Goal: Task Accomplishment & Management: Manage account settings

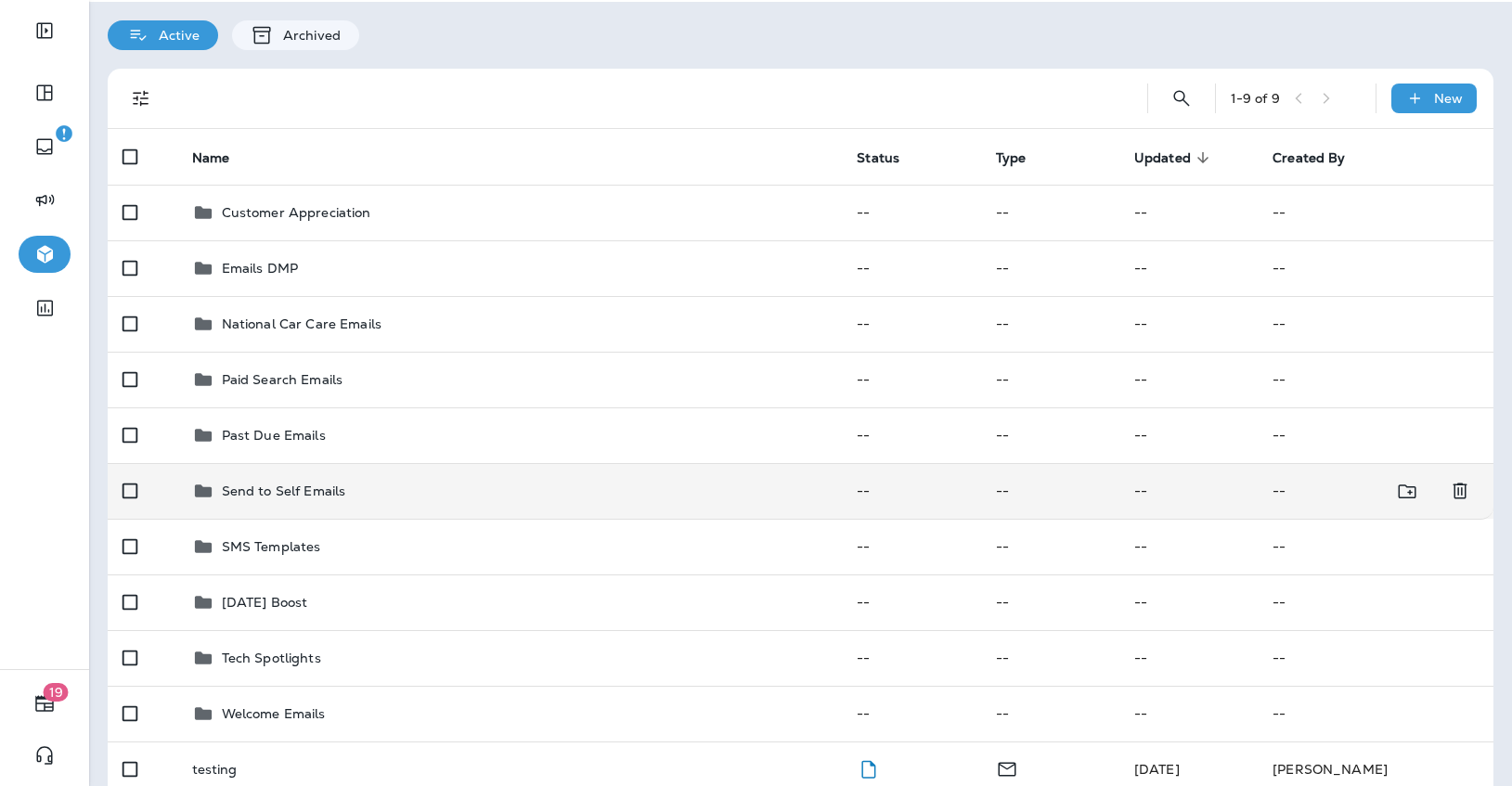
scroll to position [63, 0]
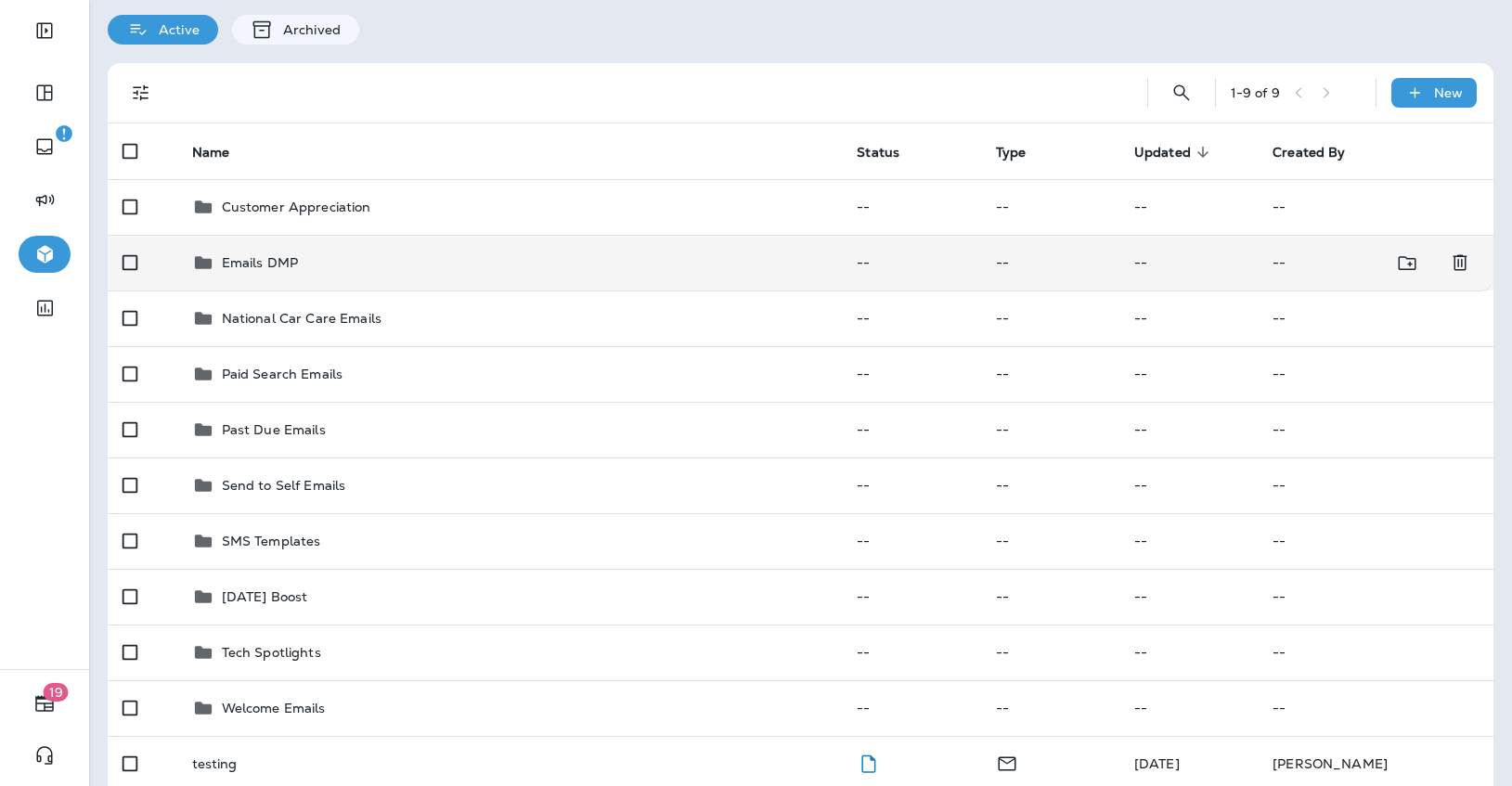
click at [563, 258] on div "Emails DMP" at bounding box center [510, 262] width 635 height 22
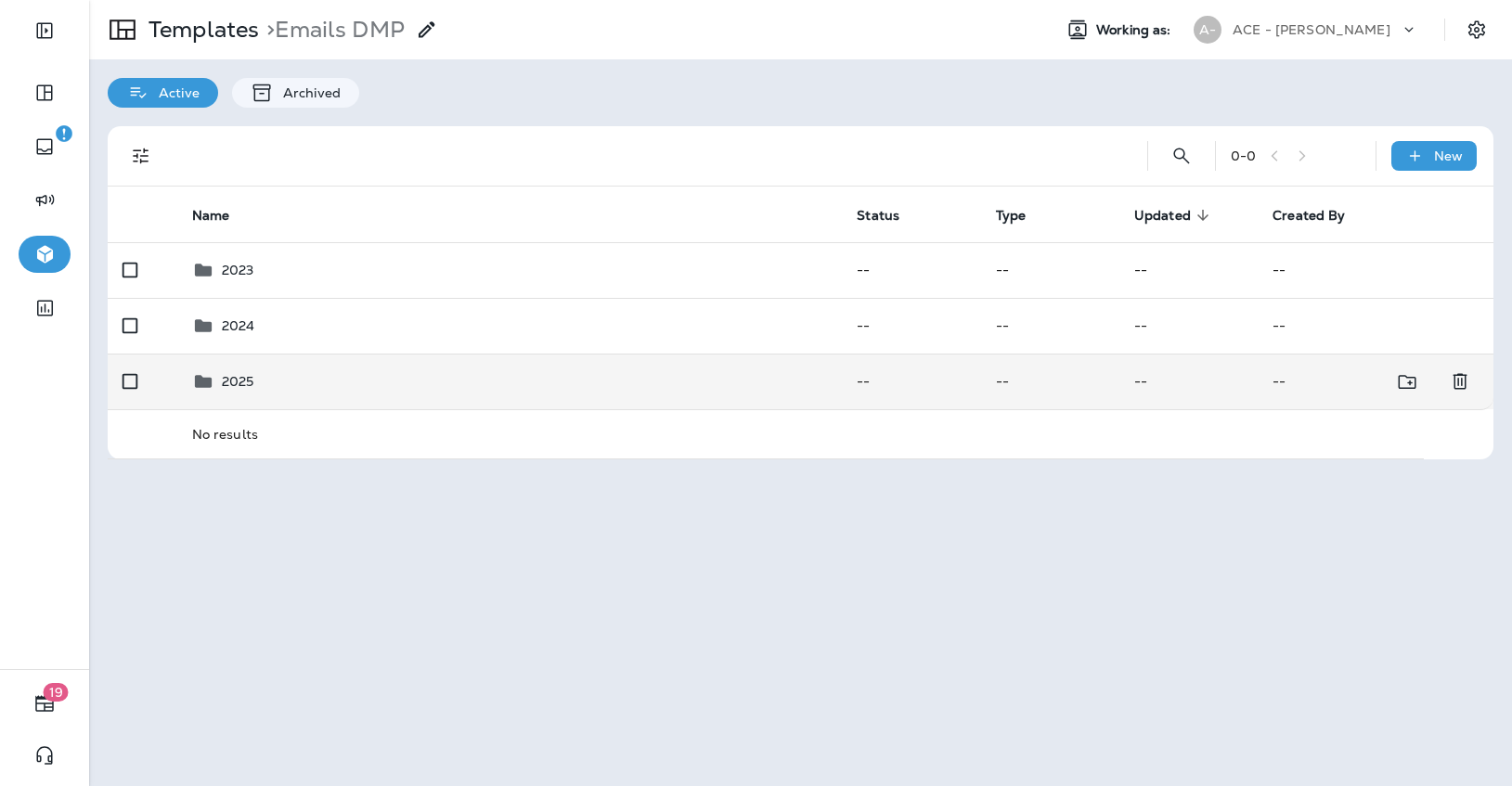
click at [499, 382] on div "2025" at bounding box center [510, 381] width 635 height 22
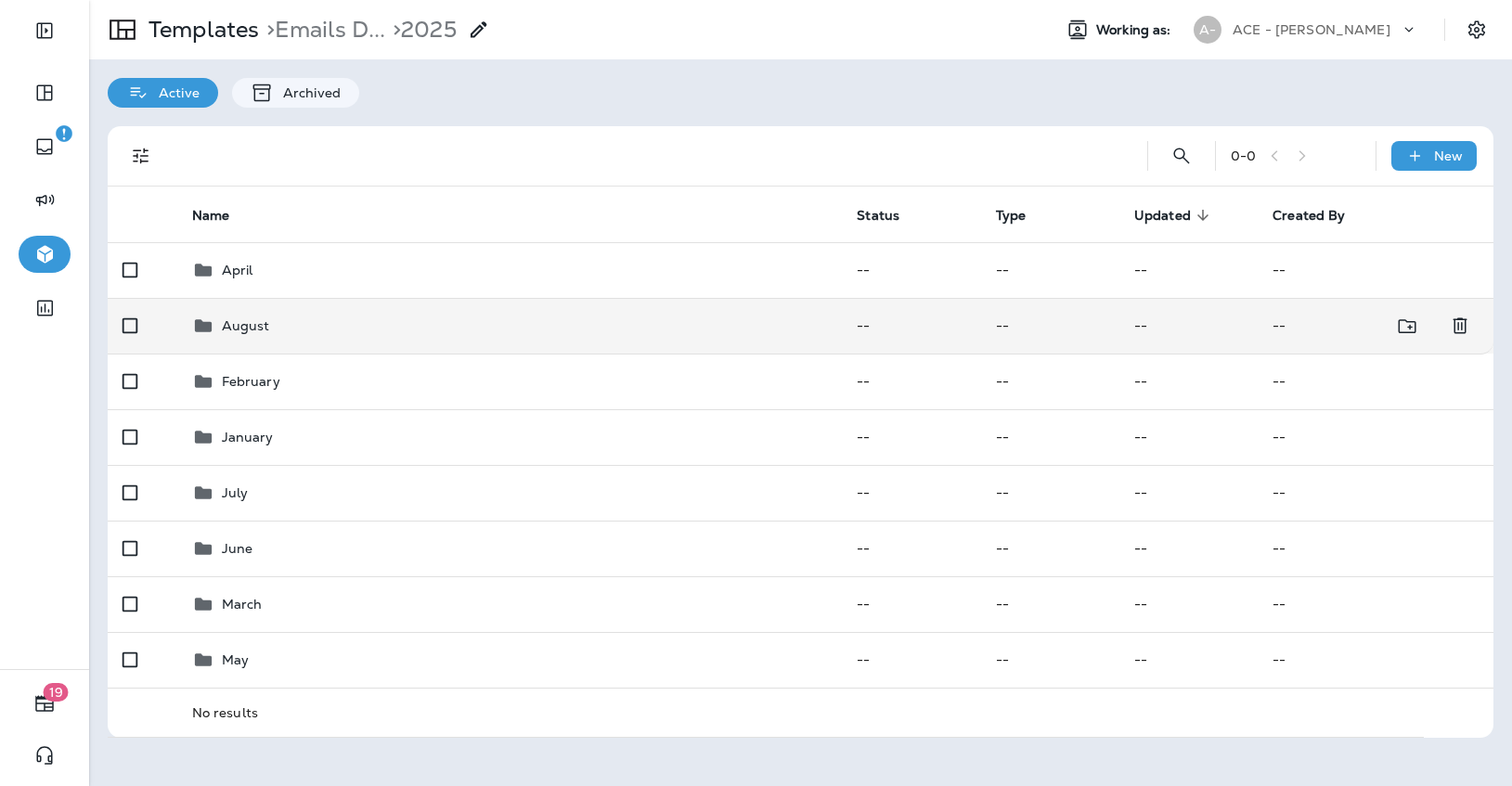
click at [498, 338] on td "August" at bounding box center [510, 326] width 665 height 56
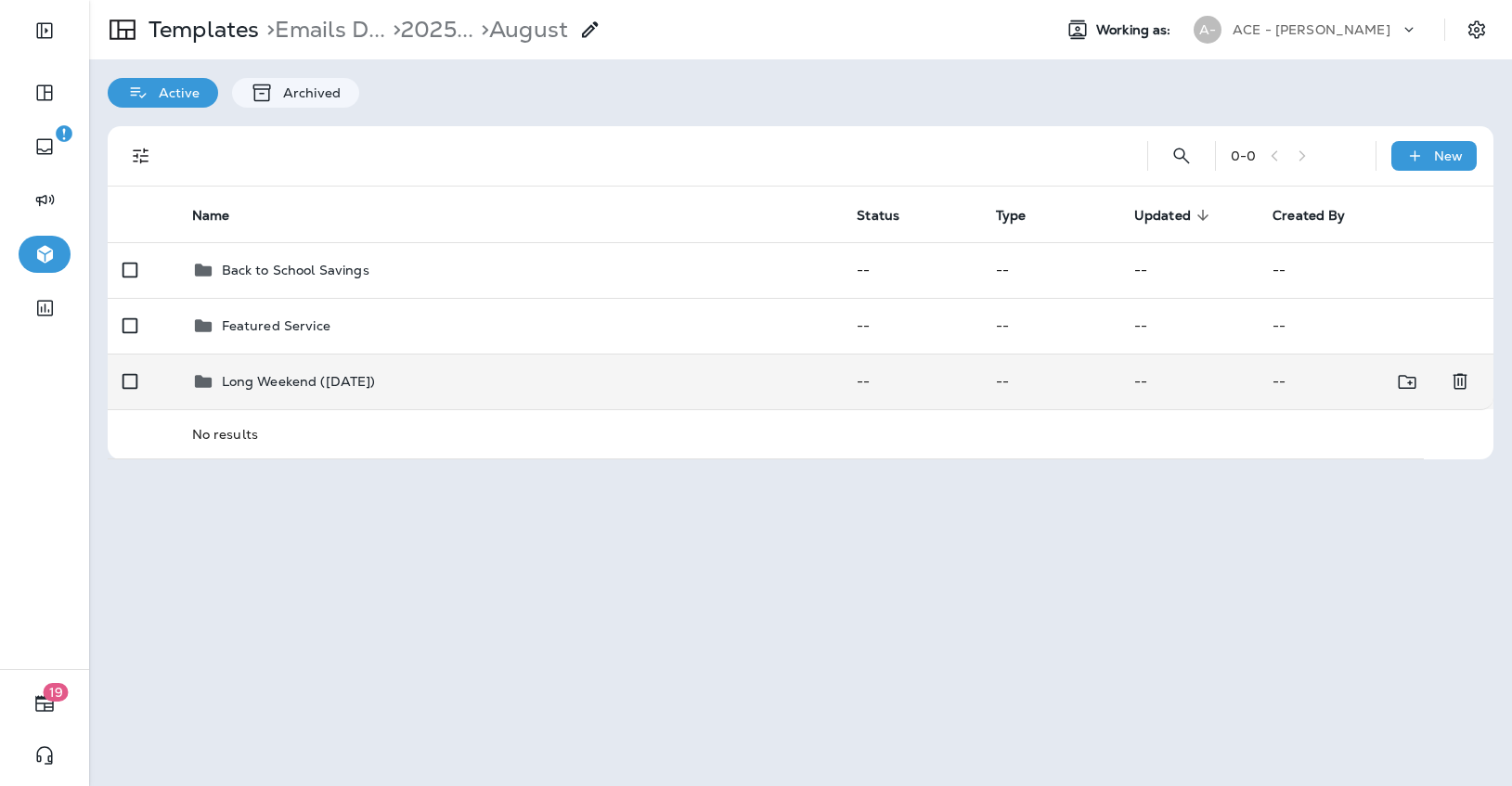
click at [658, 386] on div "Long Weekend ([DATE])" at bounding box center [510, 381] width 635 height 22
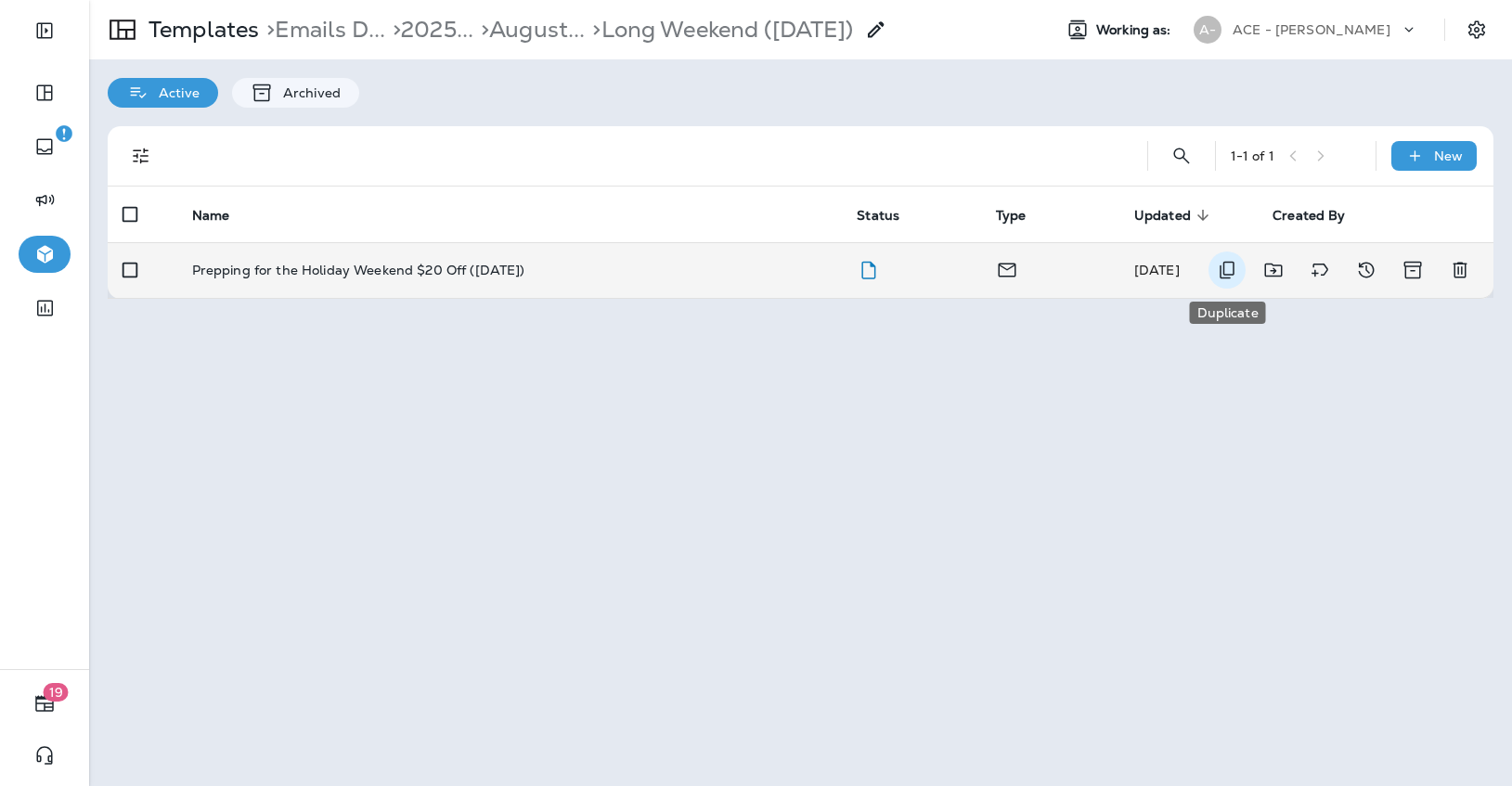
click at [1233, 262] on icon "Duplicate" at bounding box center [1226, 270] width 14 height 17
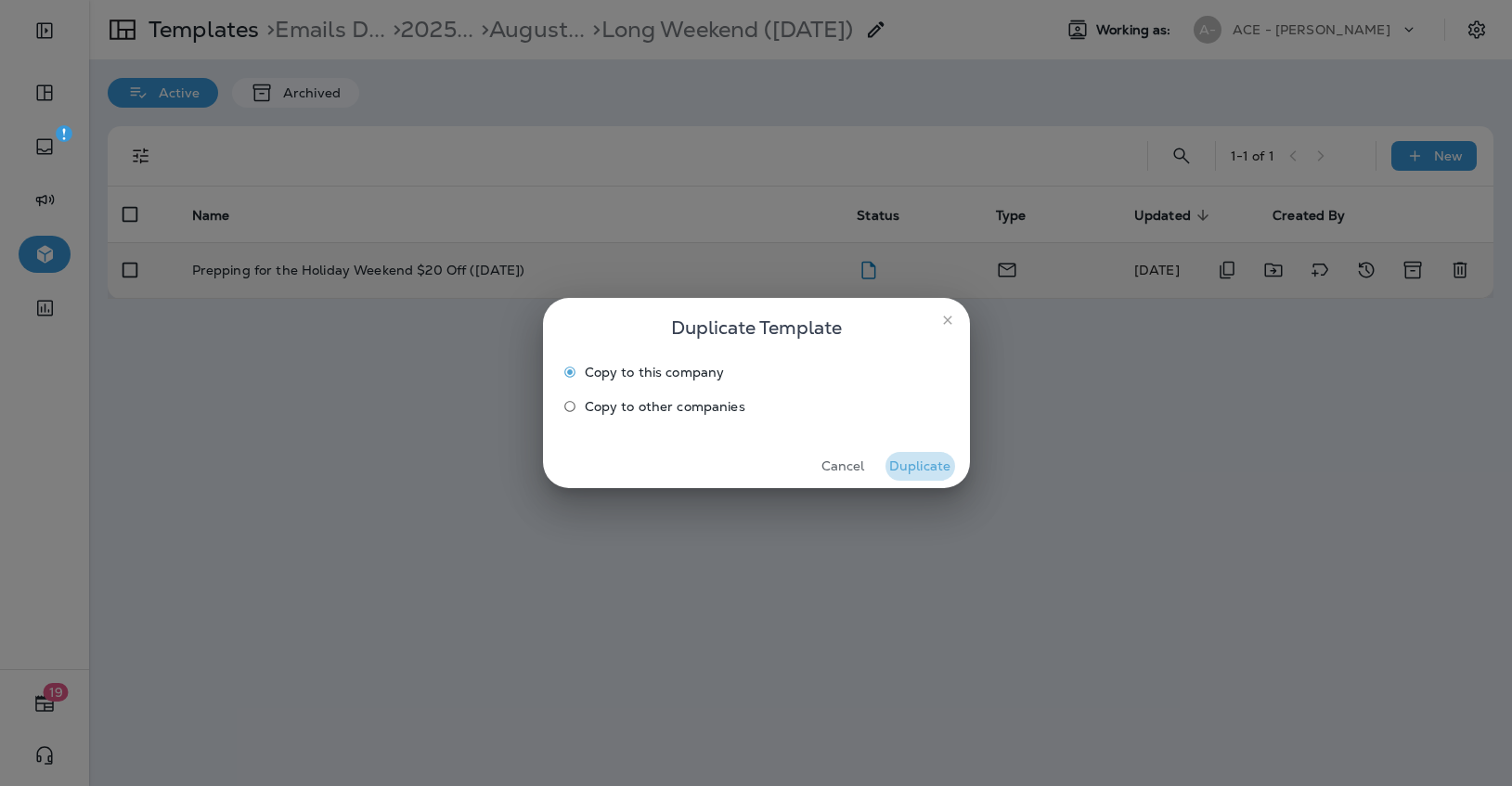
click at [936, 460] on button "Duplicate" at bounding box center [920, 466] width 70 height 29
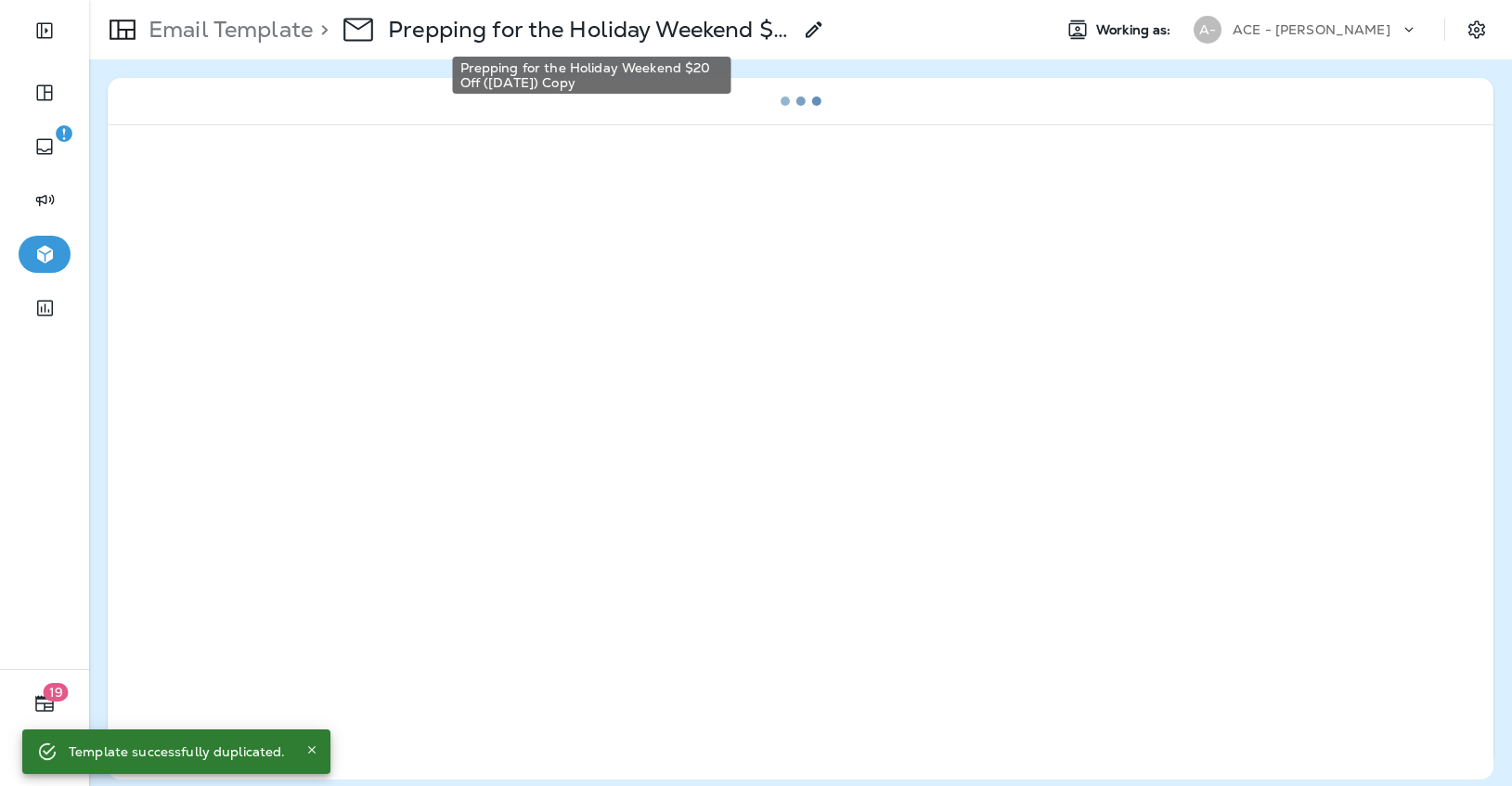
click at [655, 31] on p "Prepping for the Holiday Weekend $20 Off ([DATE]) Copy" at bounding box center [590, 29] width 404 height 28
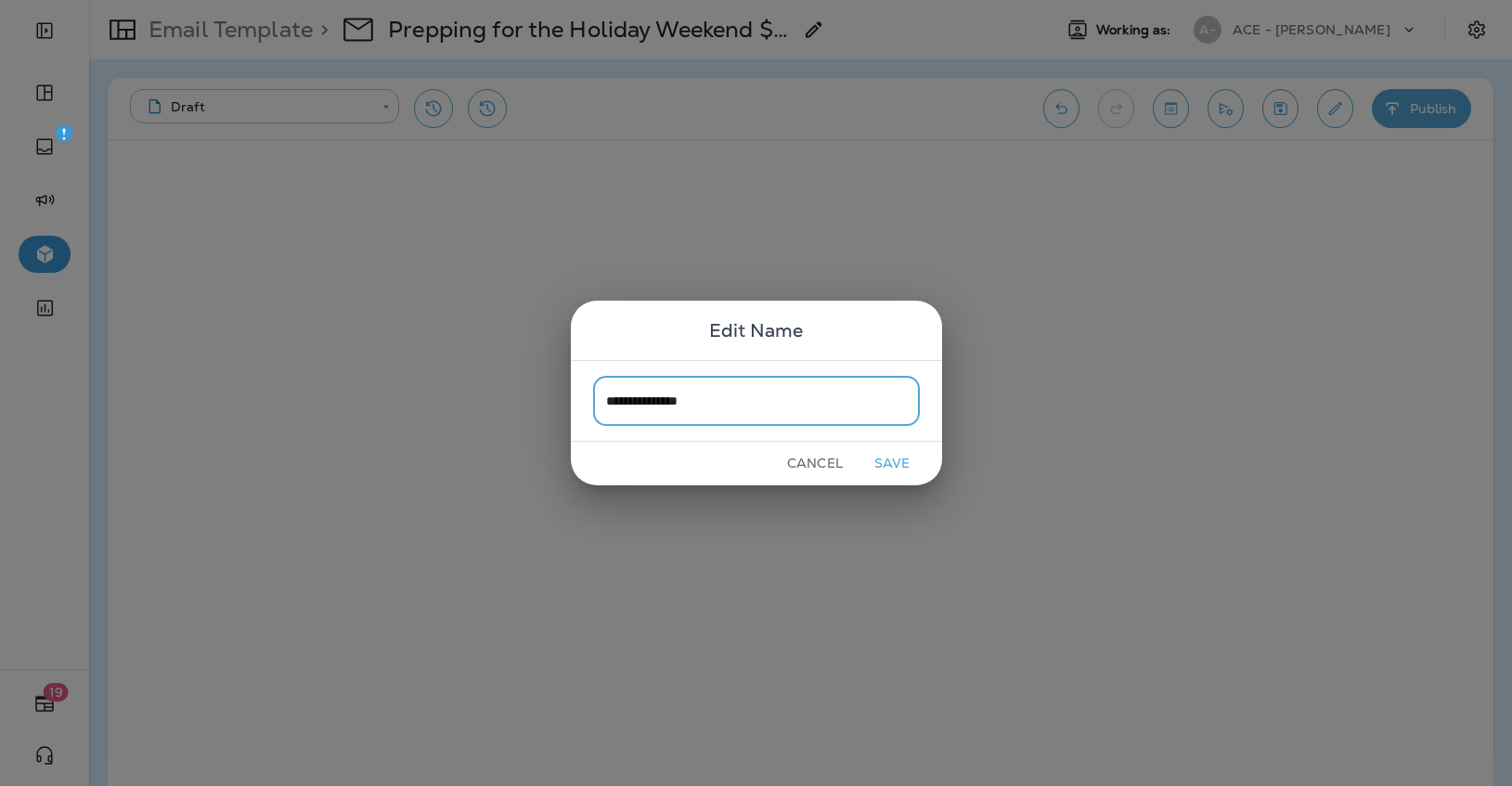
click at [700, 405] on input "**********" at bounding box center [756, 400] width 326 height 49
type input "**********"
click at [891, 453] on button "Save" at bounding box center [892, 463] width 70 height 29
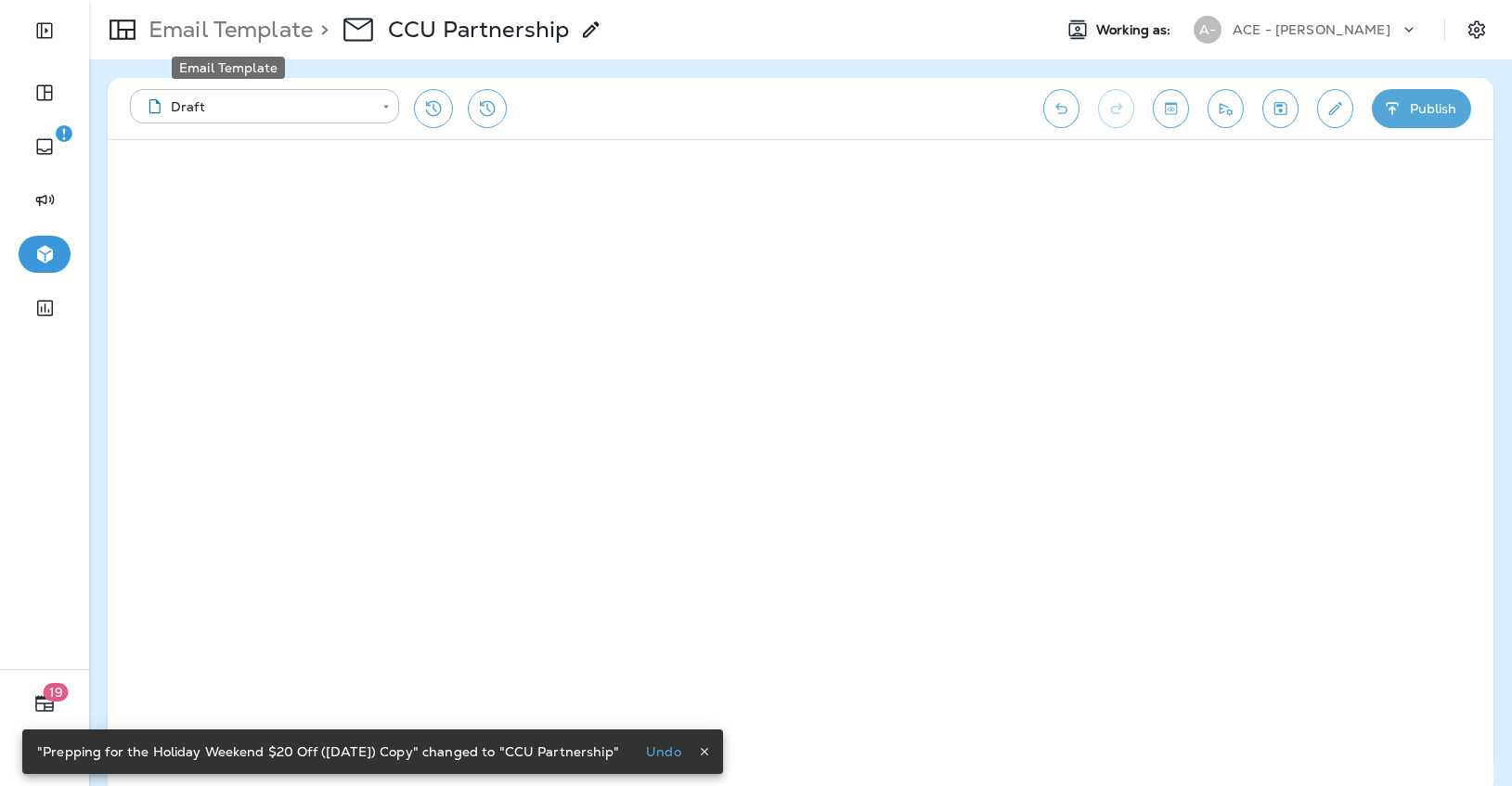
click at [282, 35] on p "Email Template" at bounding box center [227, 29] width 172 height 28
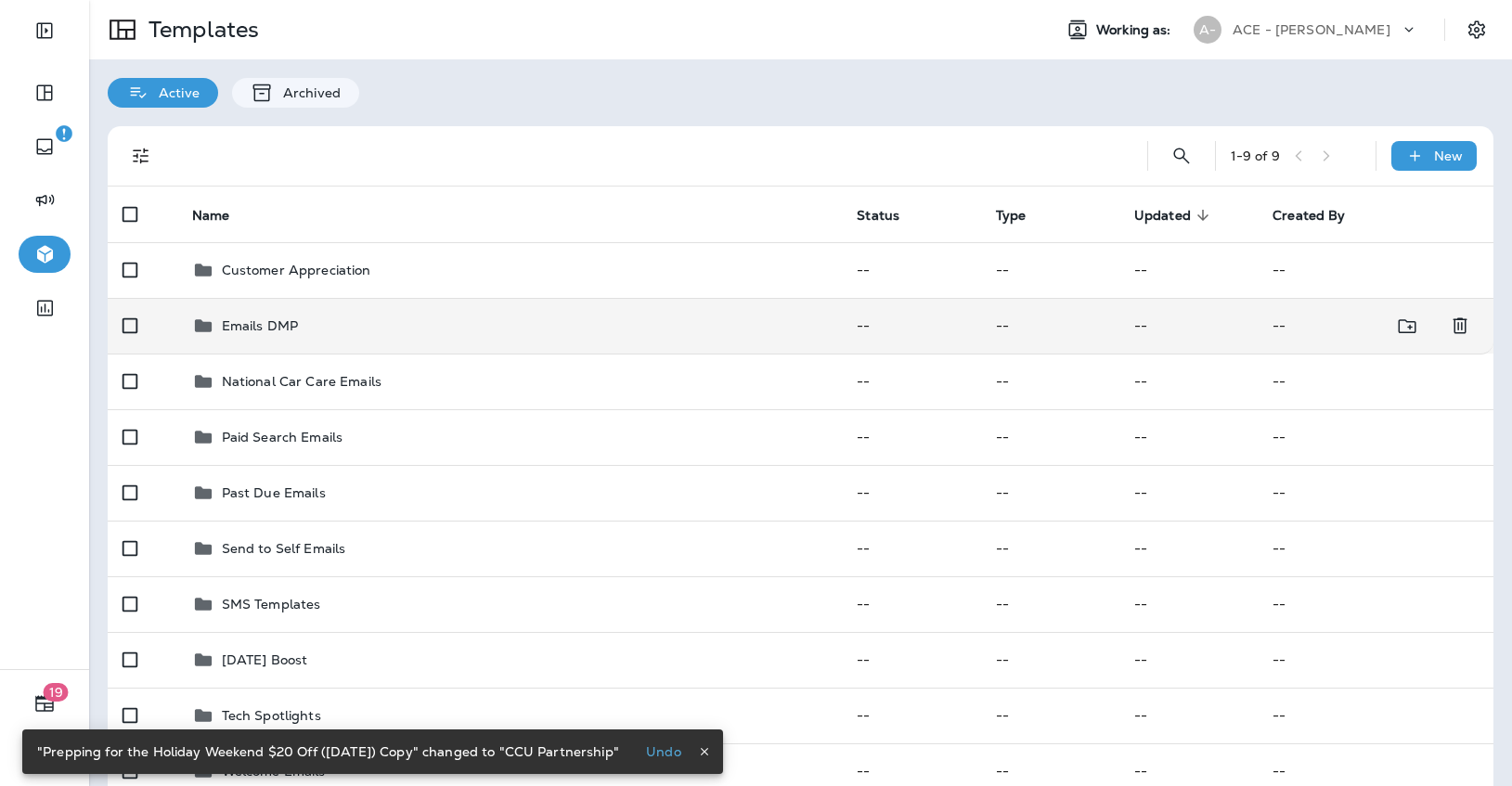
click at [362, 337] on td "Emails DMP" at bounding box center [510, 326] width 665 height 56
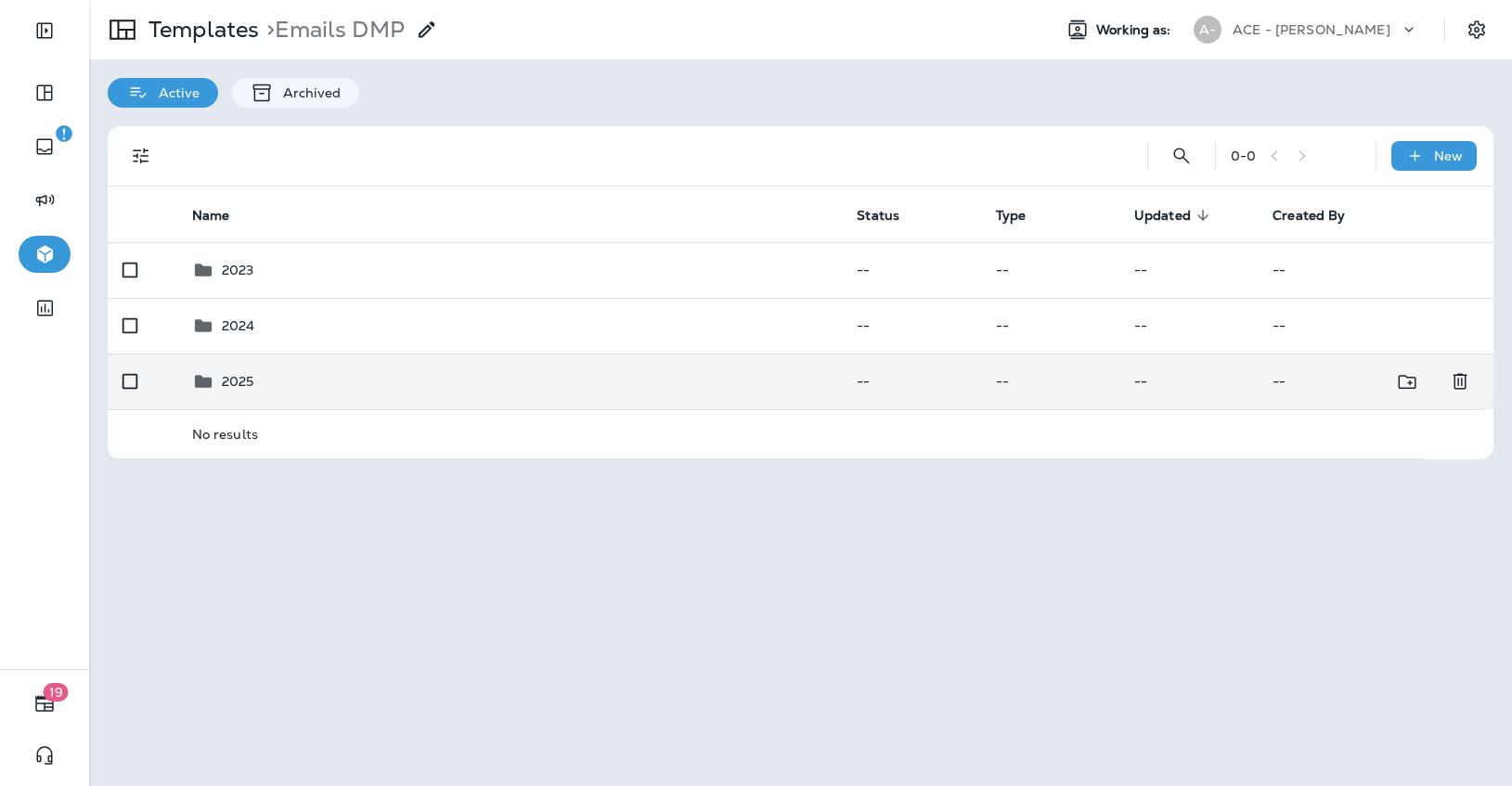
click at [371, 368] on td "2025" at bounding box center [510, 381] width 665 height 56
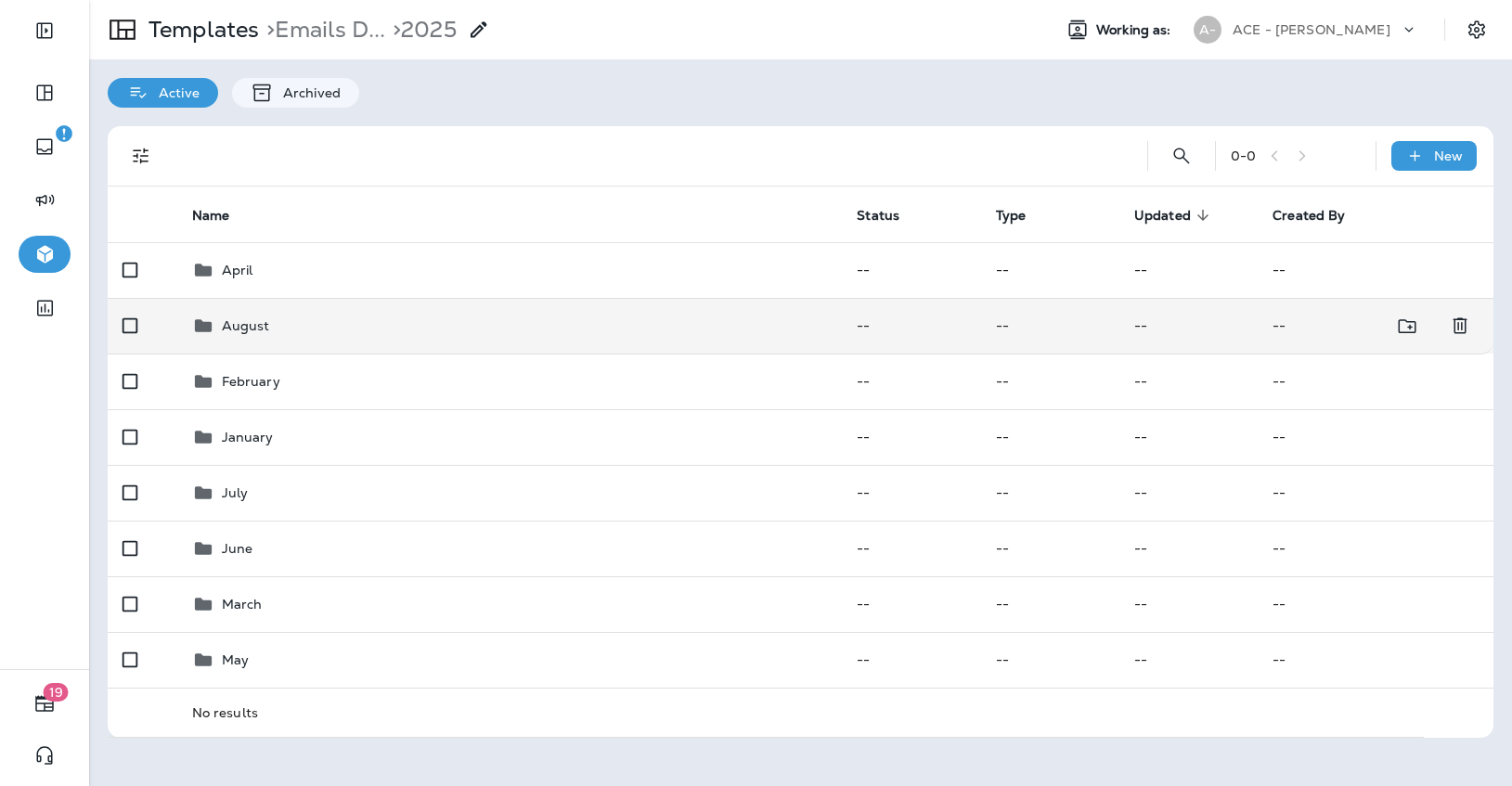
click at [375, 332] on div "August" at bounding box center [510, 325] width 635 height 22
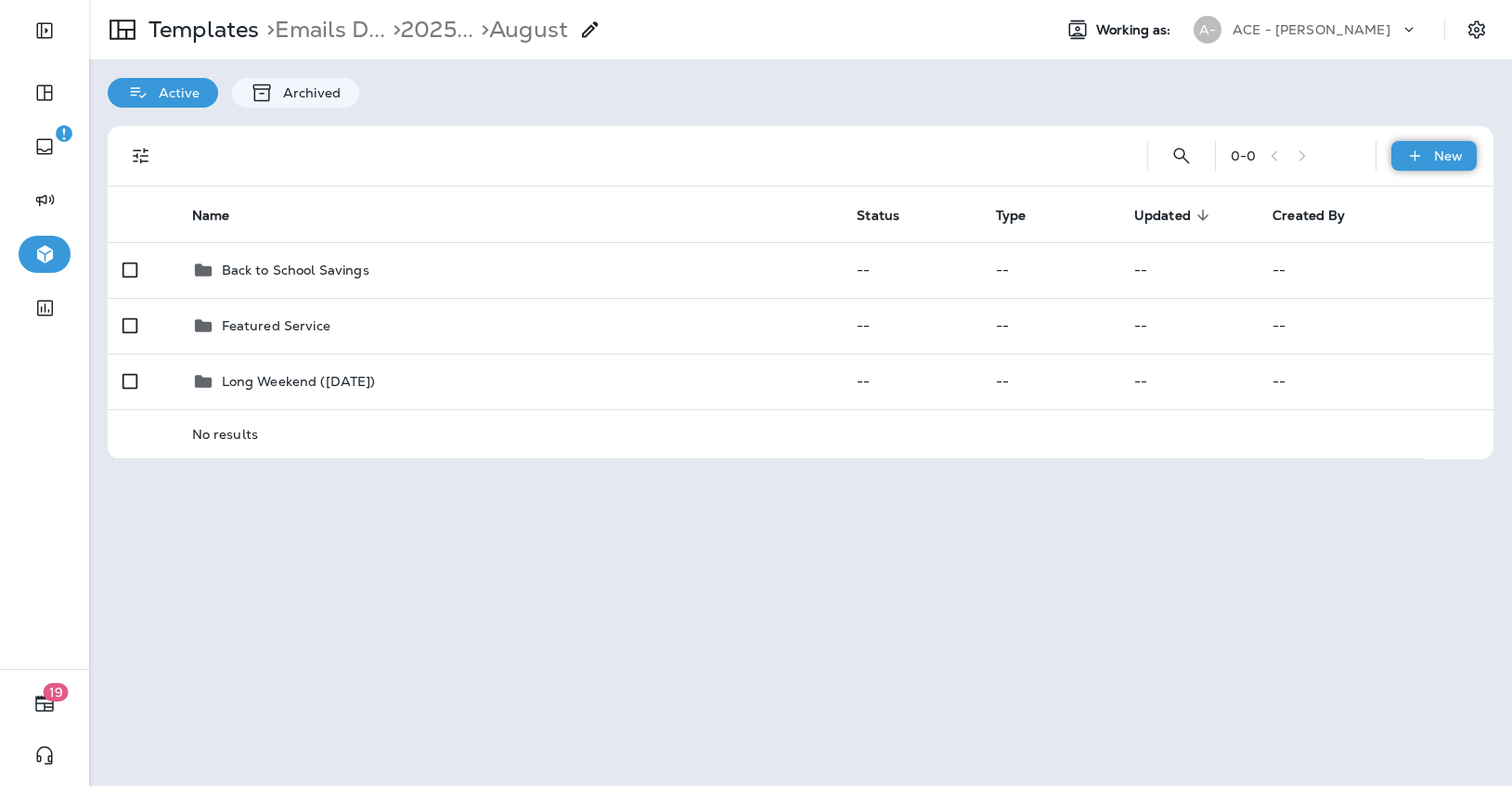
click at [1403, 158] on div "New" at bounding box center [1434, 155] width 85 height 30
click at [1383, 209] on li "New Template" at bounding box center [1421, 204] width 156 height 44
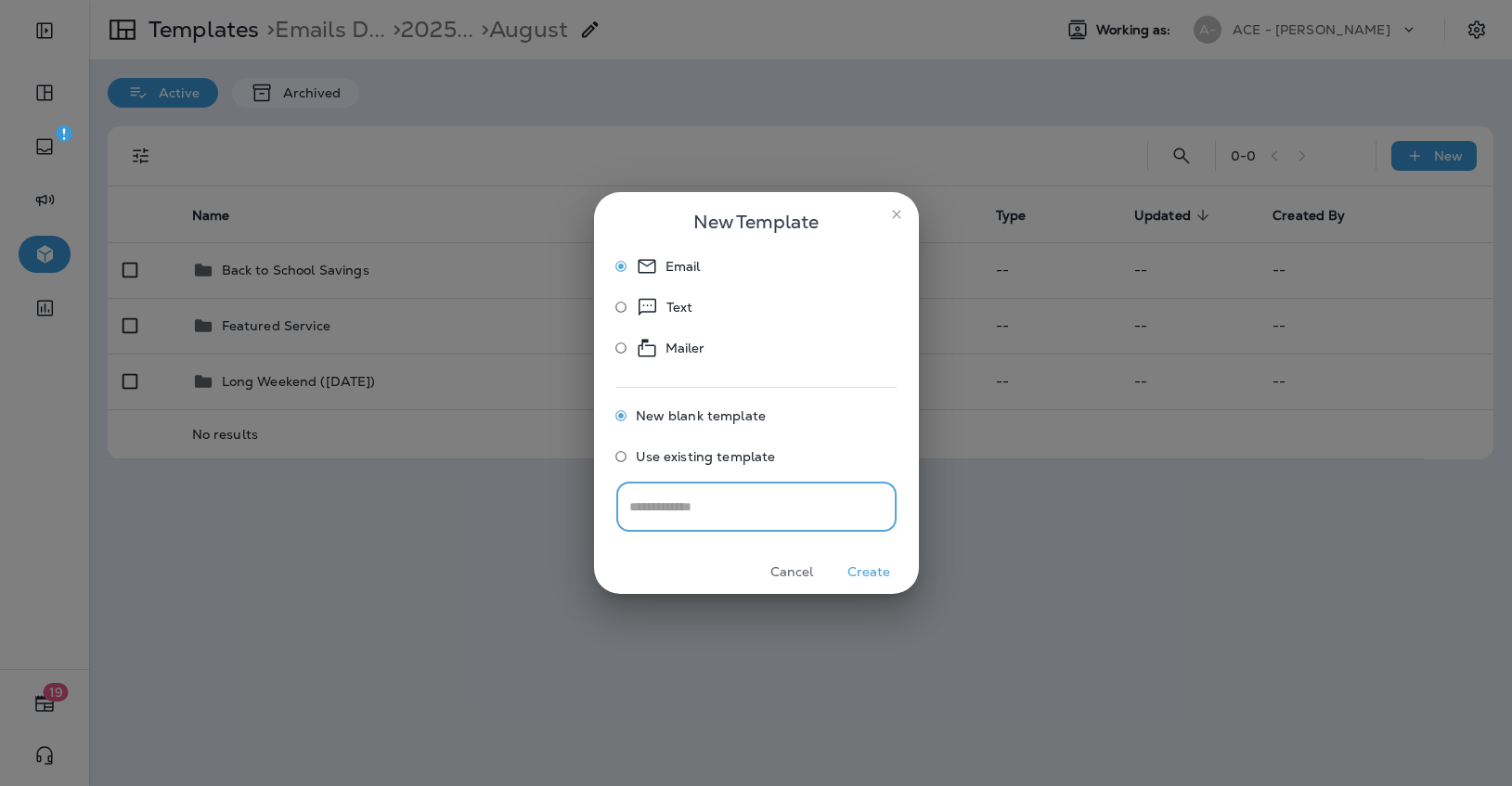
click at [795, 567] on button "Cancel" at bounding box center [792, 573] width 70 height 29
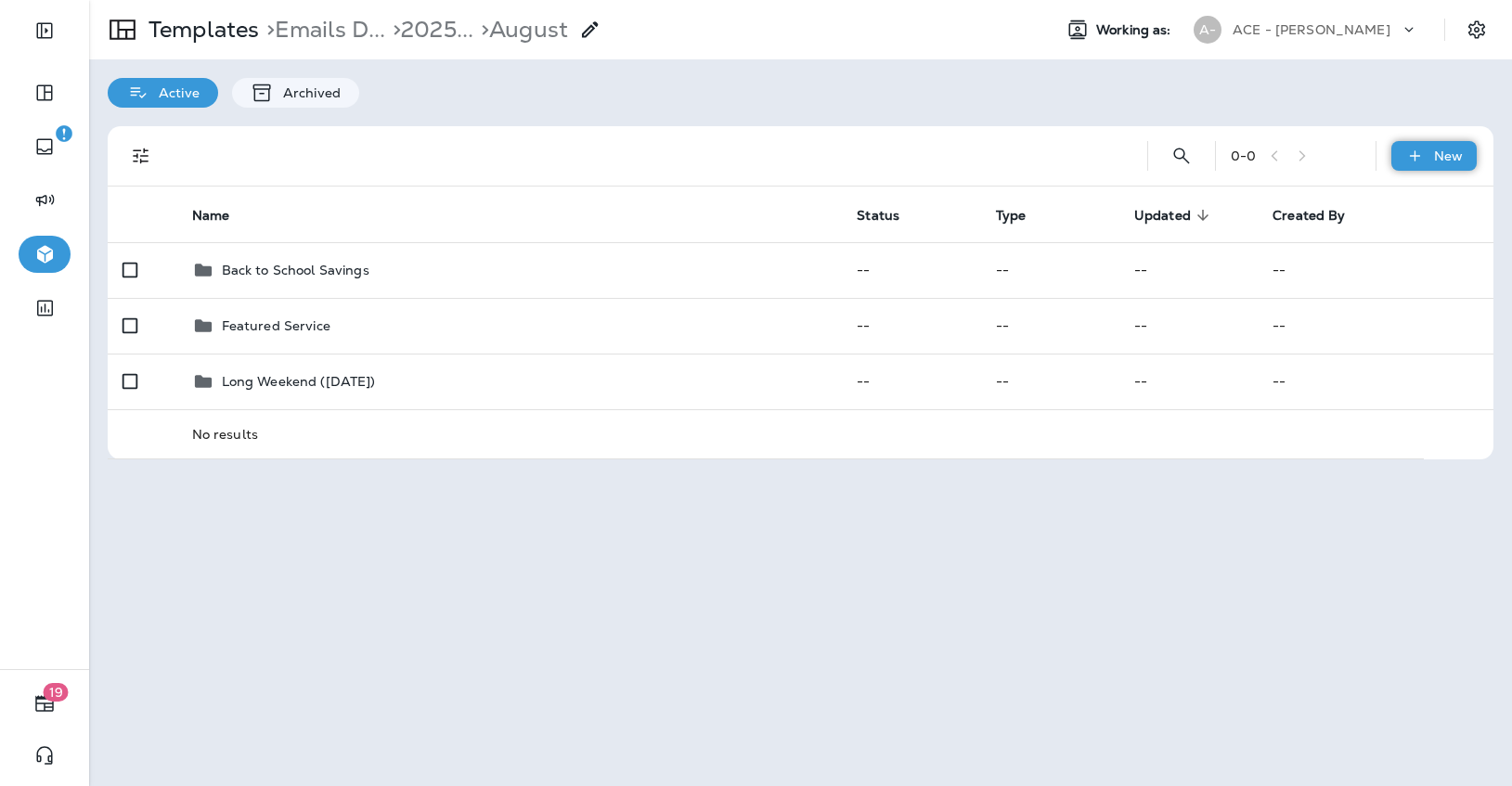
click at [1442, 160] on p "New" at bounding box center [1448, 155] width 29 height 14
click at [1400, 247] on li "New Folder" at bounding box center [1421, 249] width 156 height 44
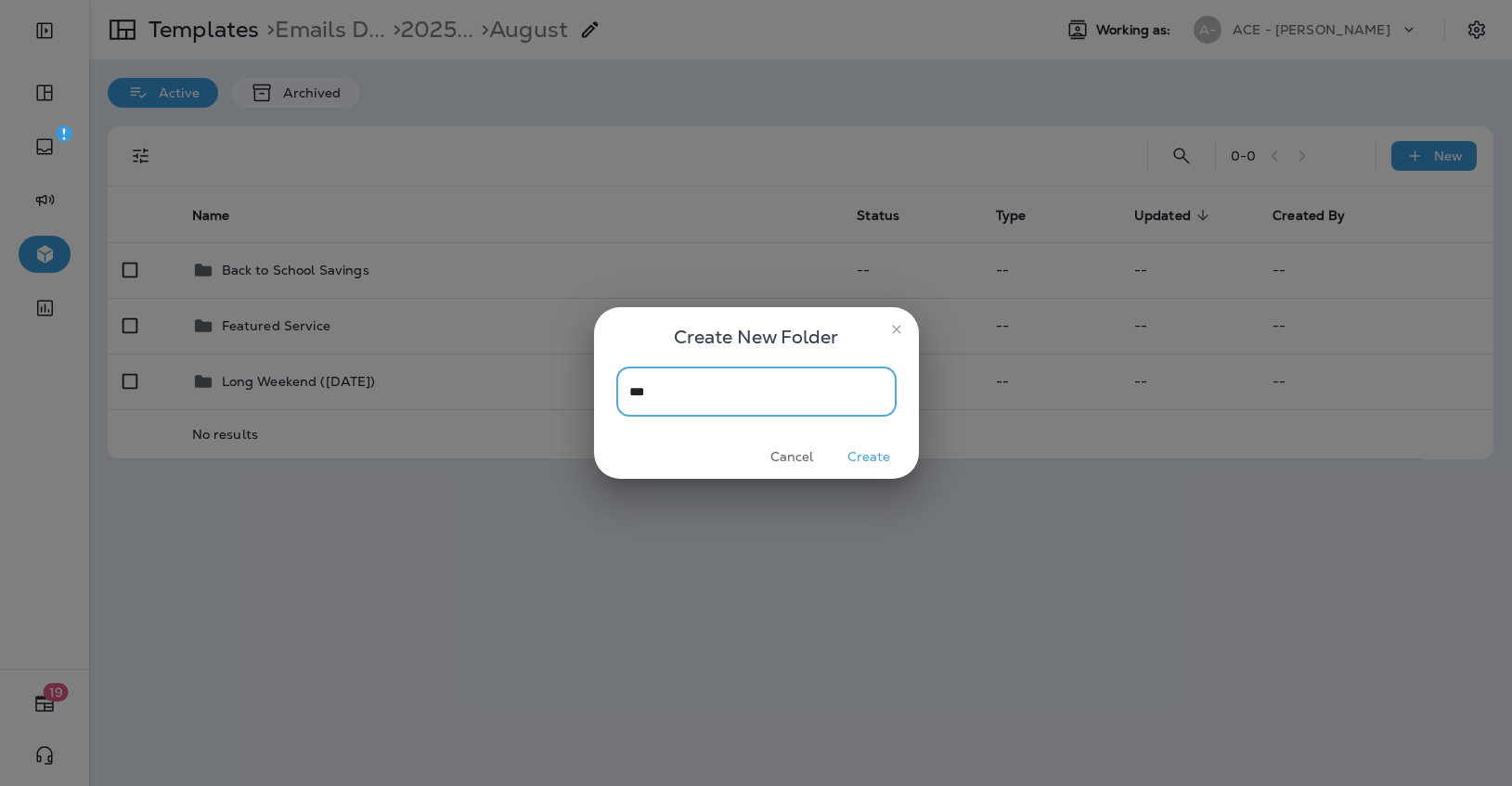
type input "***"
click at [875, 449] on button "Create" at bounding box center [869, 458] width 70 height 29
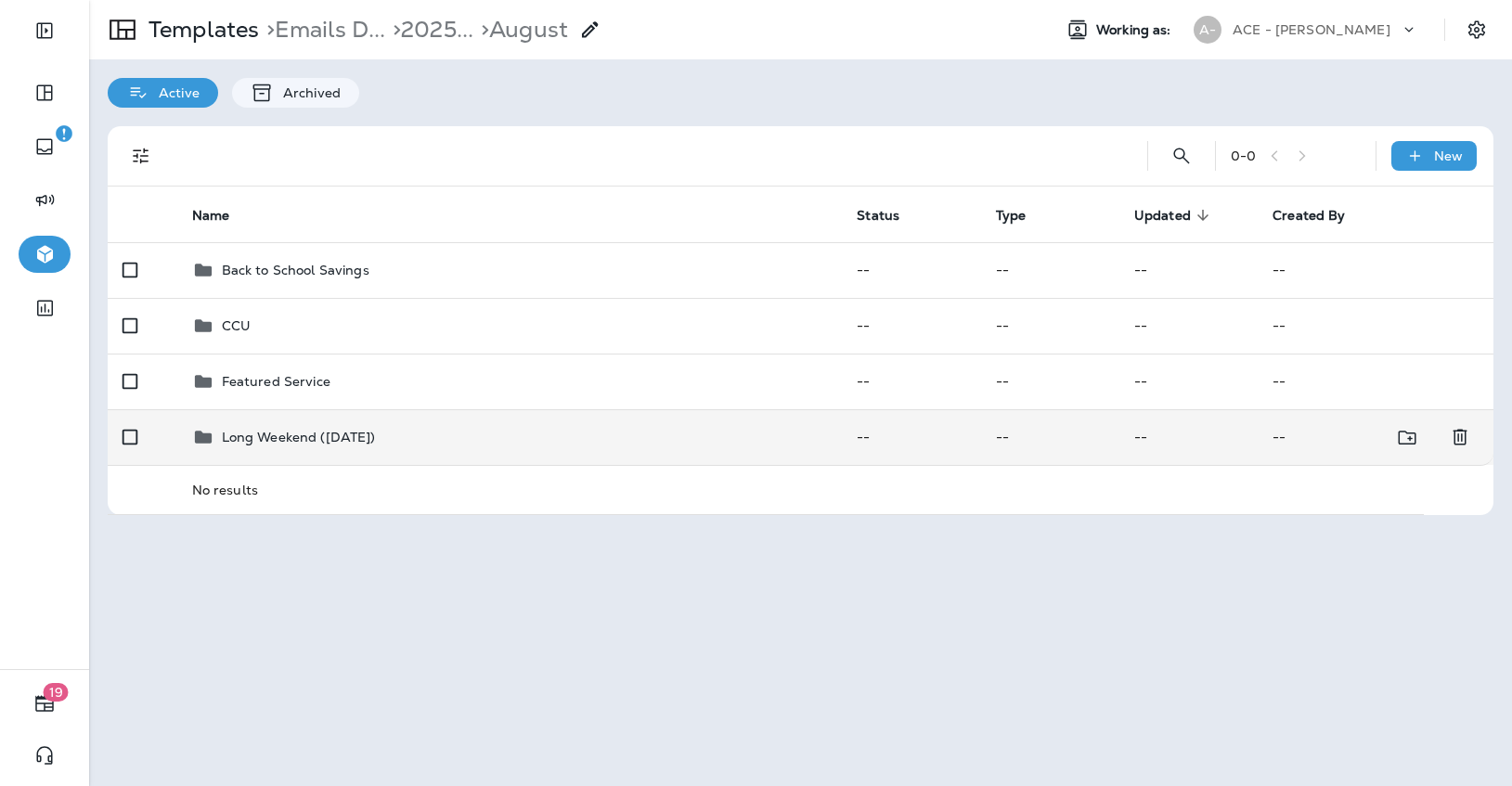
click at [350, 437] on p "Long Weekend ([DATE])" at bounding box center [299, 436] width 154 height 14
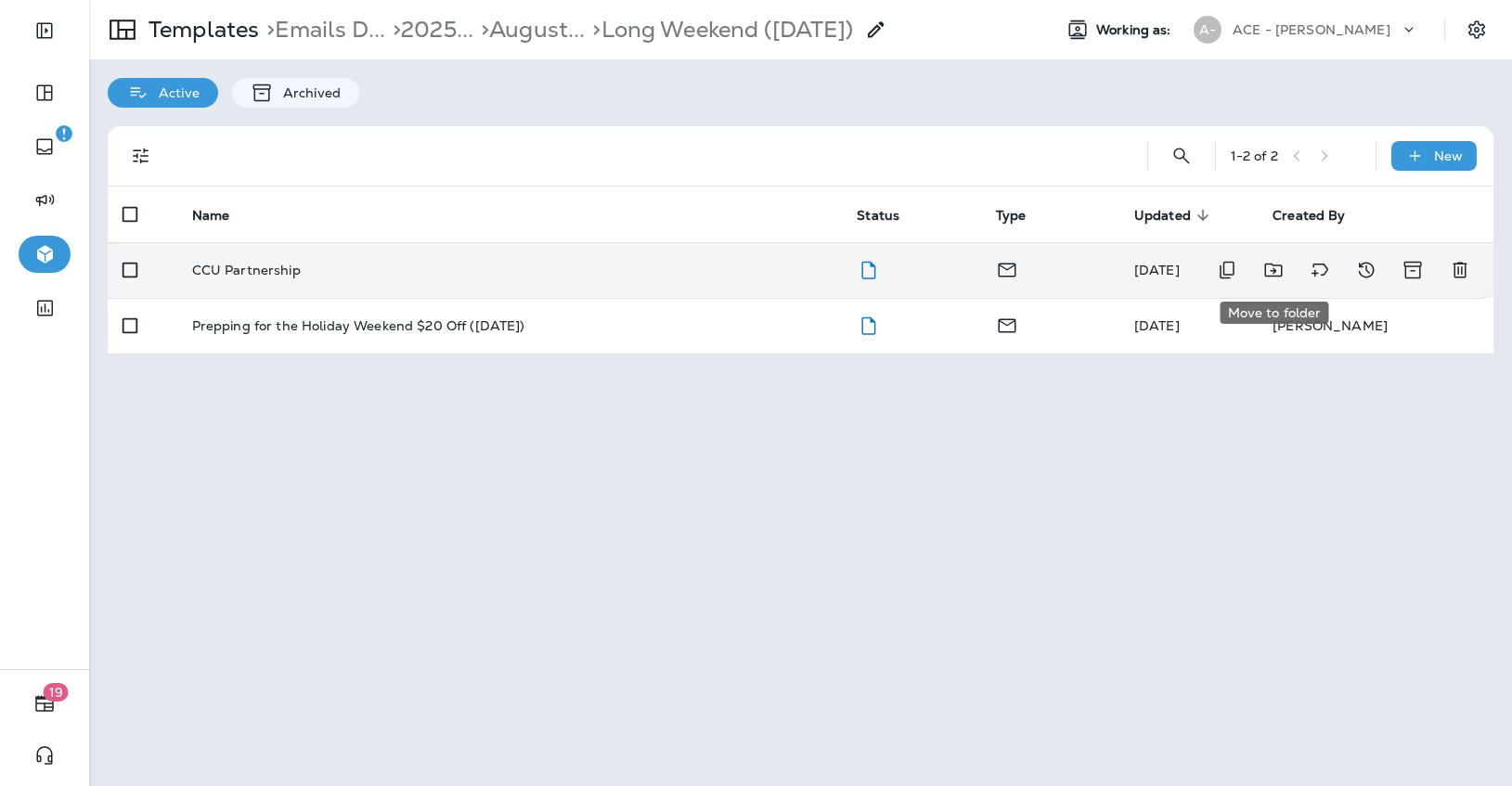
click at [1280, 265] on icon "Move to folder" at bounding box center [1273, 269] width 22 height 22
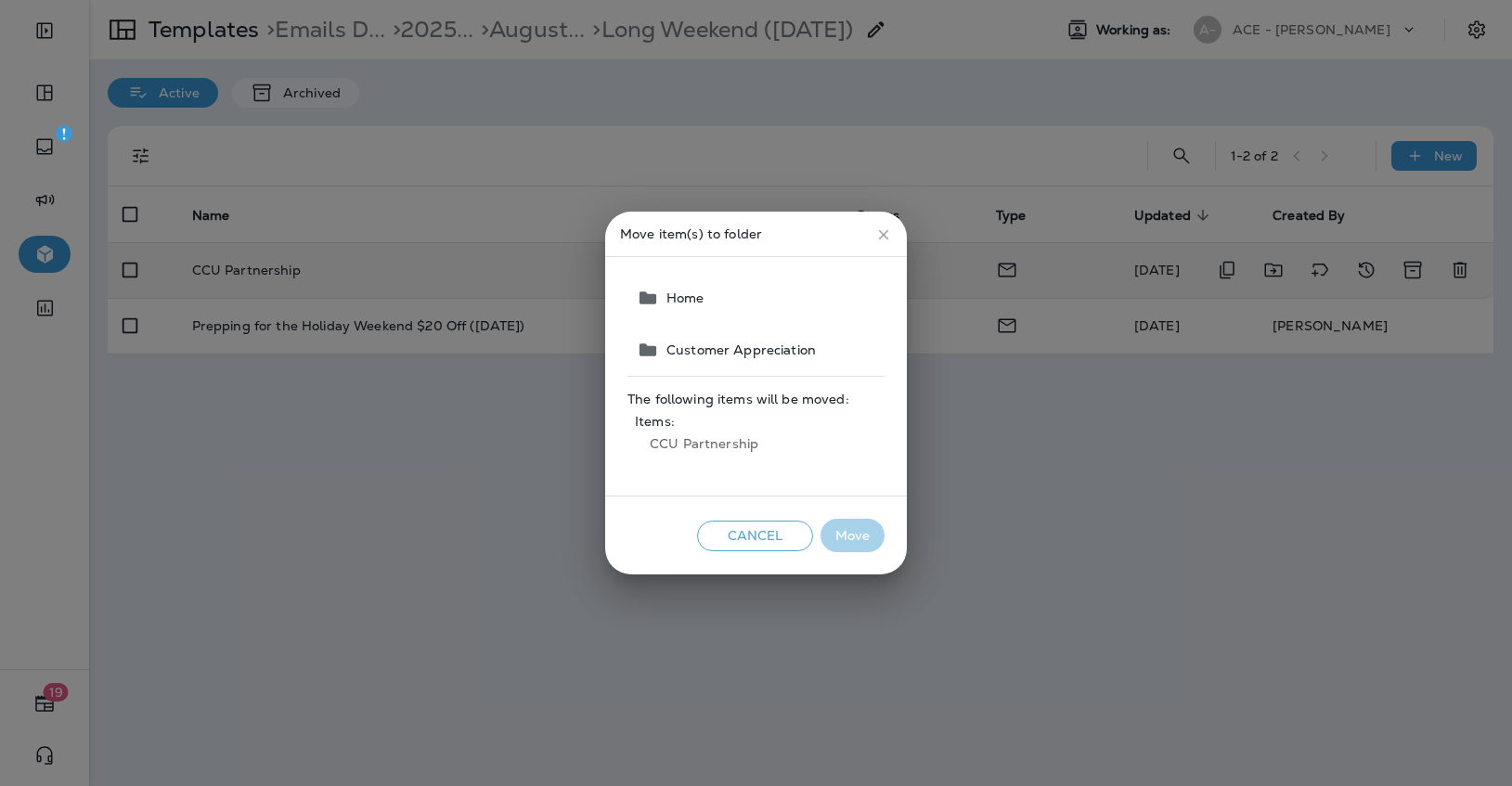
click at [703, 303] on span "Home" at bounding box center [681, 297] width 45 height 14
click at [699, 352] on span "Customer Appreciation" at bounding box center [737, 350] width 156 height 14
click at [880, 239] on icon "close" at bounding box center [882, 235] width 16 height 16
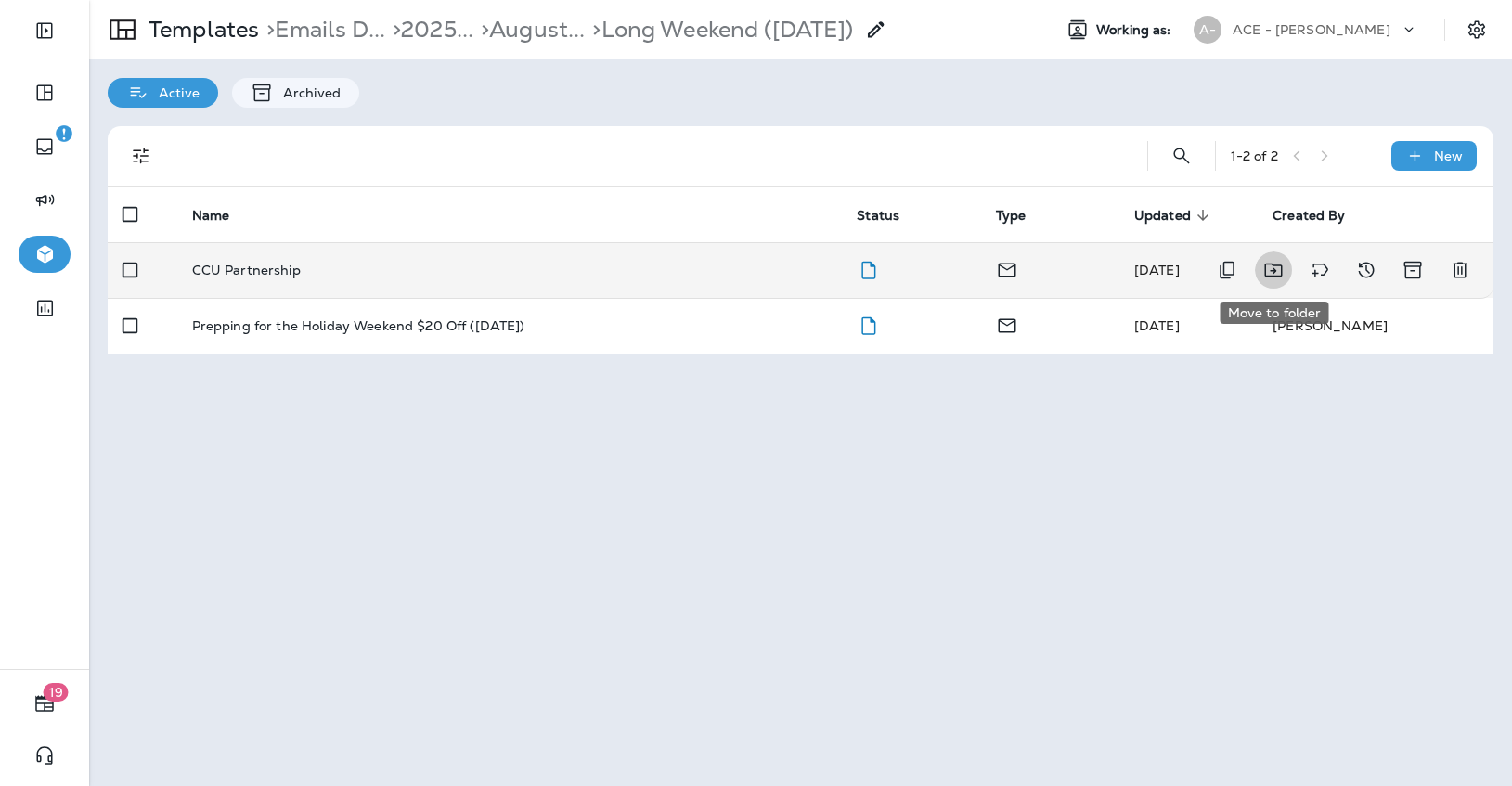
click at [1284, 271] on button "Move to folder" at bounding box center [1274, 269] width 37 height 37
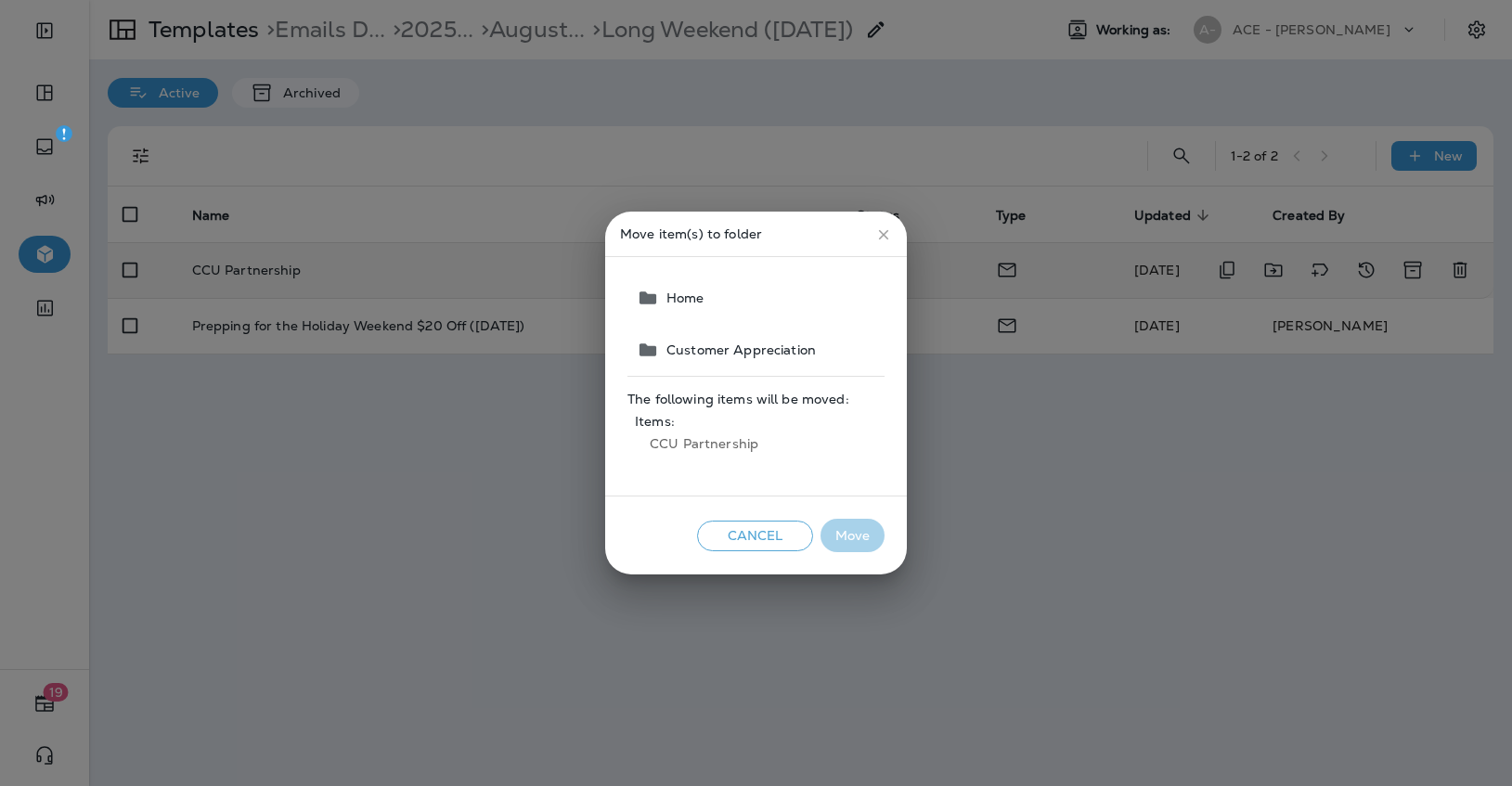
click at [735, 305] on button "Home" at bounding box center [757, 298] width 255 height 52
click at [864, 529] on button "Move" at bounding box center [853, 536] width 64 height 35
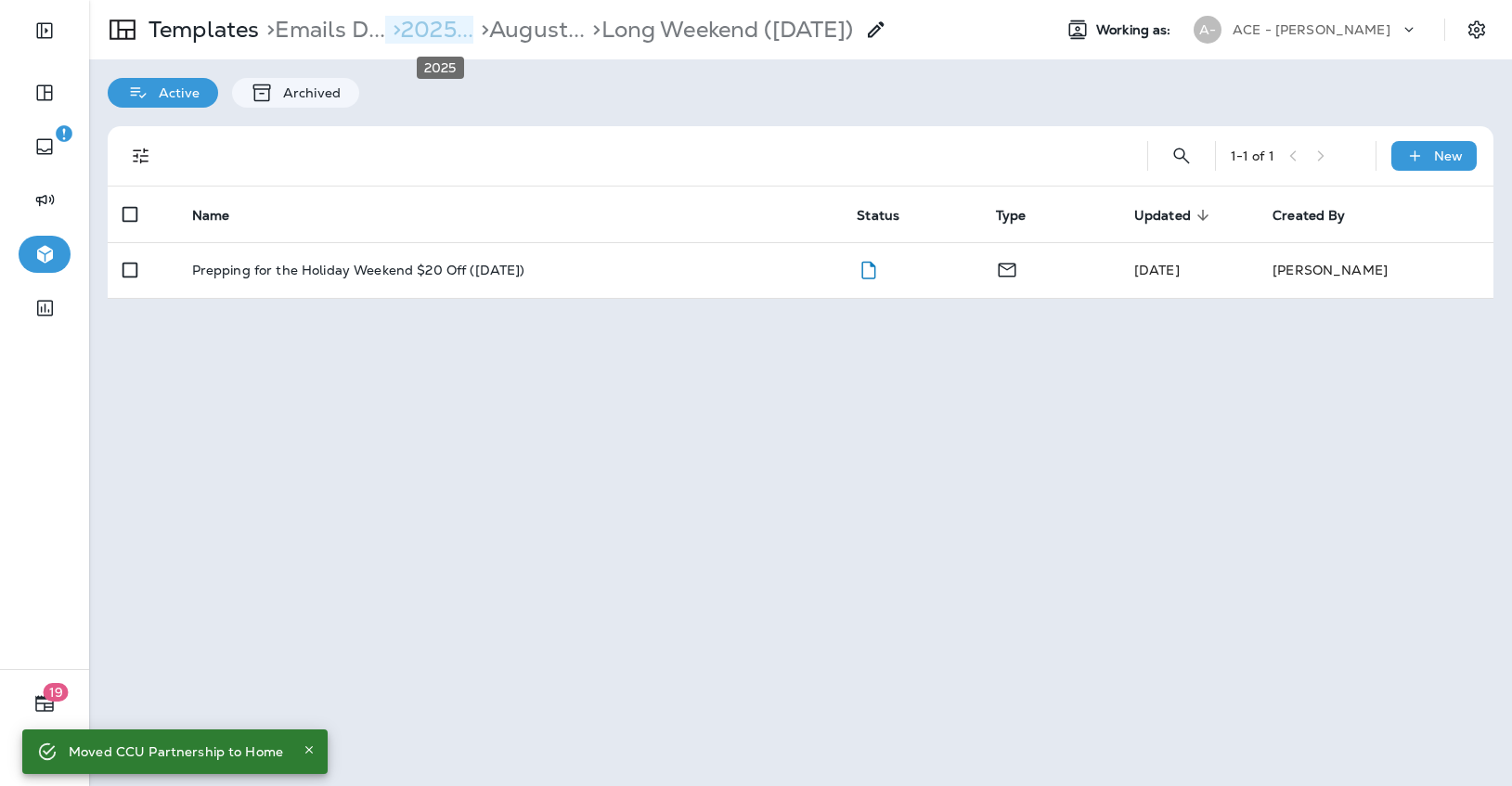
click at [447, 29] on p "> 2025..." at bounding box center [429, 29] width 88 height 28
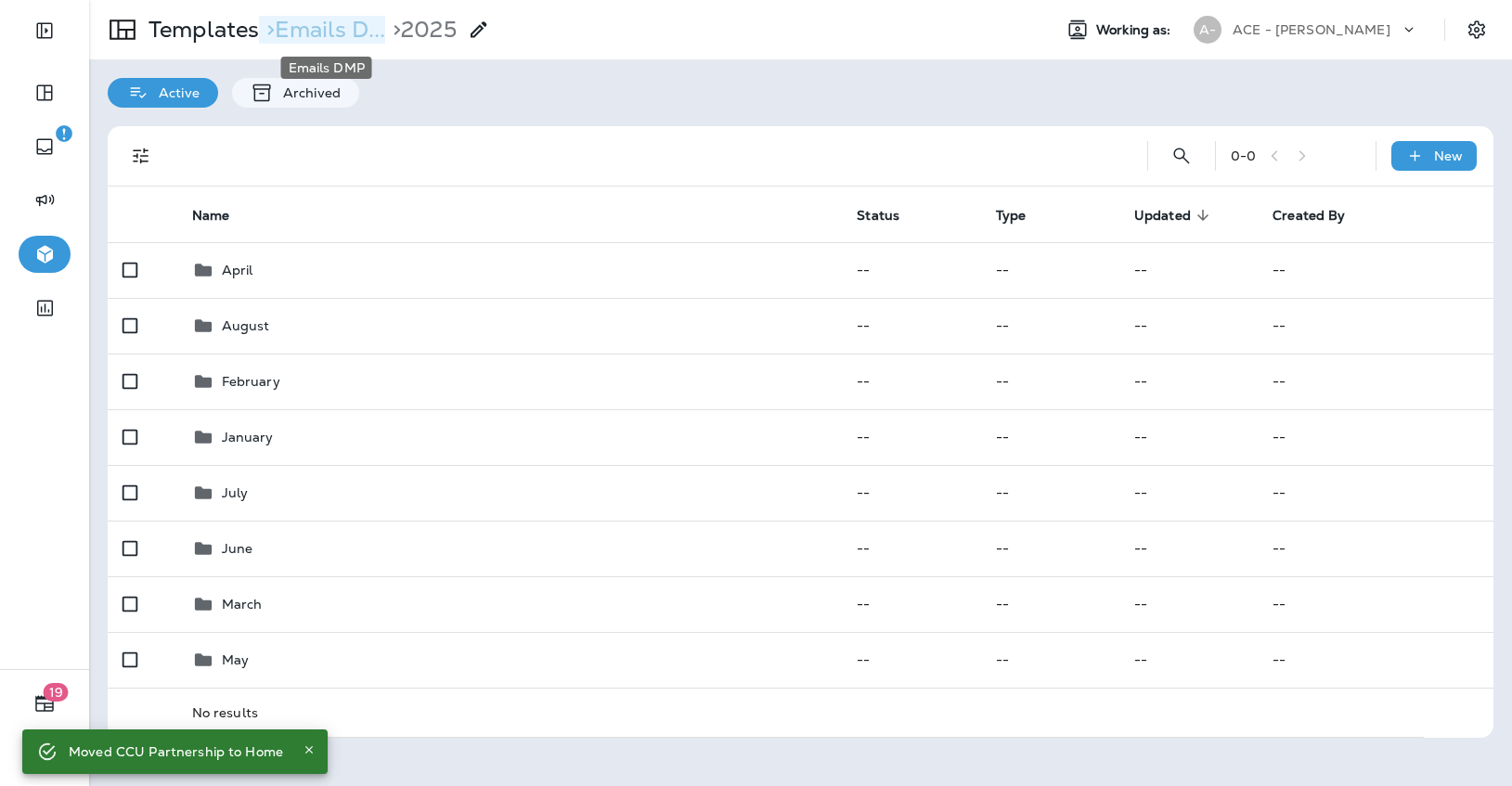
click at [327, 33] on p "> Emails D..." at bounding box center [322, 29] width 126 height 28
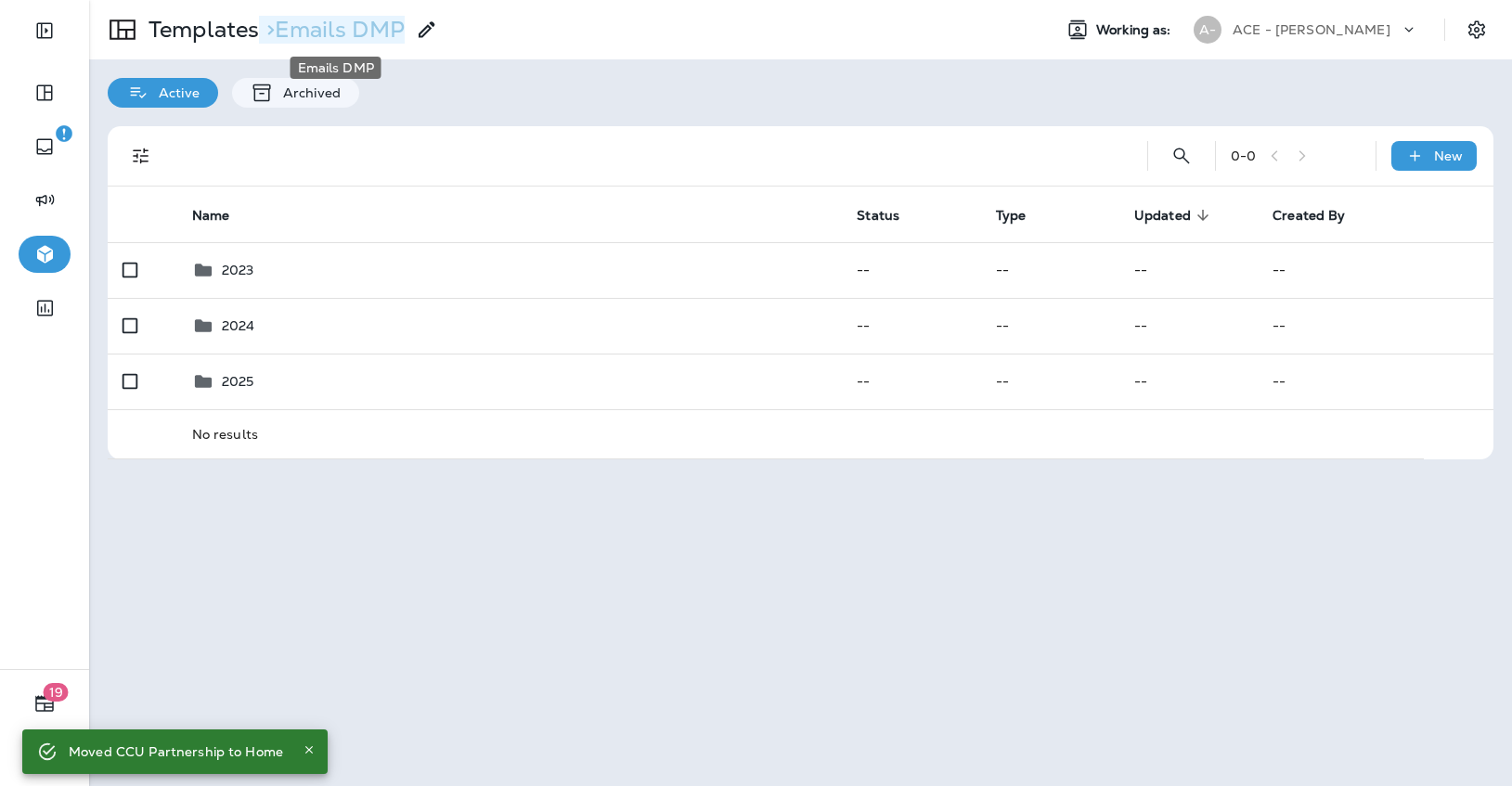
click at [262, 23] on p "> Emails DMP" at bounding box center [331, 29] width 146 height 28
click at [230, 33] on p "Templates" at bounding box center [200, 29] width 118 height 28
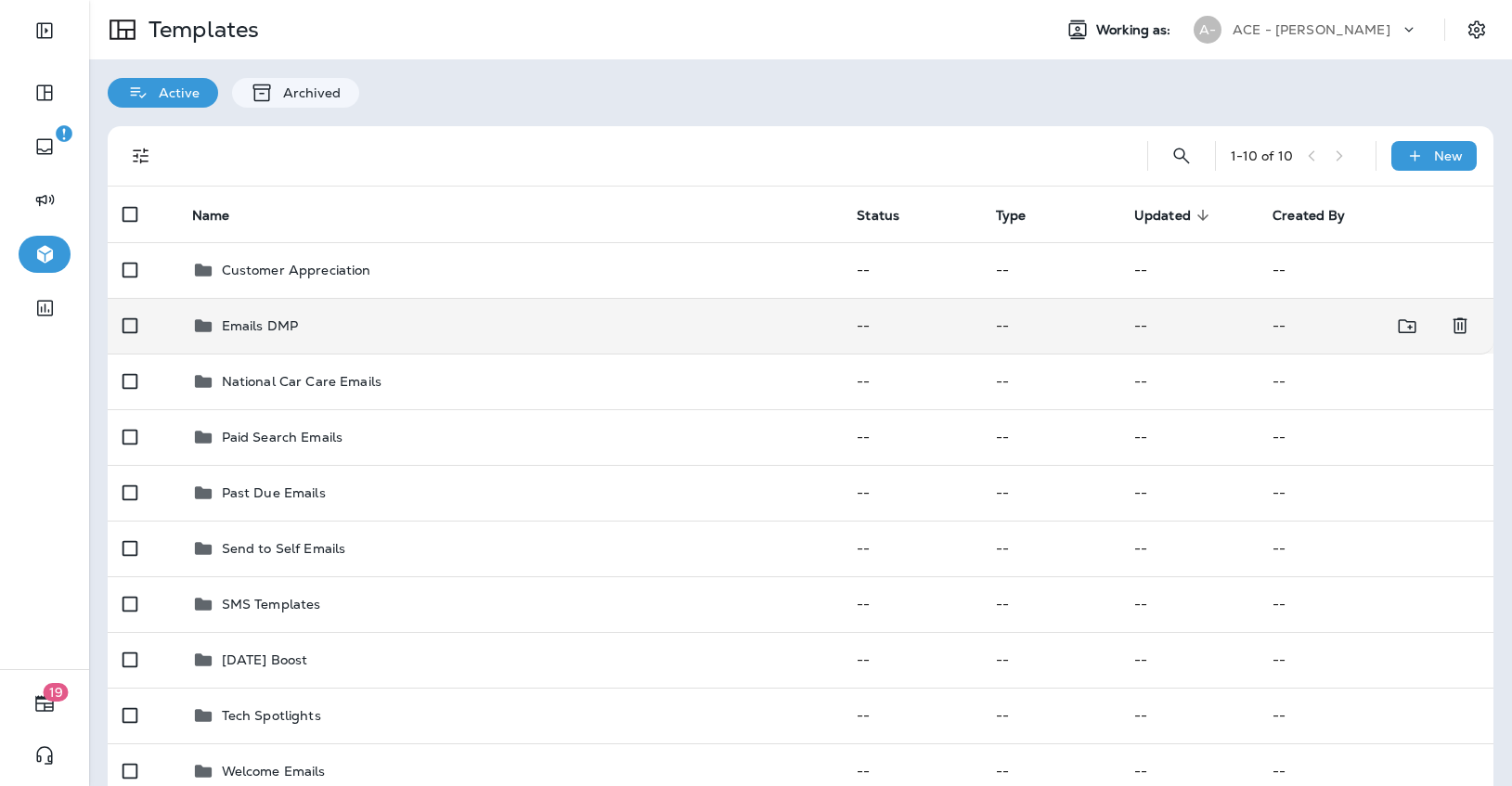
click at [433, 323] on div "Emails DMP" at bounding box center [510, 325] width 635 height 22
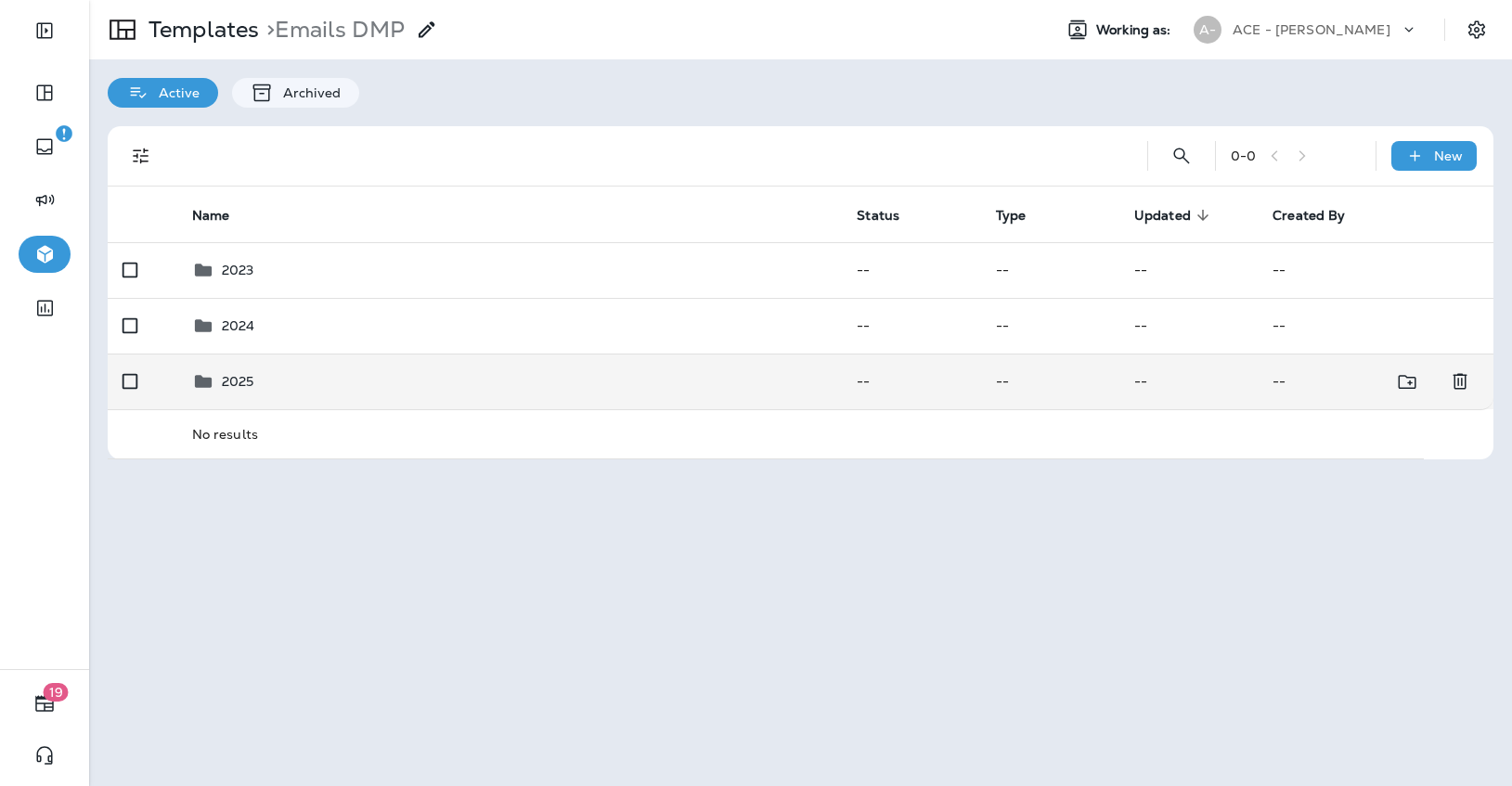
click at [420, 384] on div "2025" at bounding box center [510, 381] width 635 height 22
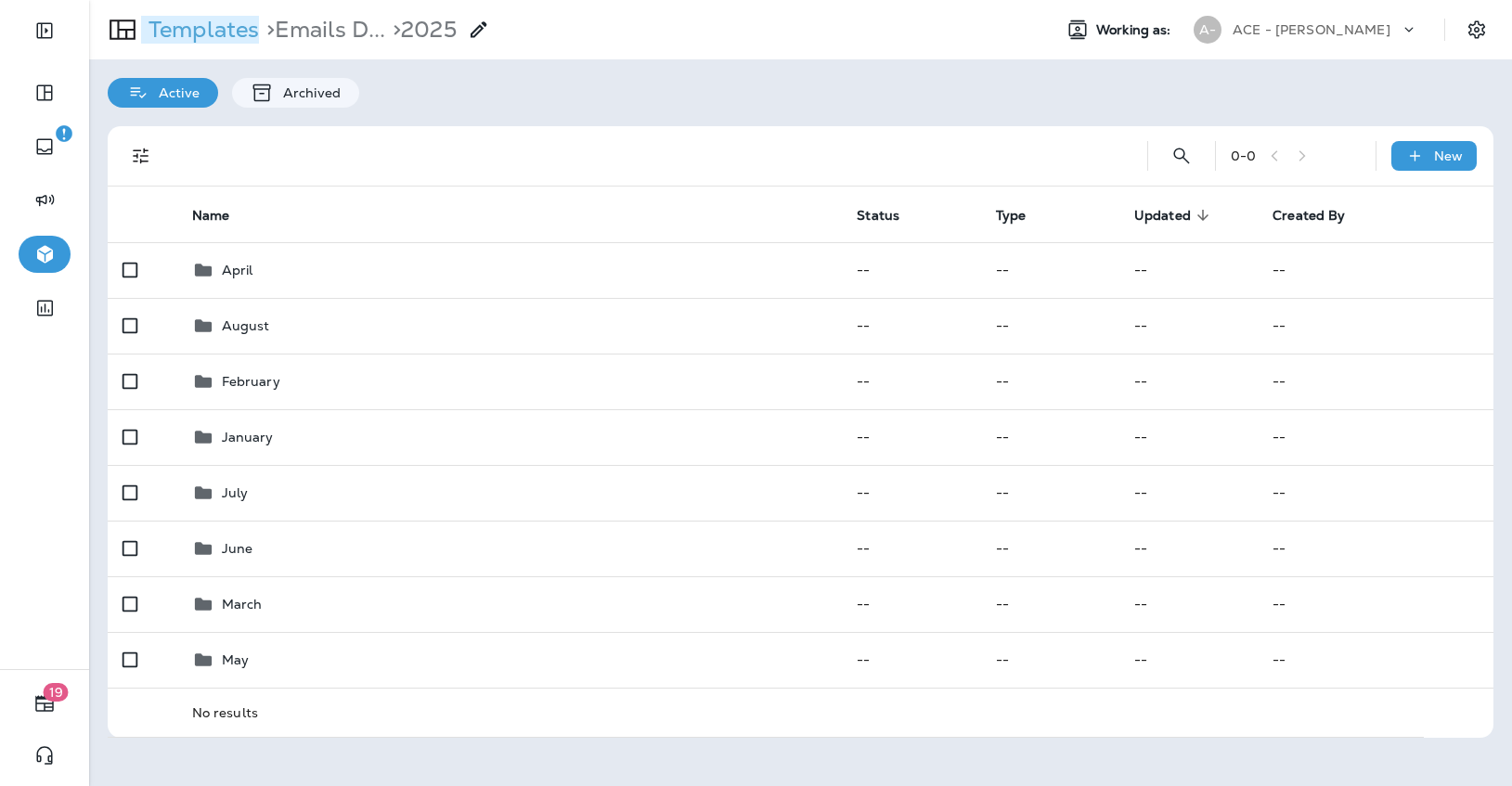
click at [222, 41] on p "Templates" at bounding box center [200, 29] width 118 height 28
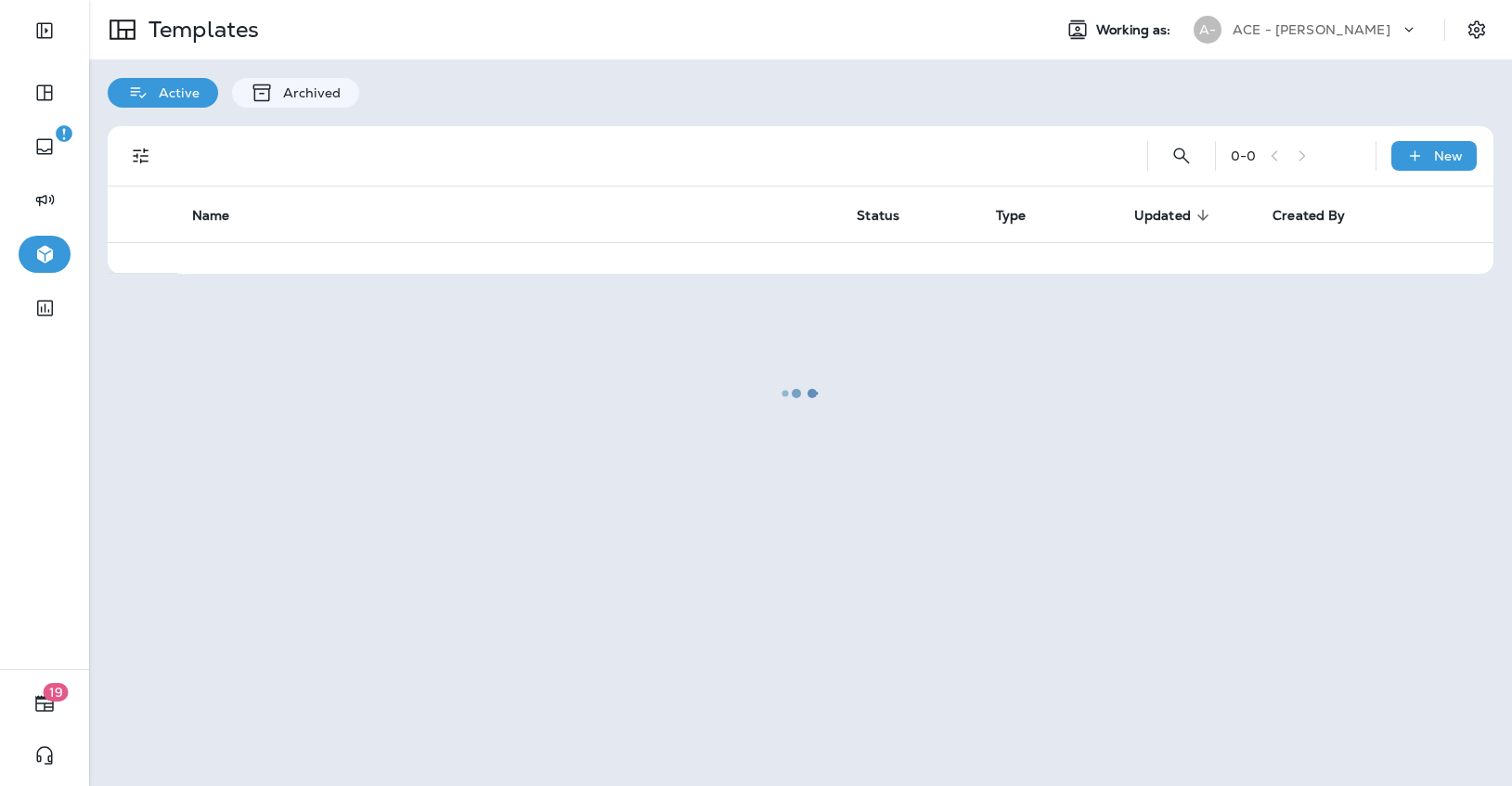
click at [1176, 159] on div at bounding box center [800, 393] width 1419 height 782
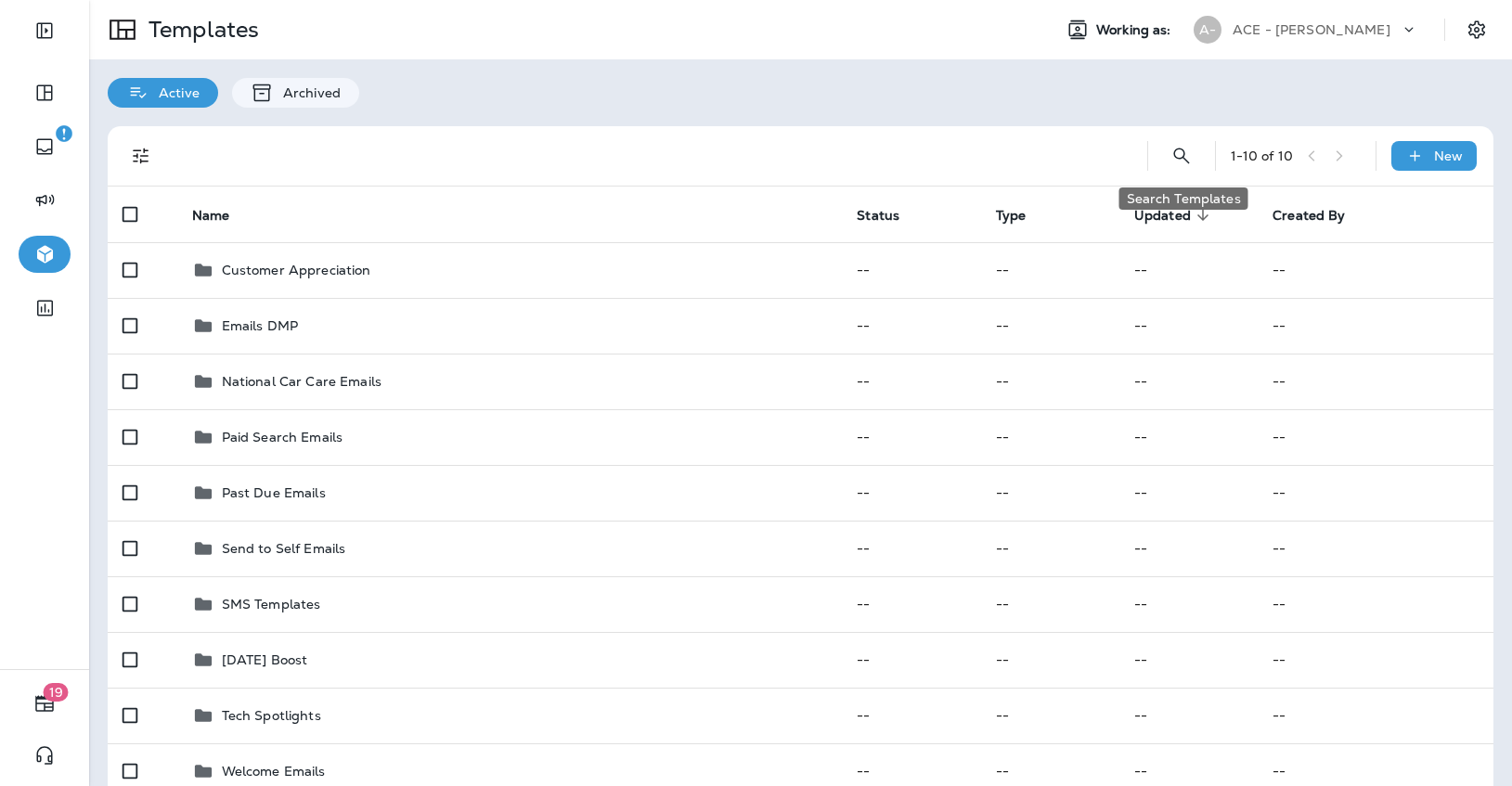
click at [1176, 159] on icon "Search Templates" at bounding box center [1181, 155] width 22 height 22
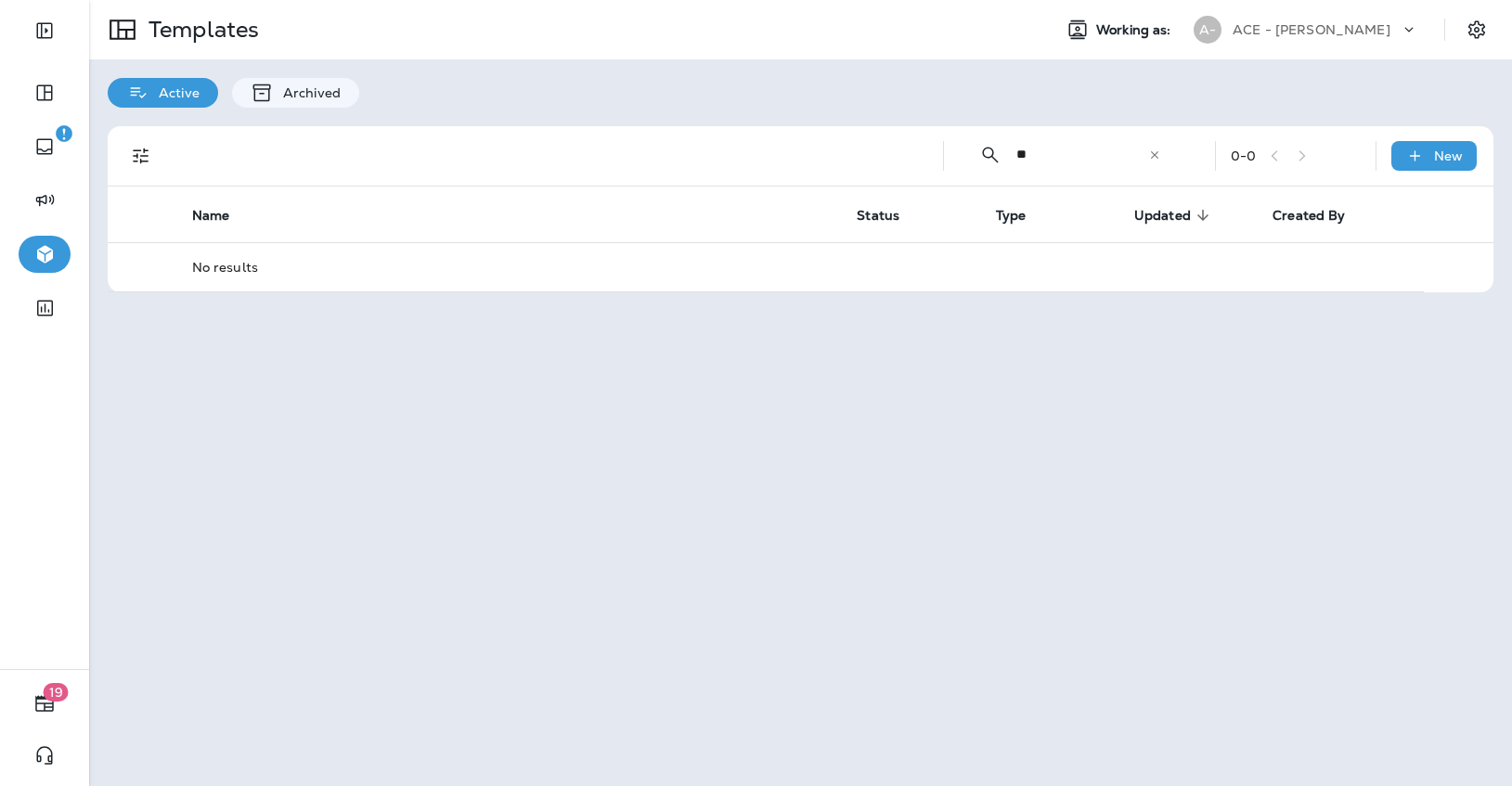
type input "*"
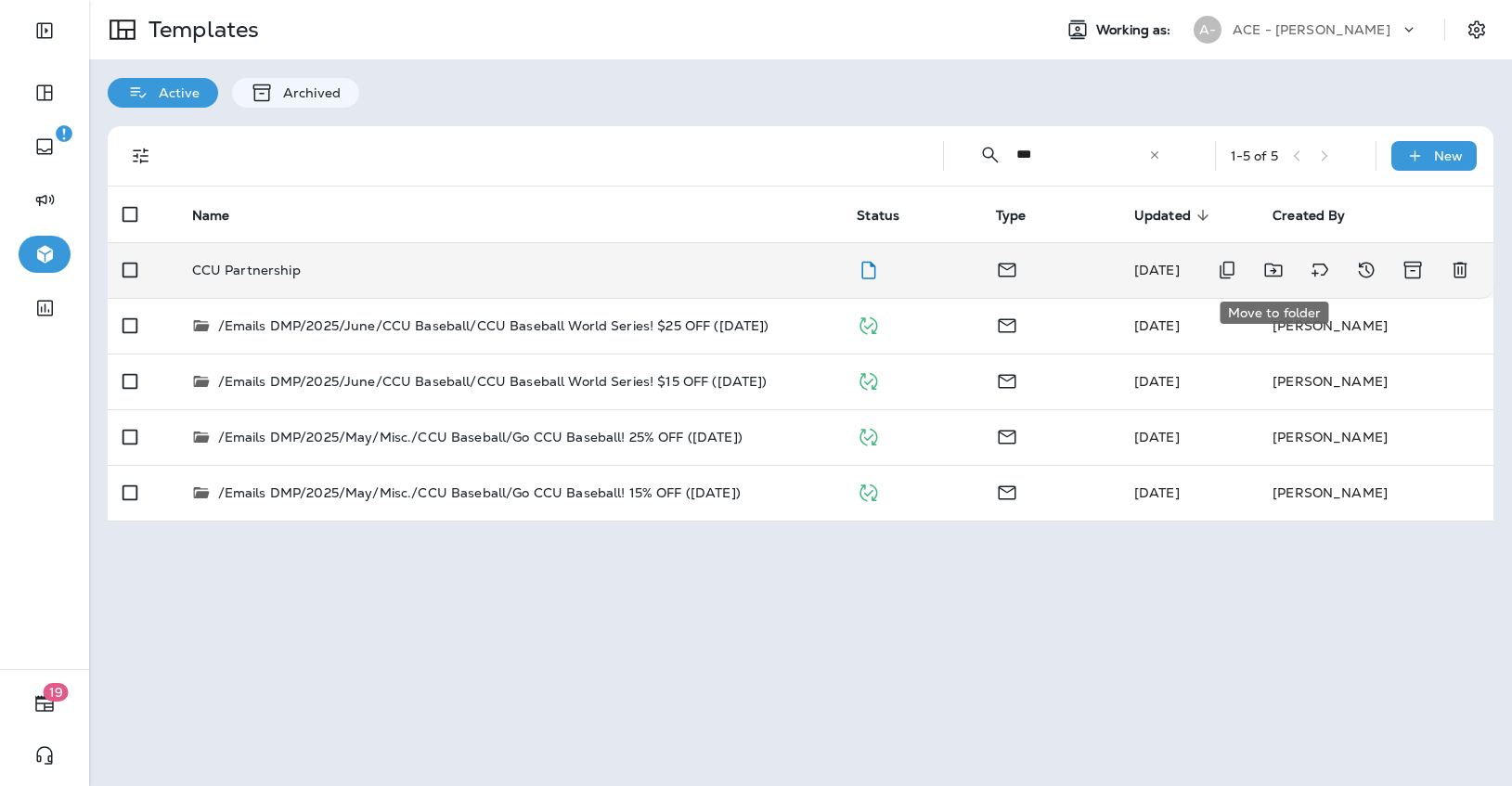
type input "***"
click at [1274, 267] on icon "Move to folder" at bounding box center [1273, 270] width 17 height 14
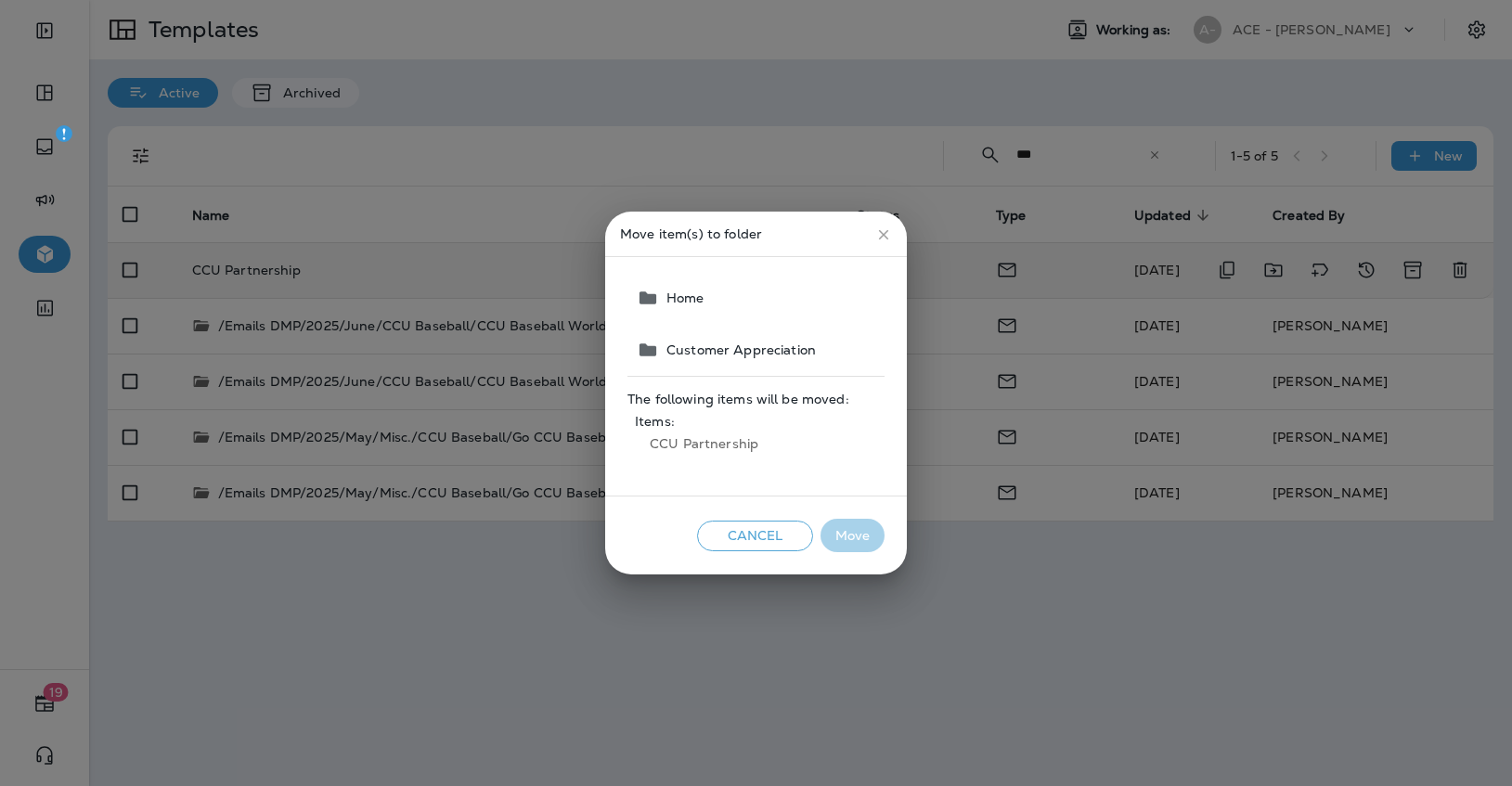
click at [878, 232] on icon "close" at bounding box center [882, 235] width 16 height 16
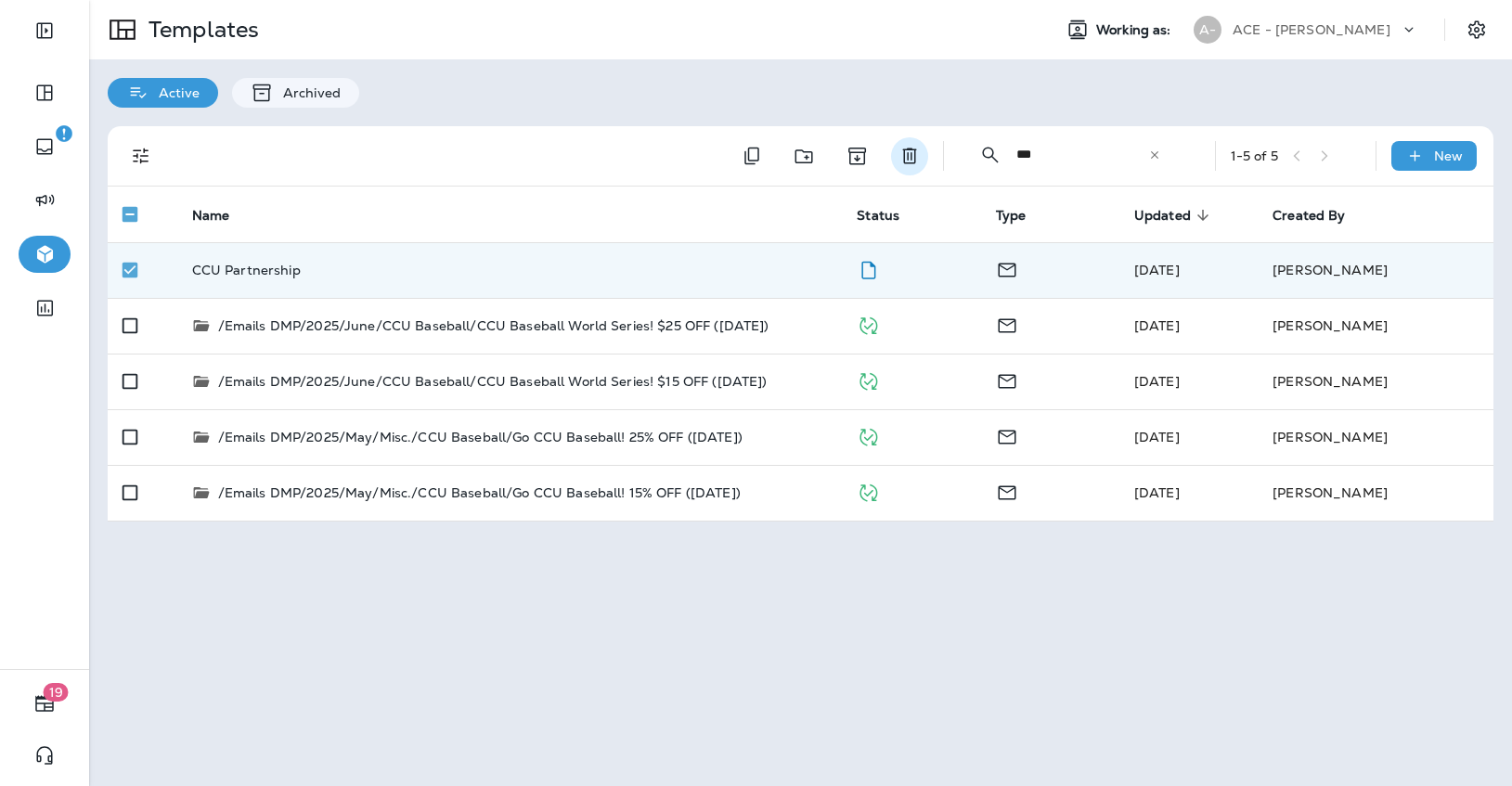
click at [909, 149] on icon "Delete" at bounding box center [909, 156] width 14 height 15
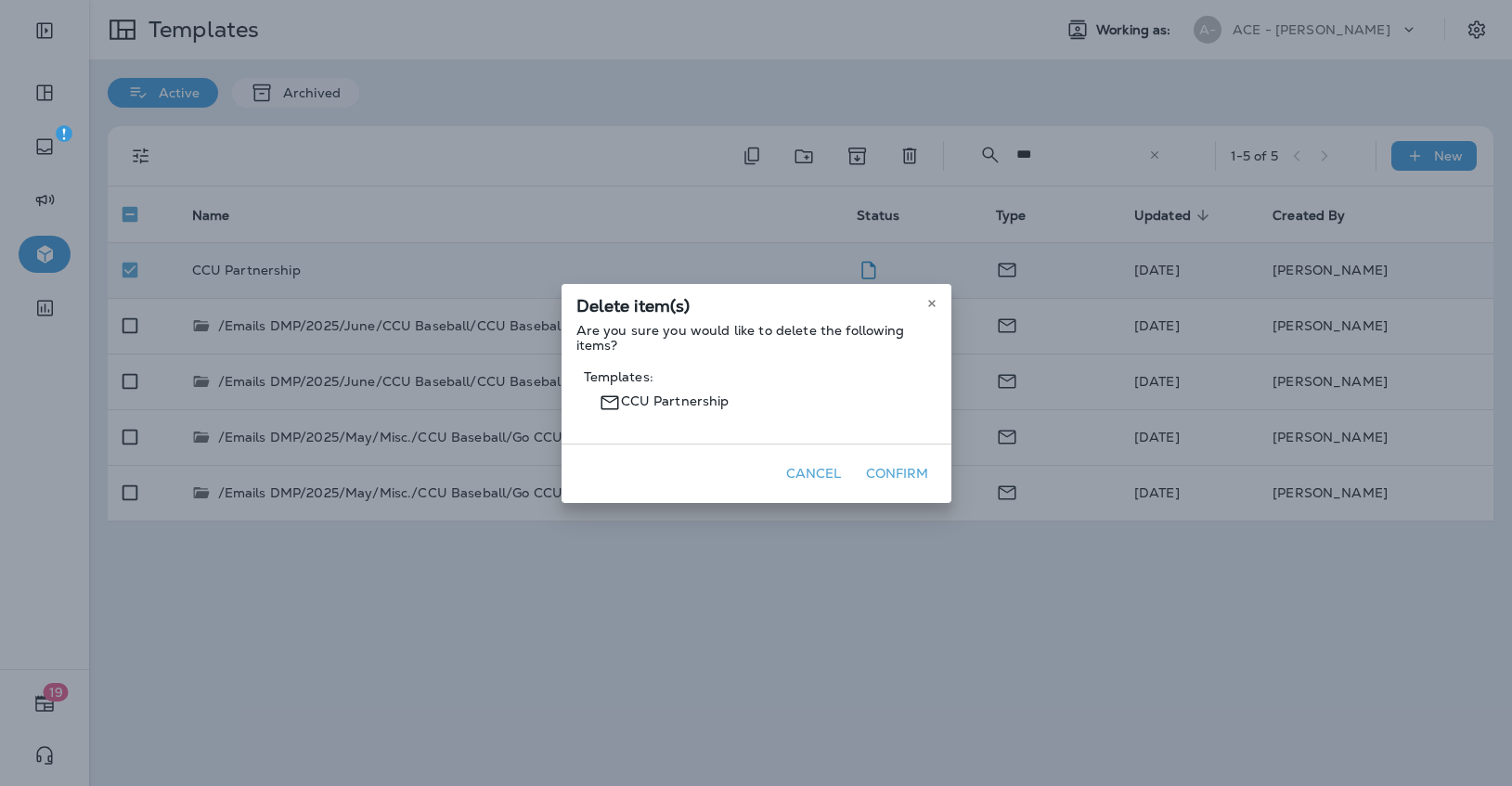
click at [898, 474] on button "Confirm" at bounding box center [897, 474] width 78 height 29
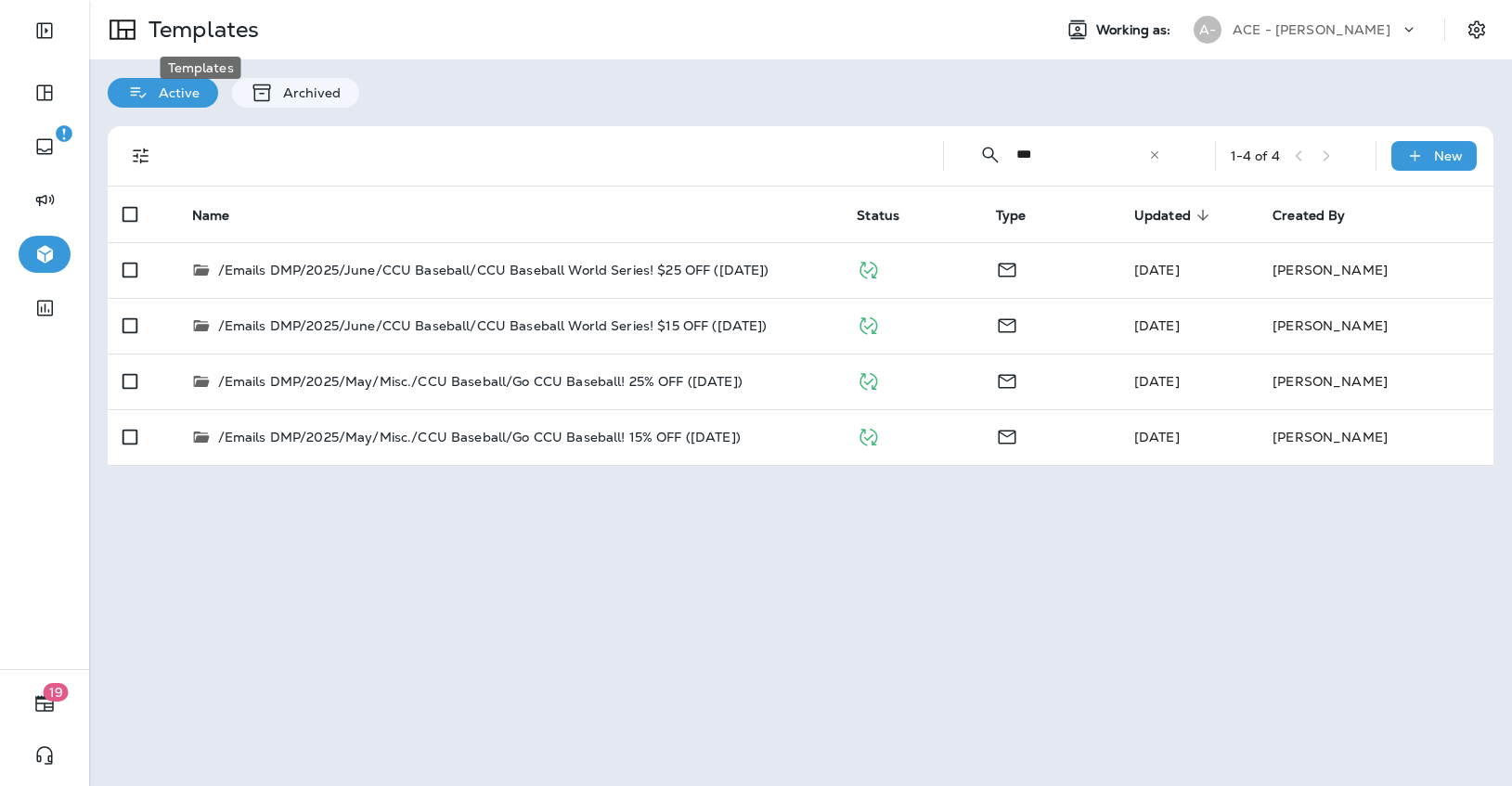
click at [176, 22] on p "Templates" at bounding box center [200, 29] width 118 height 28
click at [179, 30] on p "Templates" at bounding box center [200, 29] width 118 height 28
click at [1160, 157] on icon at bounding box center [1154, 154] width 13 height 13
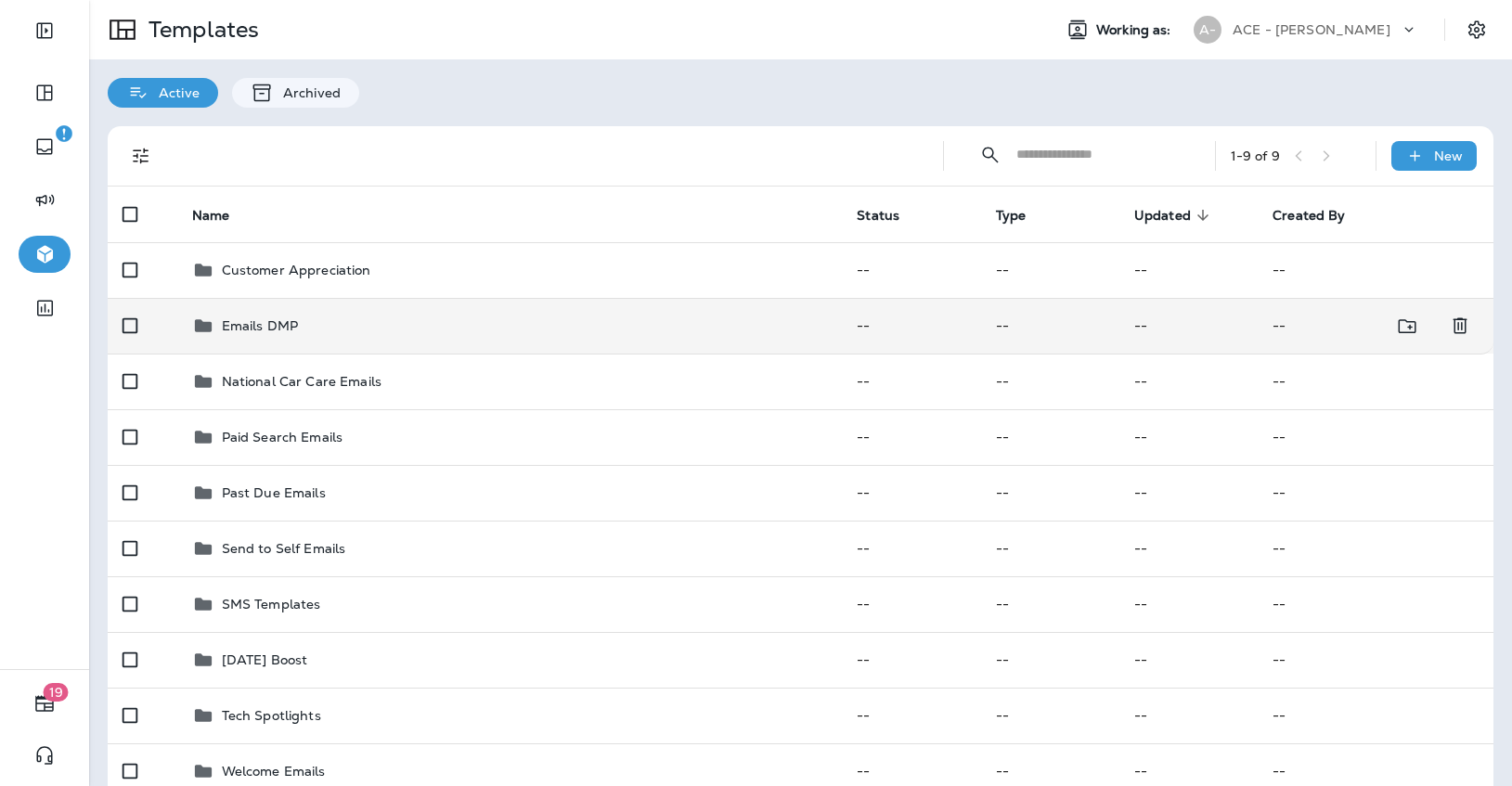
click at [474, 324] on div "Emails DMP" at bounding box center [510, 325] width 635 height 22
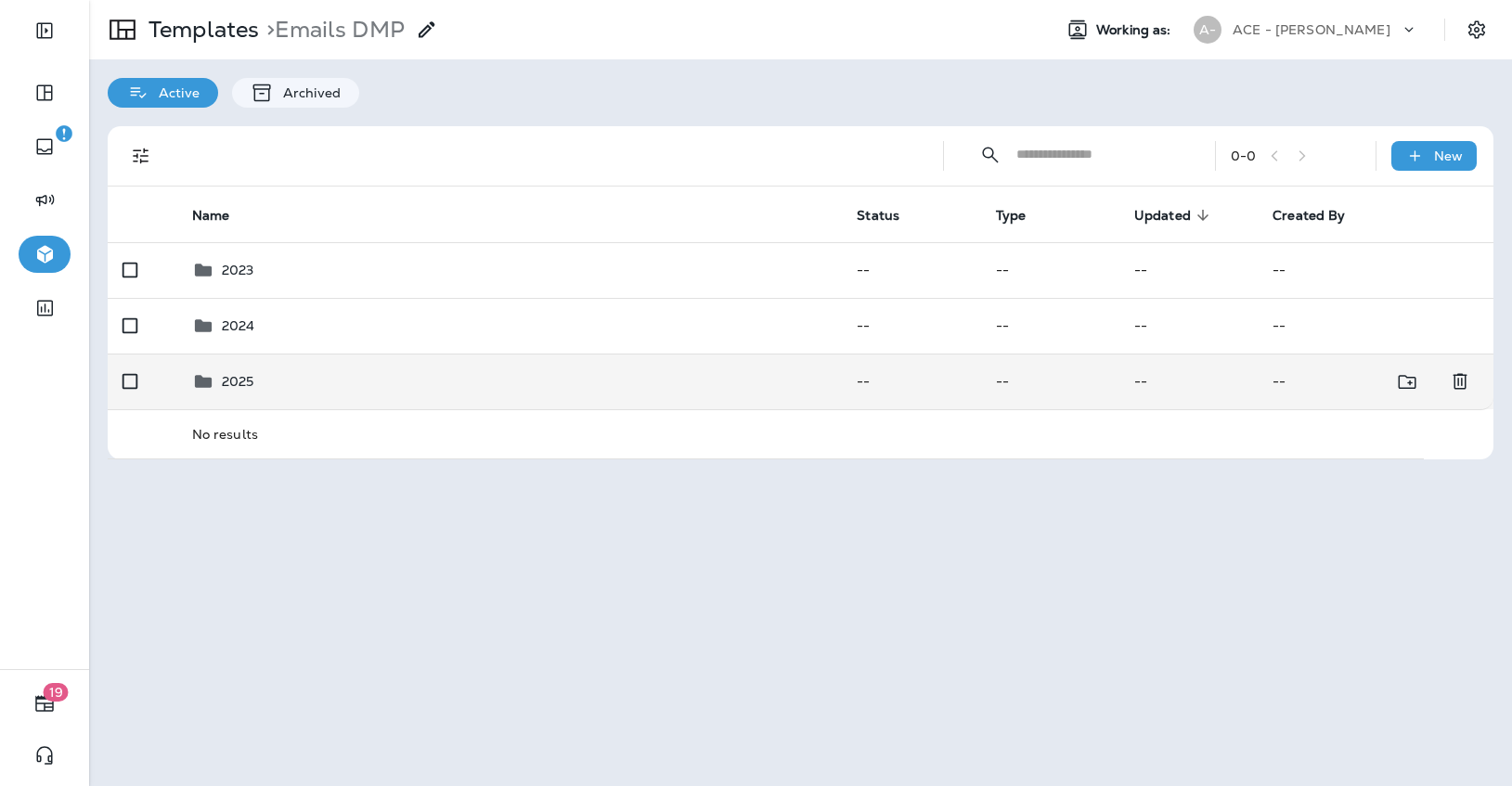
click at [388, 373] on div "2025" at bounding box center [510, 381] width 635 height 22
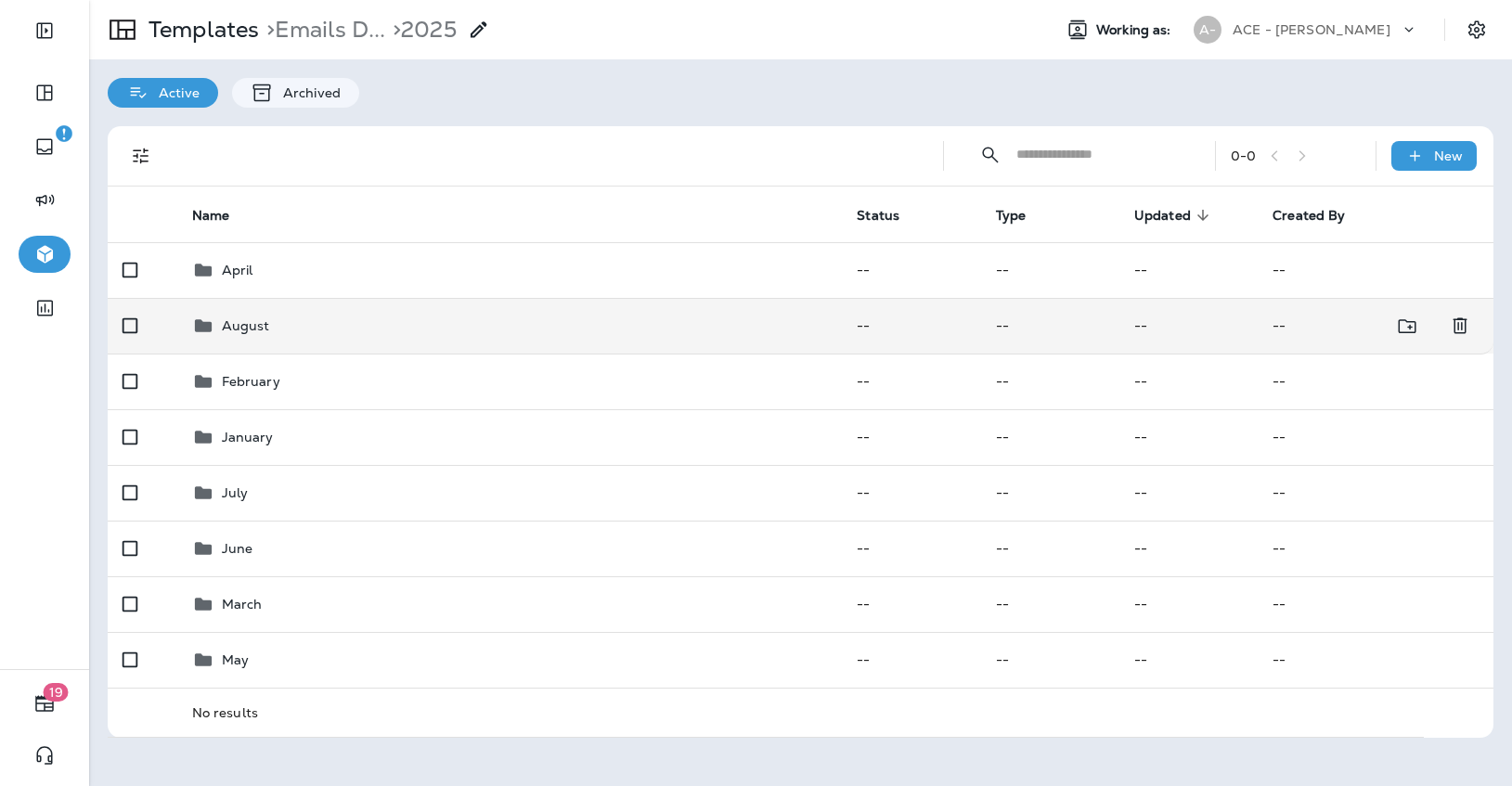
click at [429, 323] on div "August" at bounding box center [510, 325] width 635 height 22
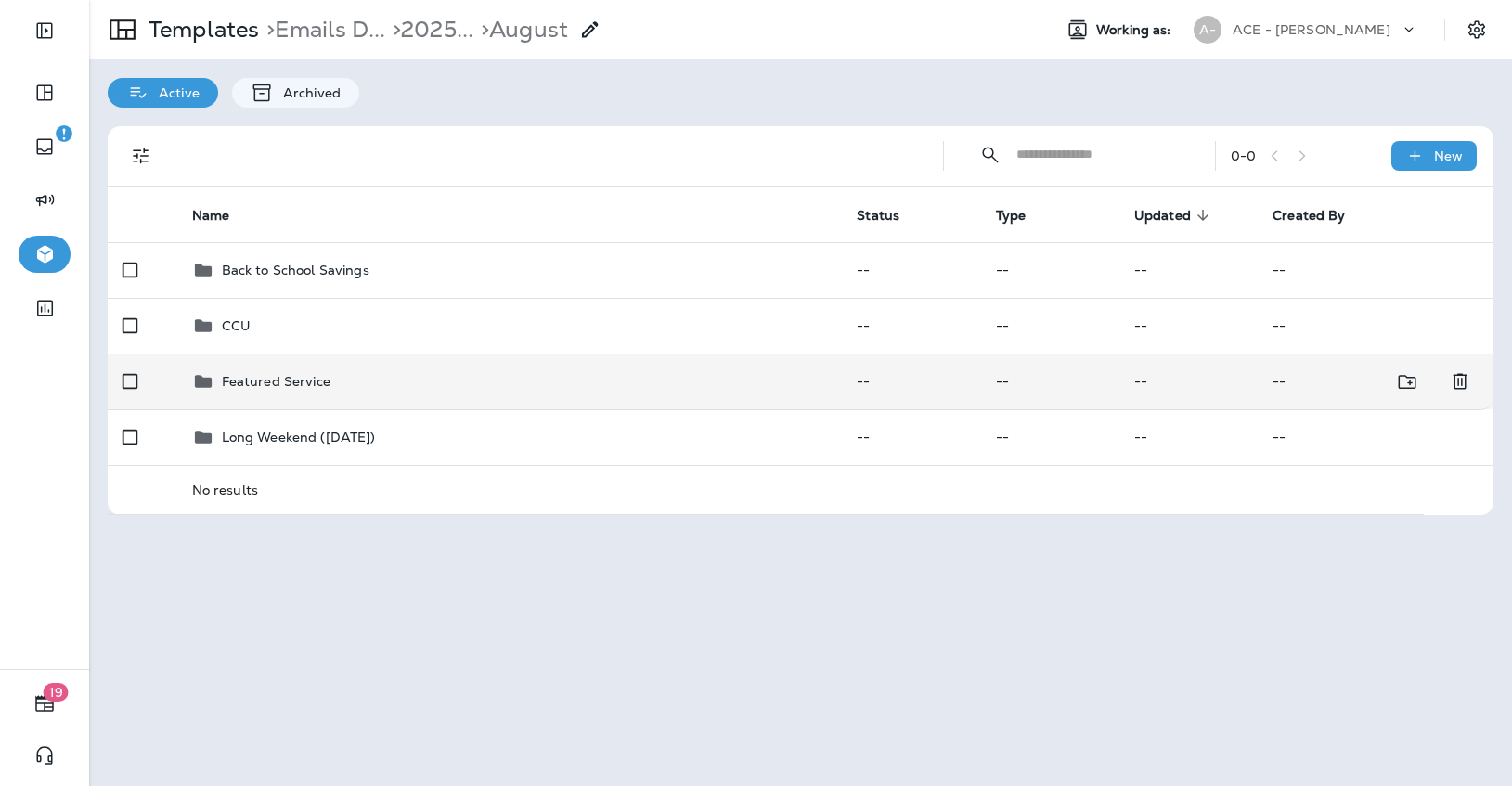
click at [333, 396] on td "Featured Service" at bounding box center [510, 381] width 665 height 56
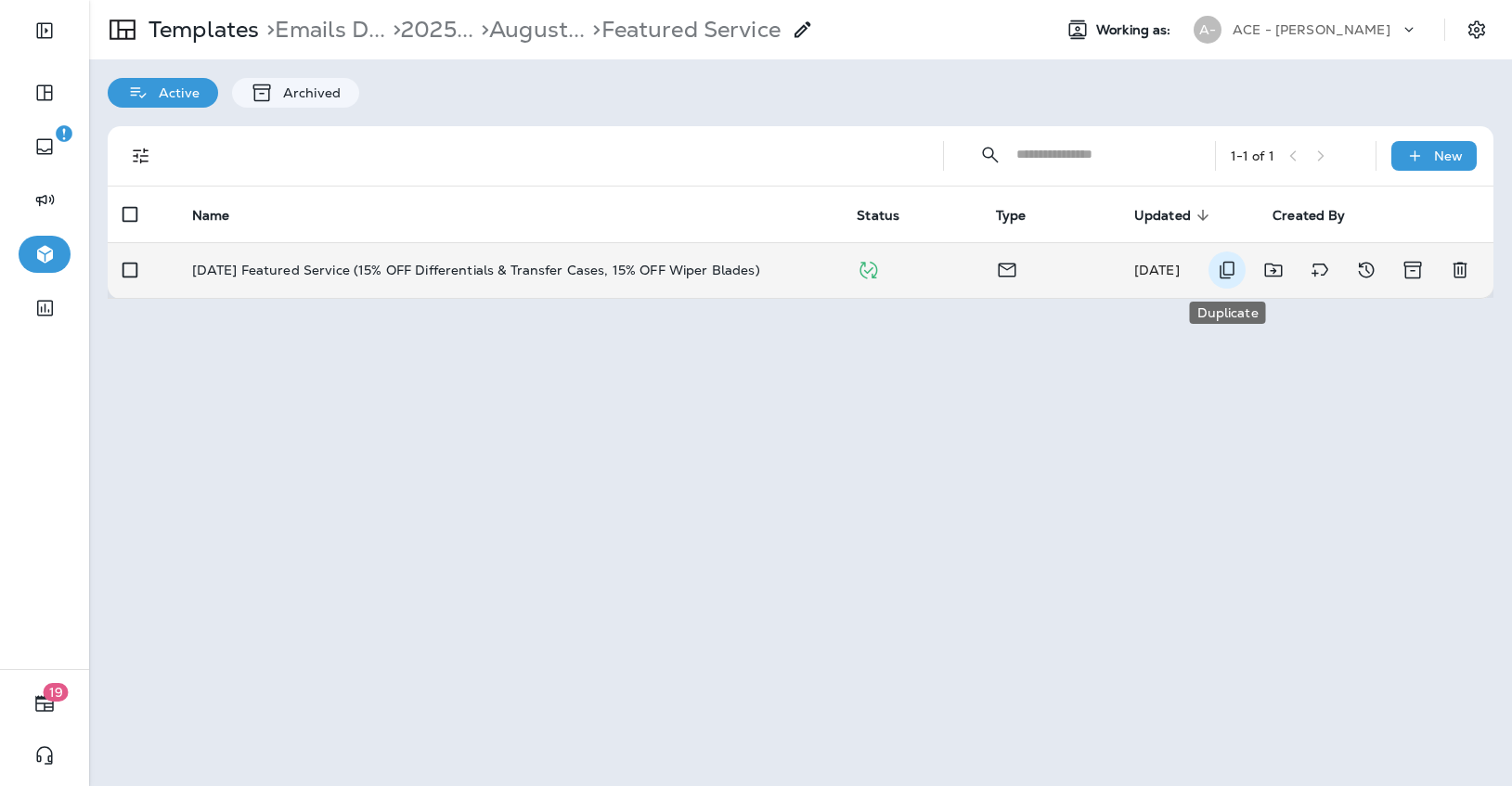
click at [1226, 270] on icon "Duplicate" at bounding box center [1226, 269] width 22 height 22
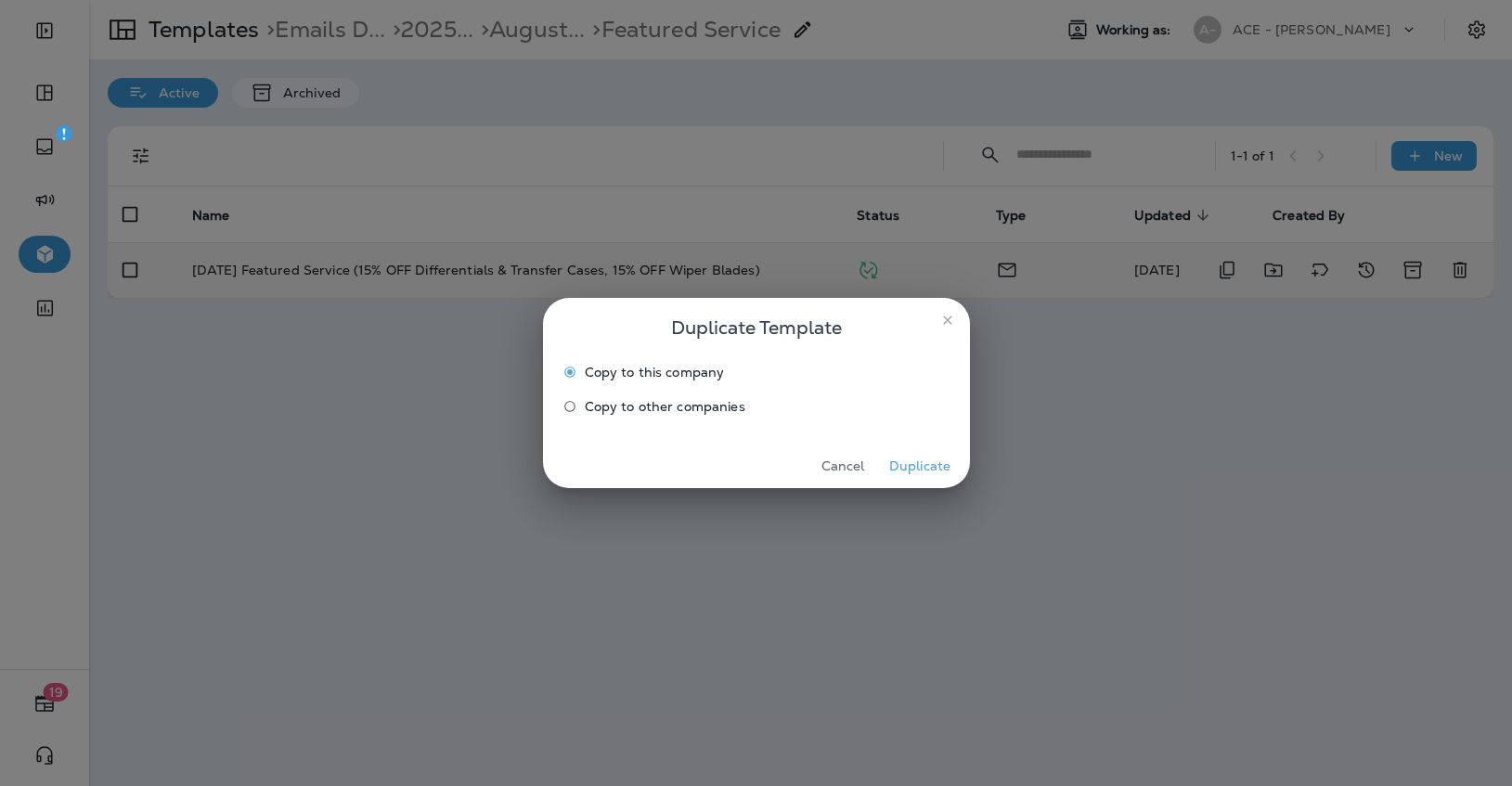
click at [938, 463] on button "Duplicate" at bounding box center [920, 466] width 70 height 29
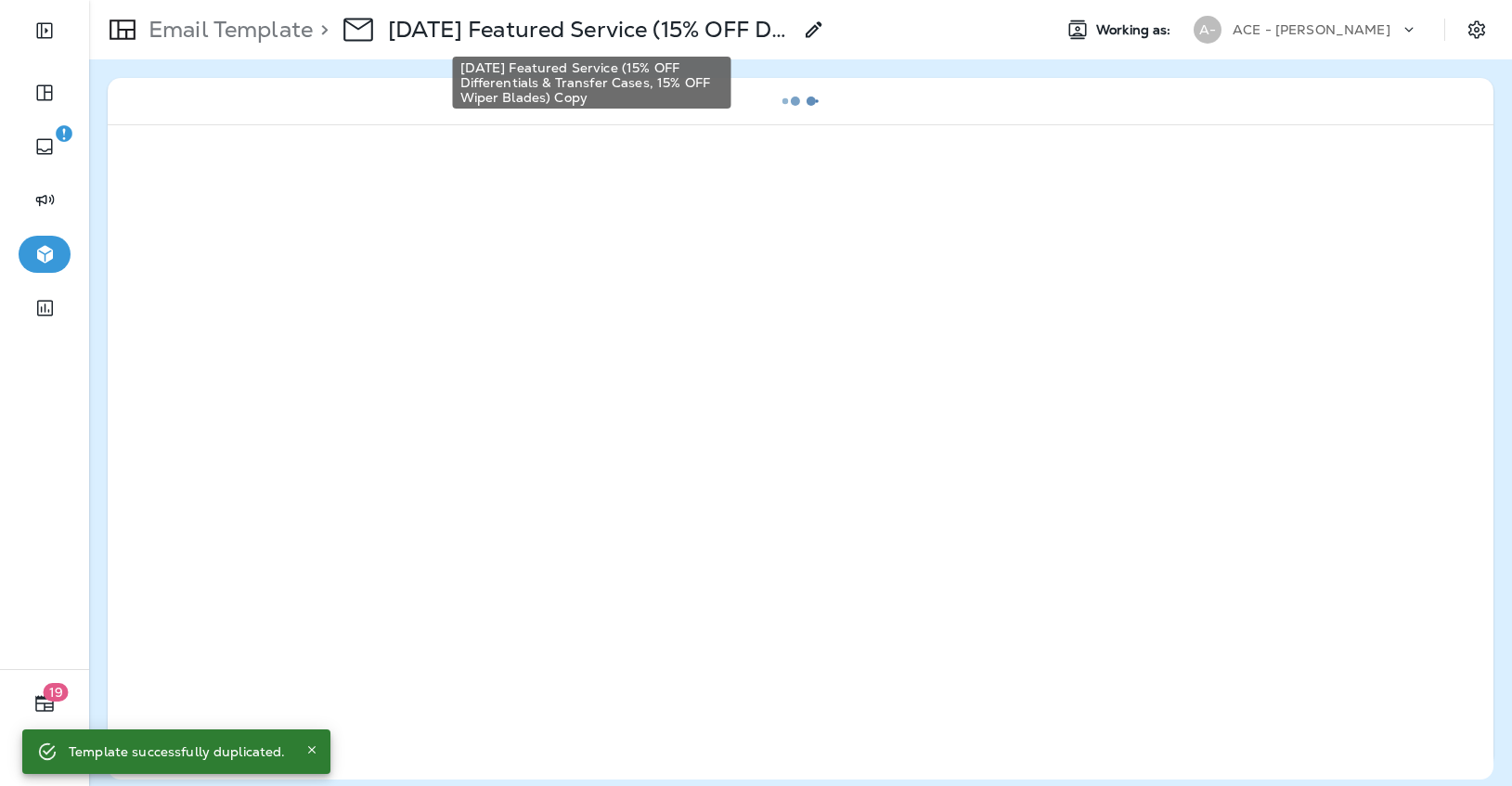
click at [652, 36] on p "[DATE] Featured Service (15% OFF Differentials & Transfer Cases, 15% OFF Wiper …" at bounding box center [590, 29] width 404 height 28
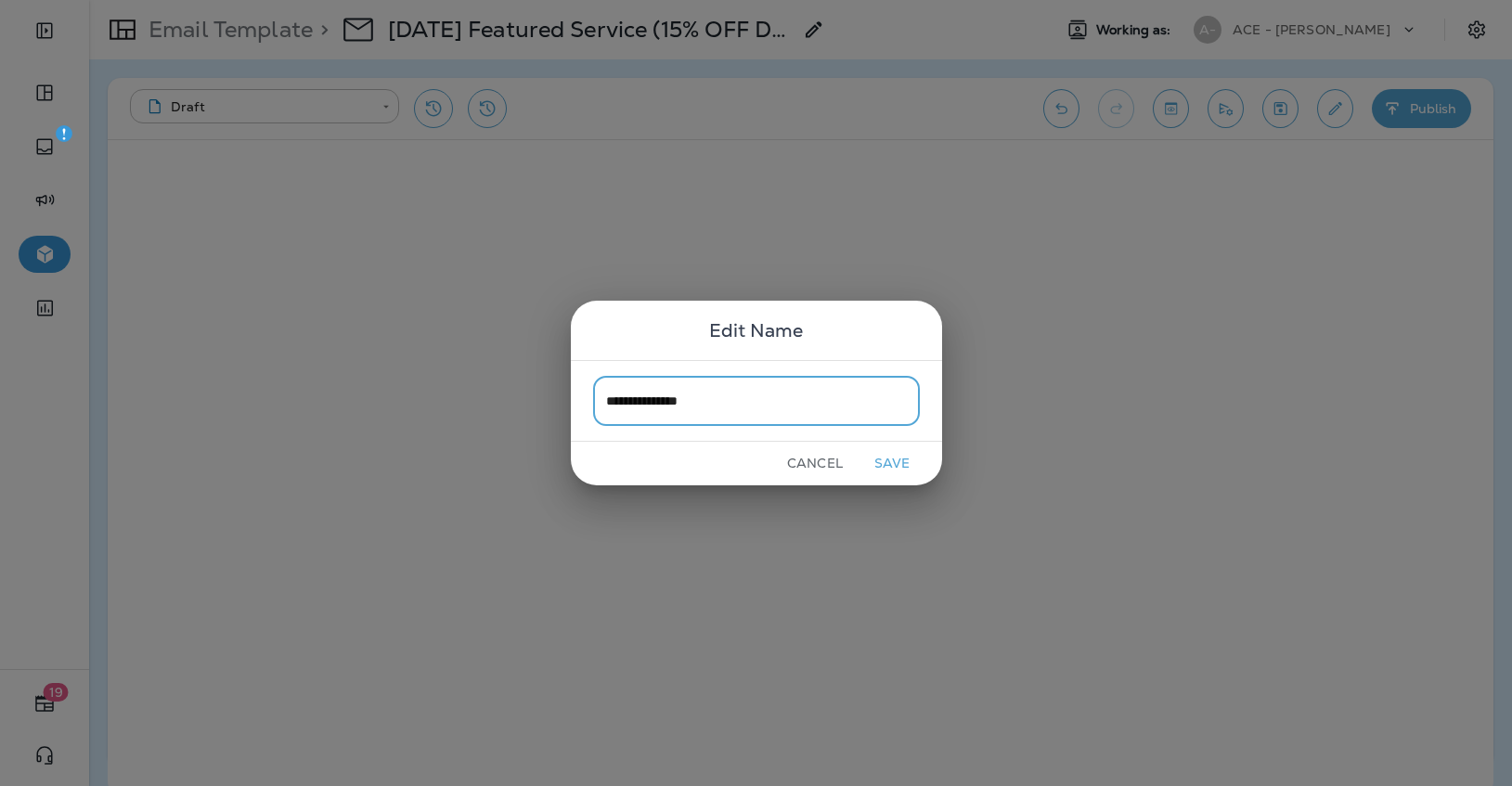
type input "**********"
click at [882, 468] on button "Save" at bounding box center [892, 463] width 70 height 29
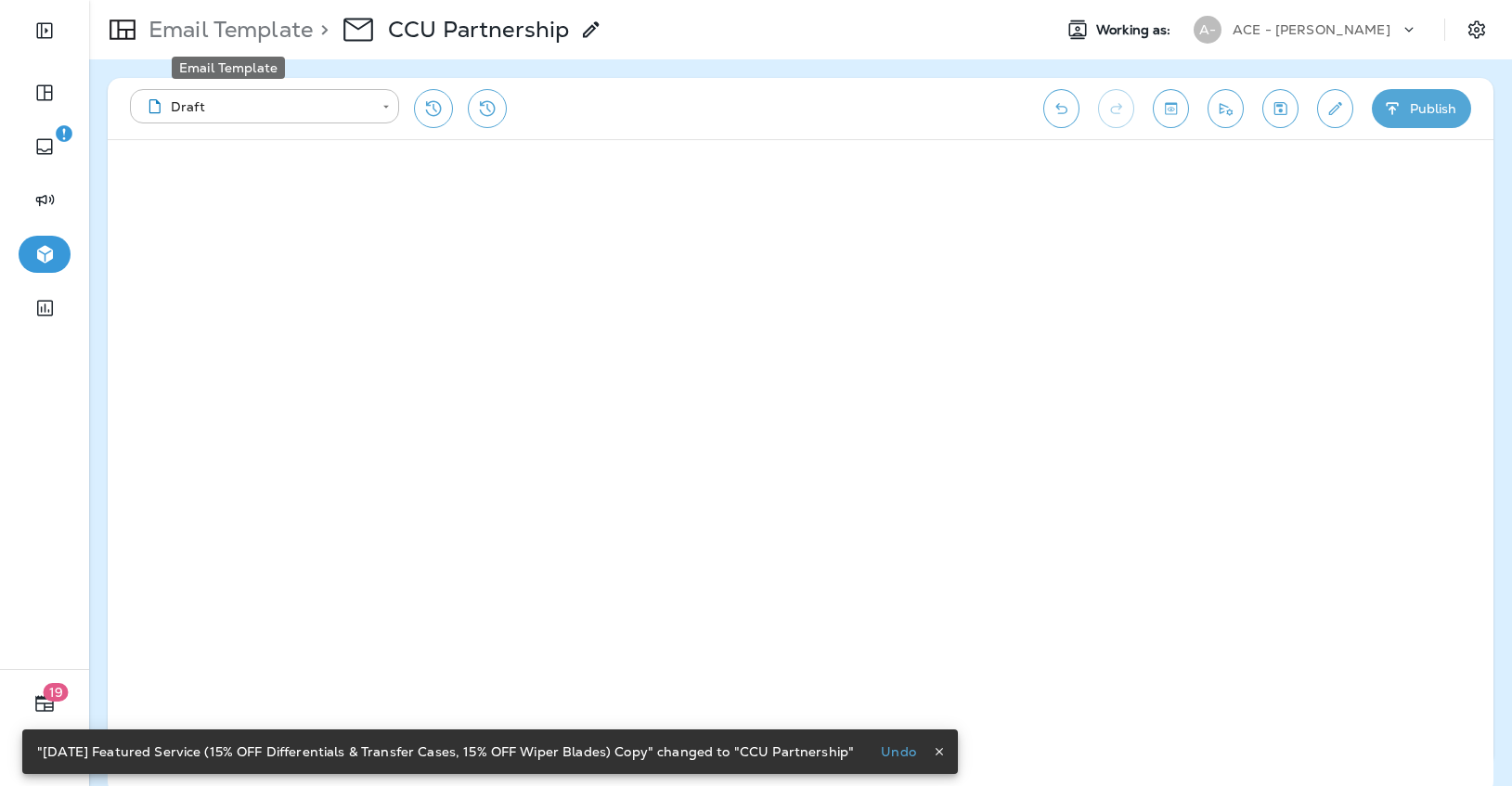
click at [256, 32] on p "Email Template" at bounding box center [227, 29] width 172 height 28
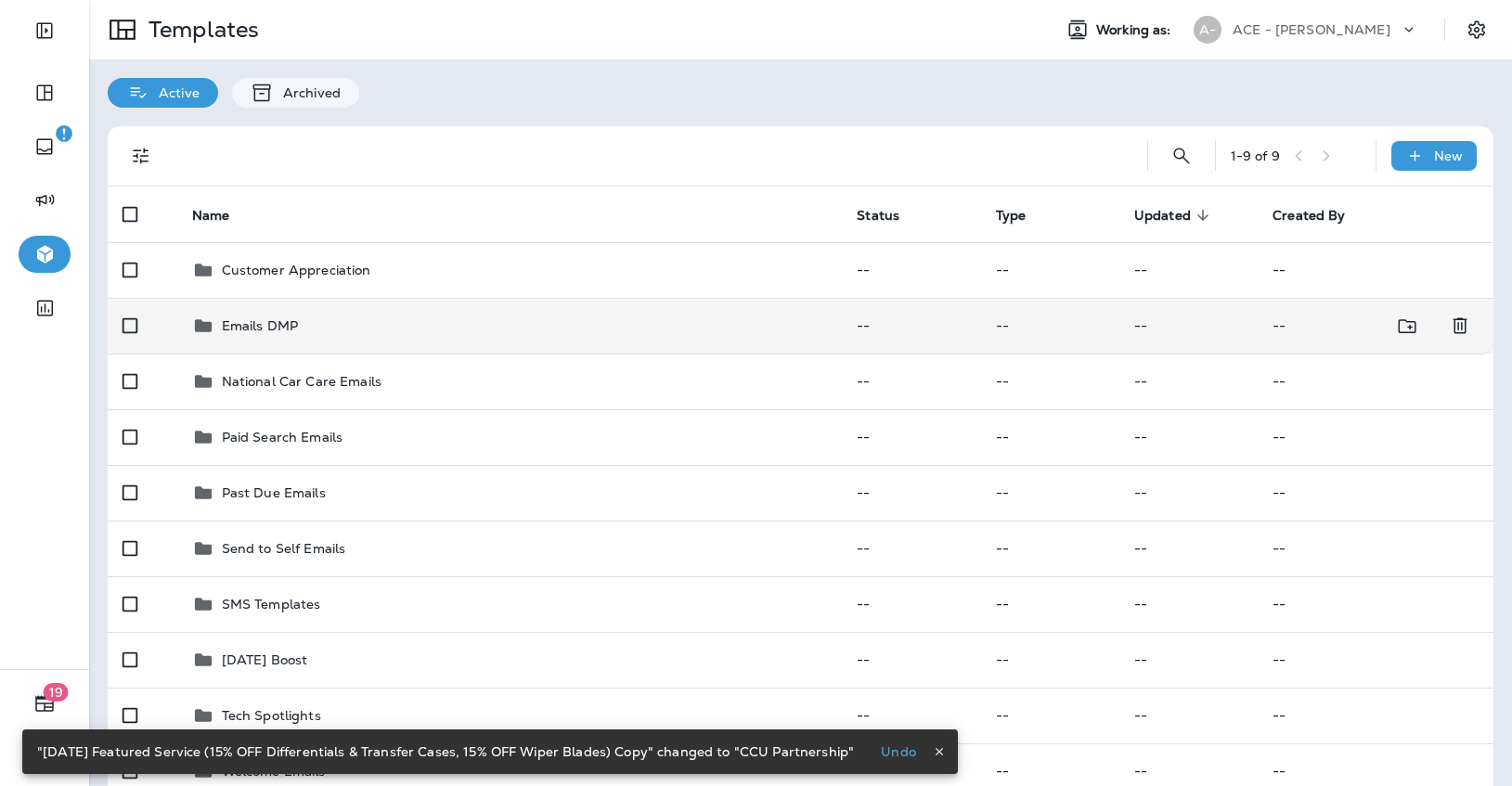
click at [411, 323] on div "Emails DMP" at bounding box center [510, 325] width 635 height 22
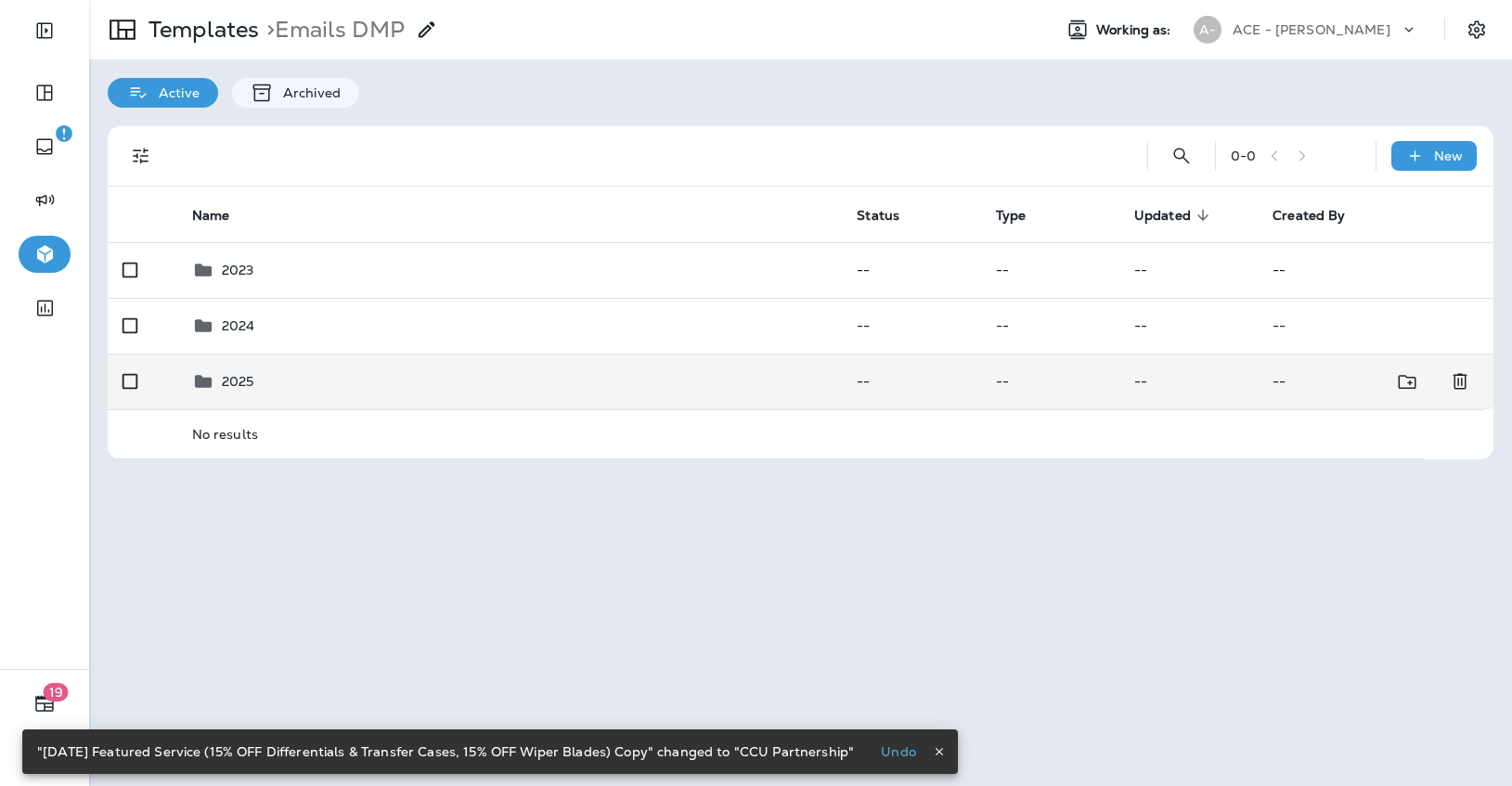
click at [421, 389] on div "2025" at bounding box center [510, 381] width 635 height 22
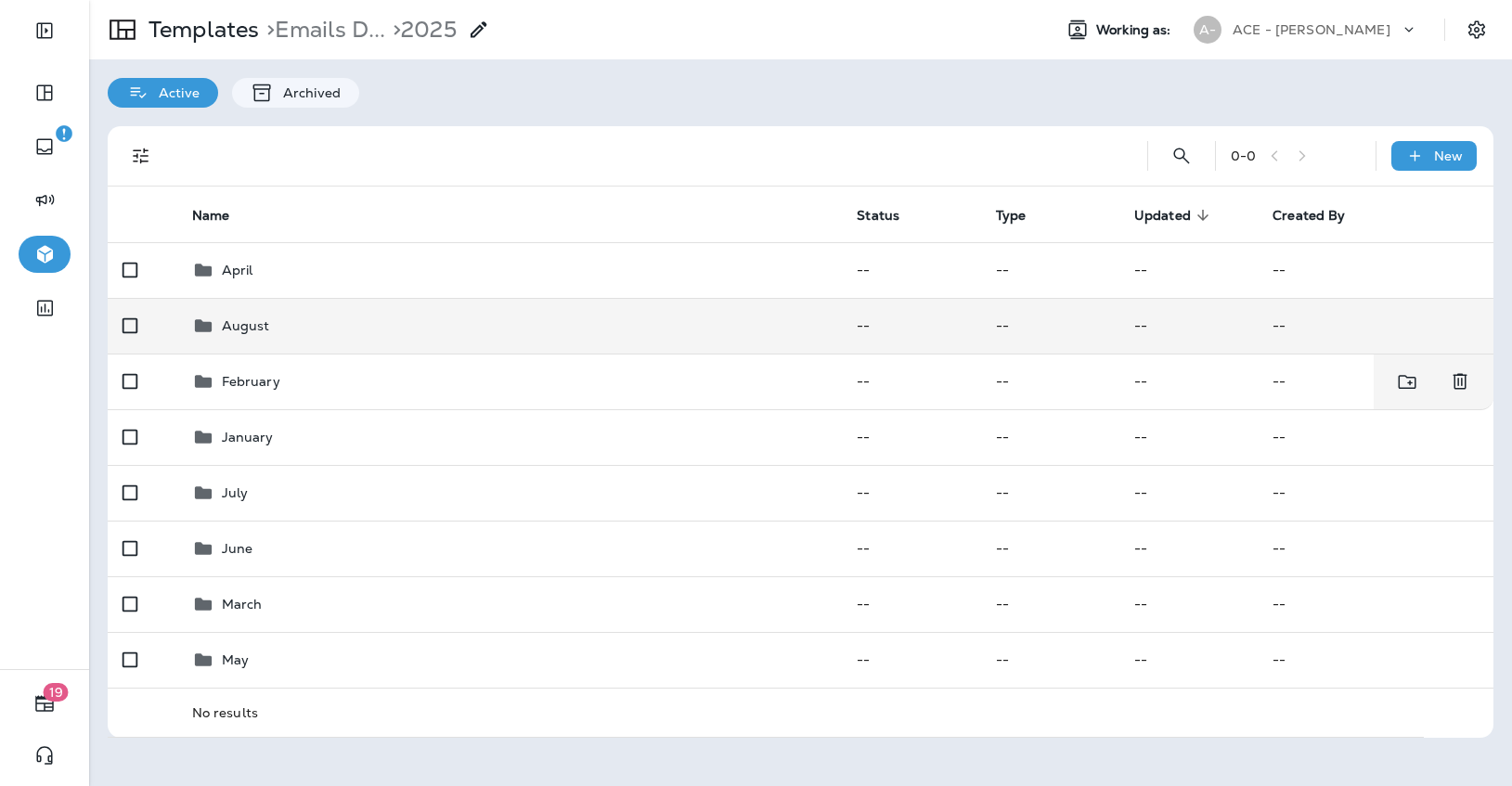
click at [455, 351] on td "August" at bounding box center [510, 326] width 665 height 56
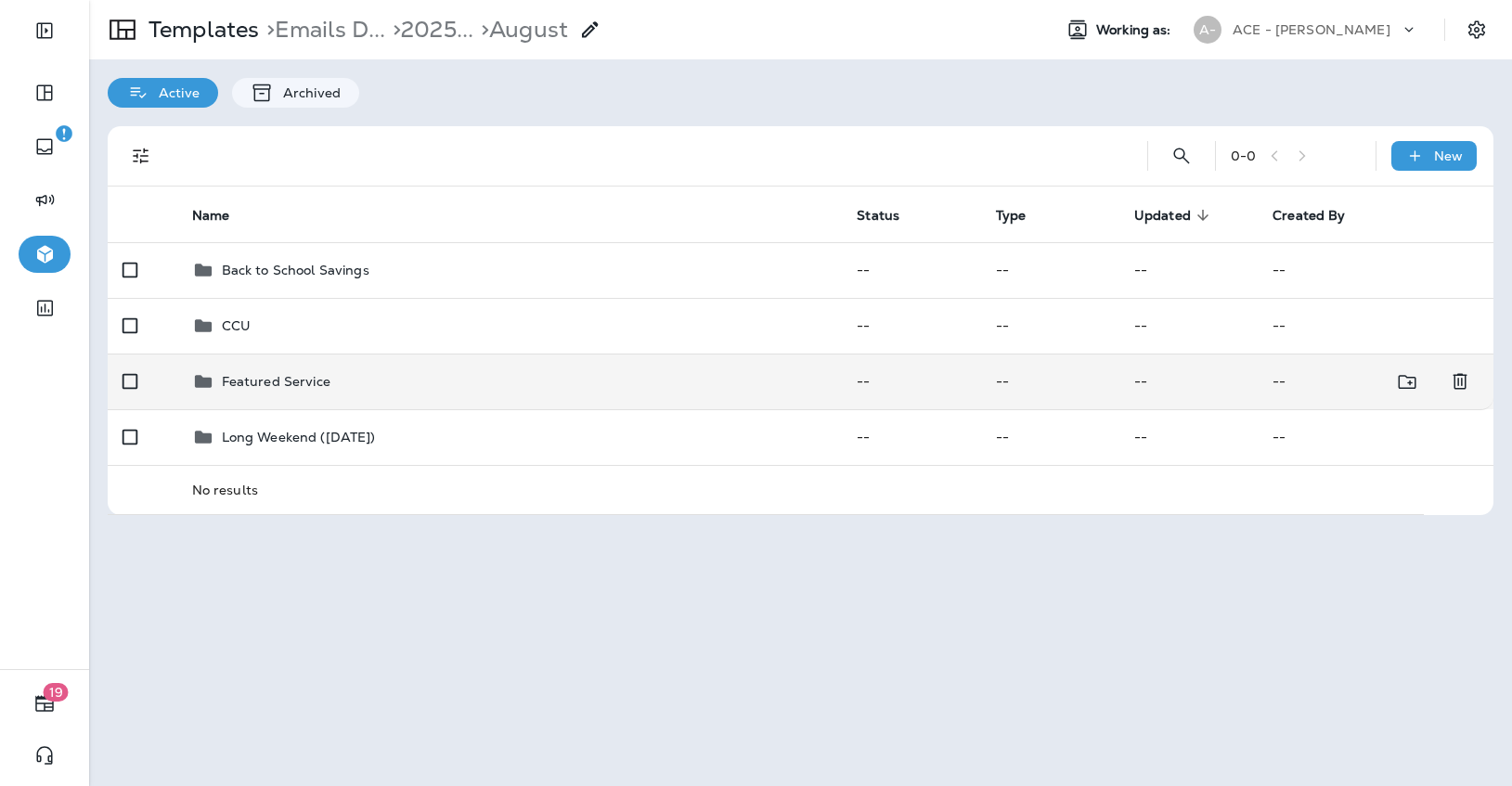
click at [587, 405] on td "Featured Service" at bounding box center [510, 381] width 665 height 56
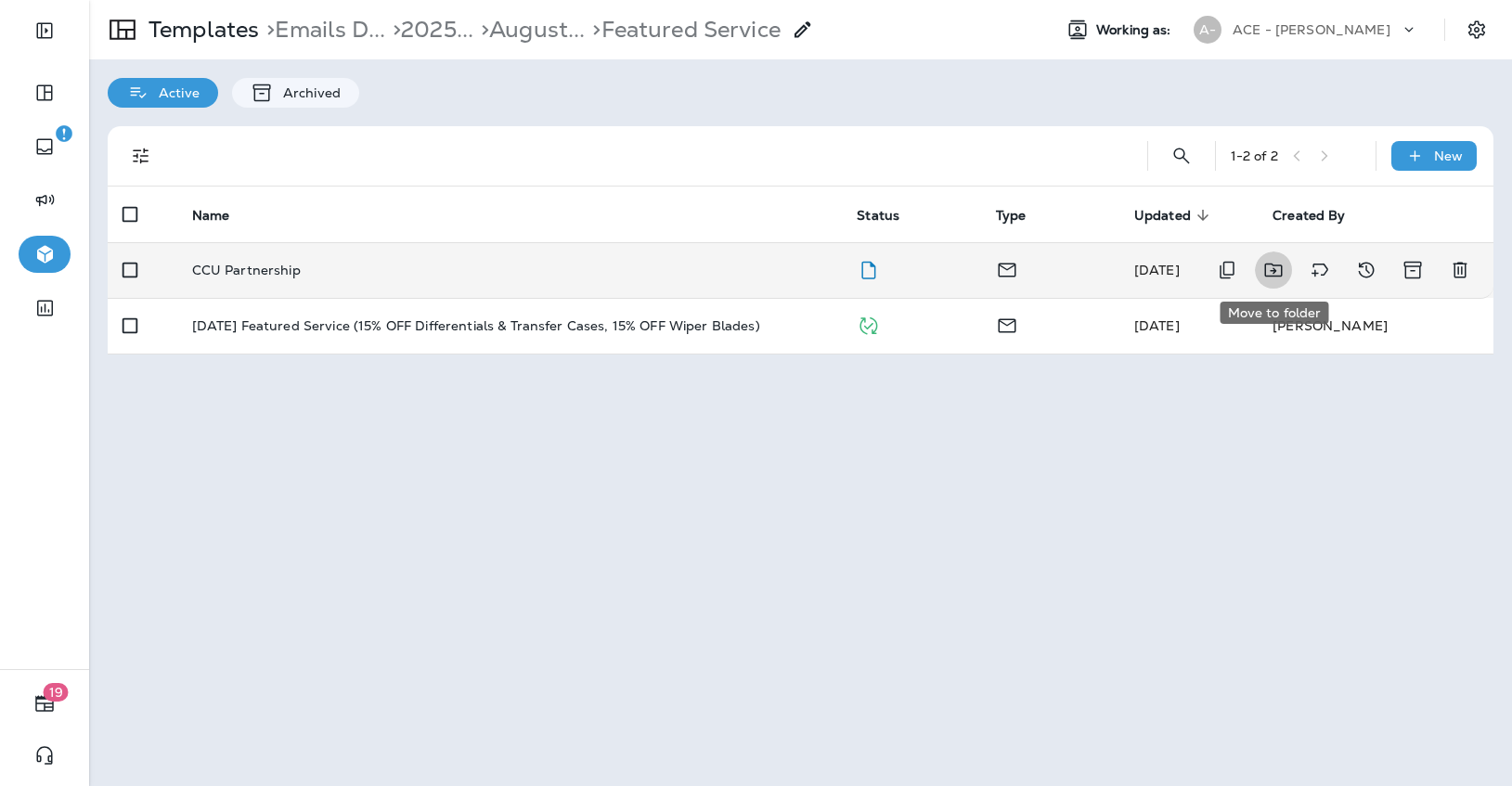
click at [1280, 268] on icon "Move to folder" at bounding box center [1273, 270] width 17 height 14
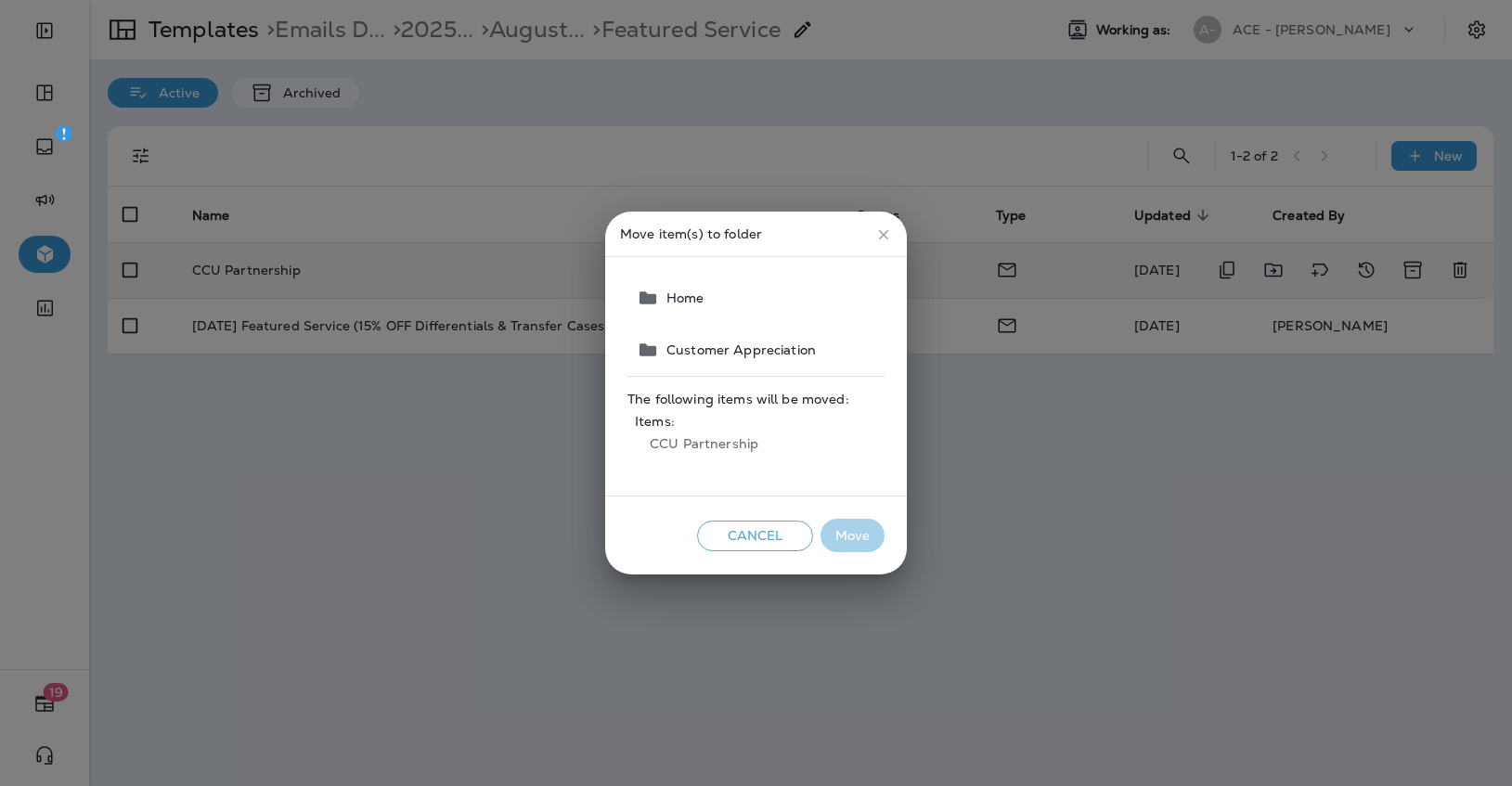
click at [750, 402] on span "The following items will be moved:" at bounding box center [756, 399] width 257 height 14
click at [774, 317] on button "Home" at bounding box center [757, 298] width 255 height 52
click at [769, 347] on span "Customer Appreciation" at bounding box center [737, 350] width 156 height 14
click at [845, 532] on button "Move" at bounding box center [853, 536] width 64 height 35
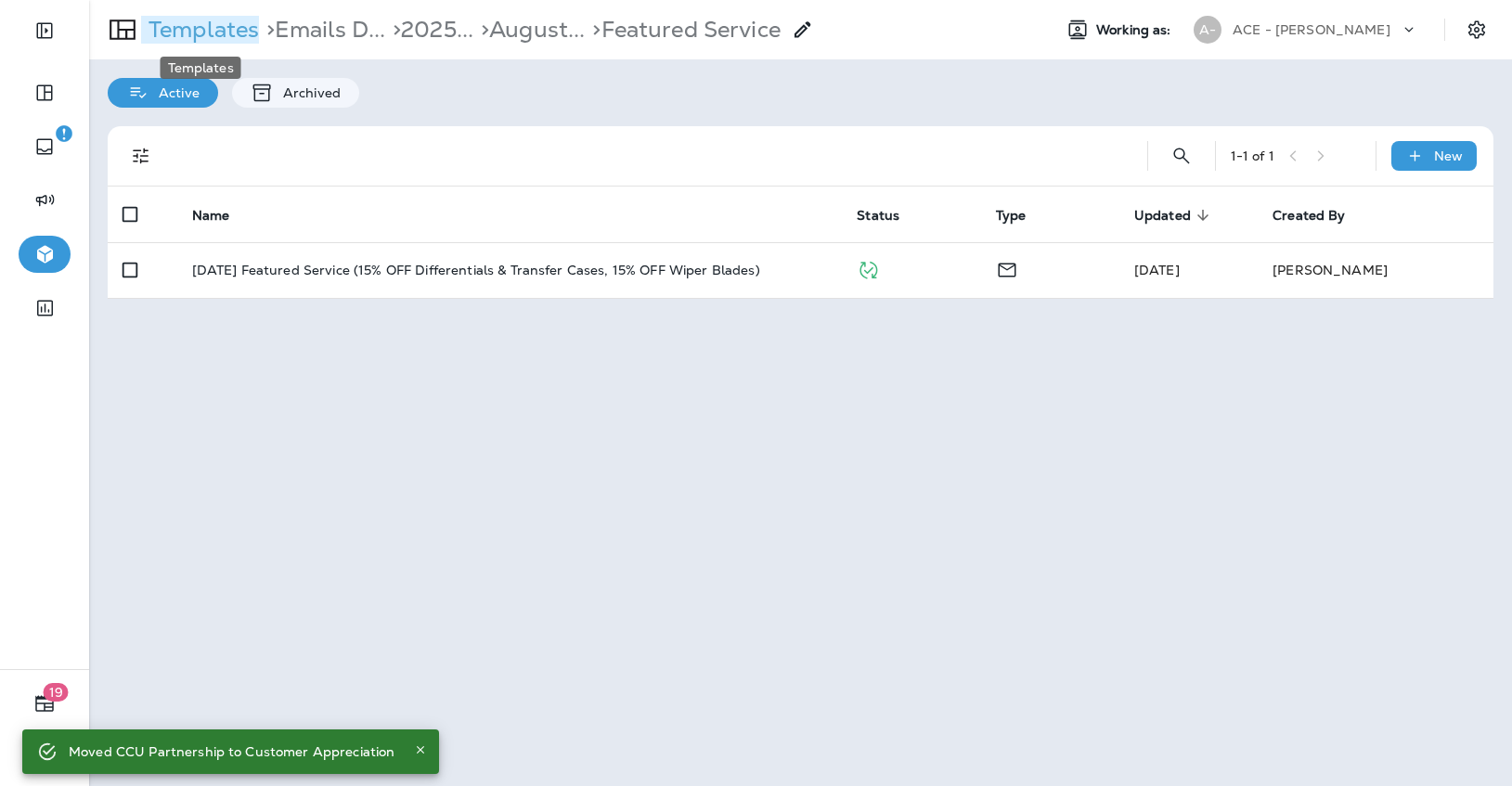
click at [231, 37] on p "Templates" at bounding box center [200, 29] width 118 height 28
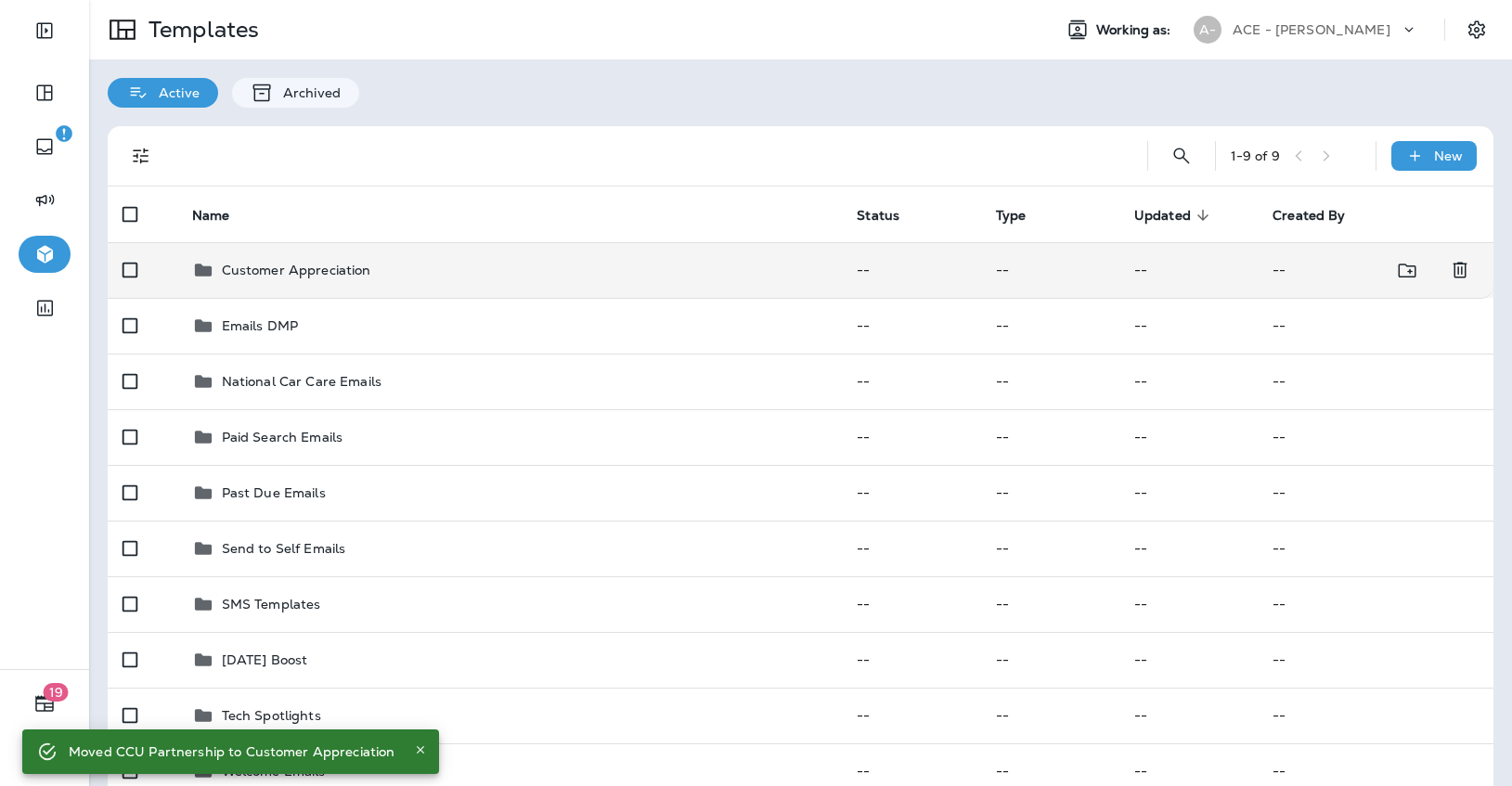
click at [380, 278] on div "Customer Appreciation" at bounding box center [510, 269] width 635 height 22
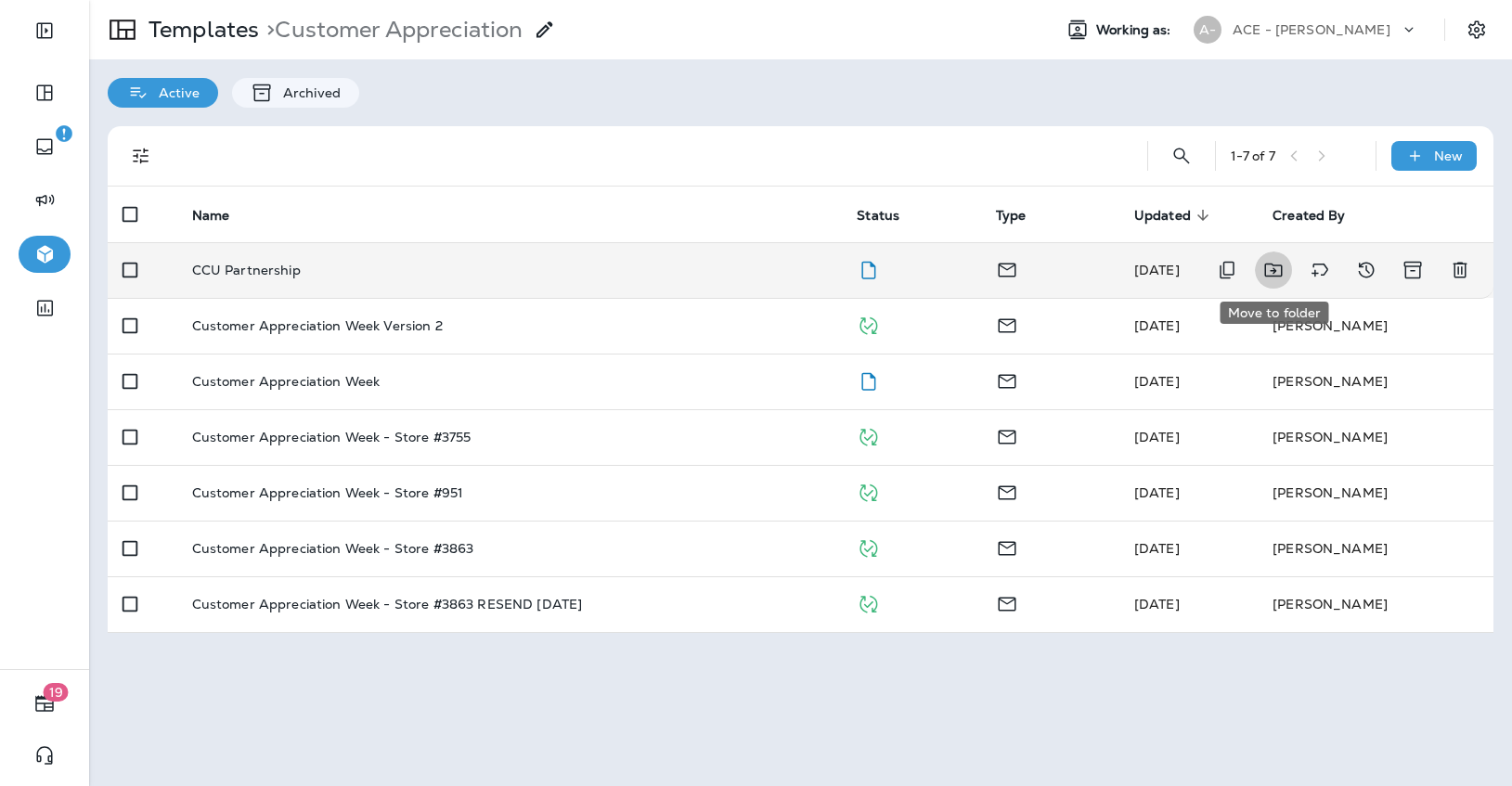
click at [1271, 262] on icon "Move to folder" at bounding box center [1273, 269] width 22 height 22
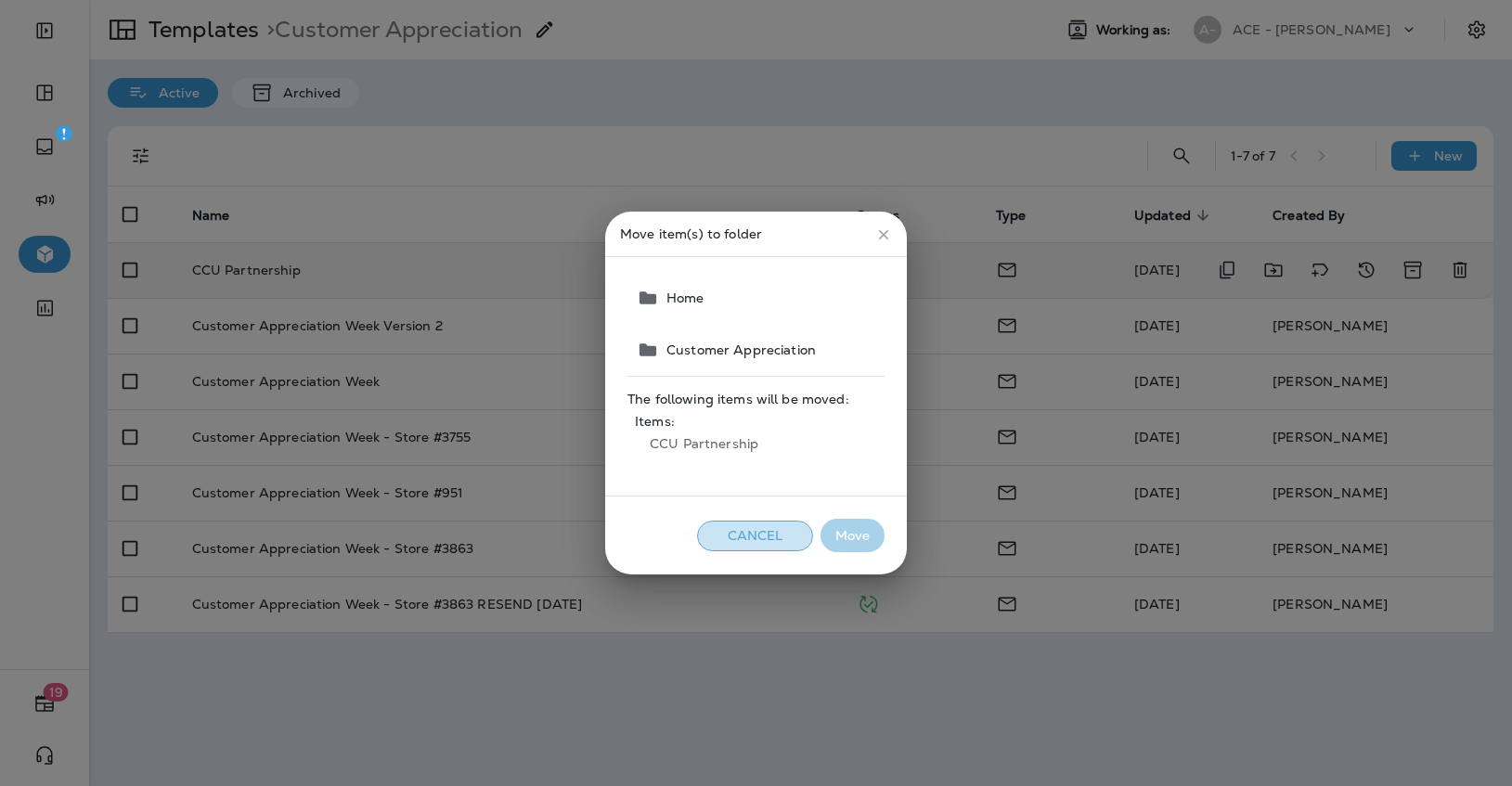
click at [795, 529] on button "Cancel" at bounding box center [755, 536] width 116 height 31
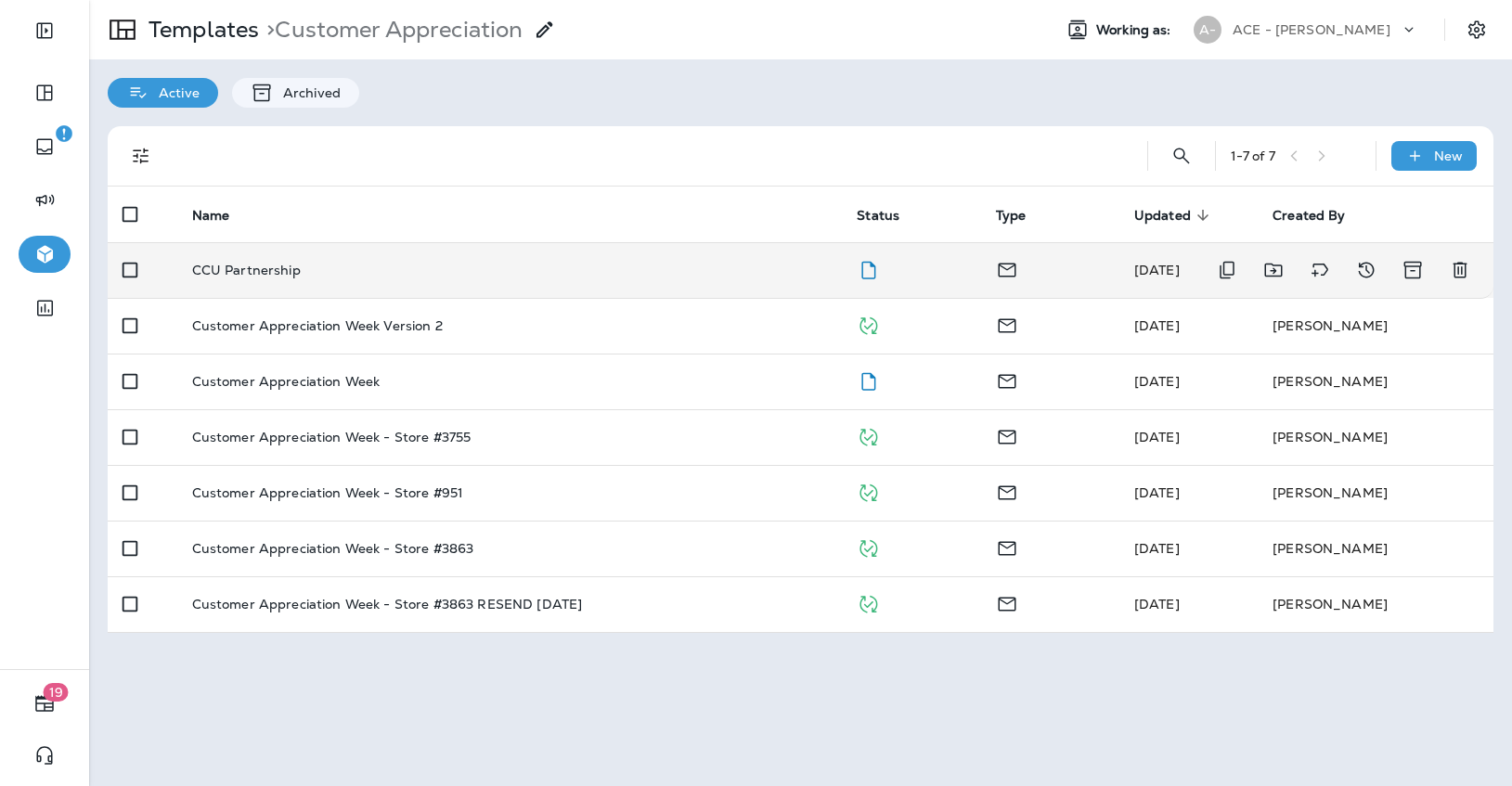
click at [1266, 273] on icon "Move to folder" at bounding box center [1273, 269] width 22 height 22
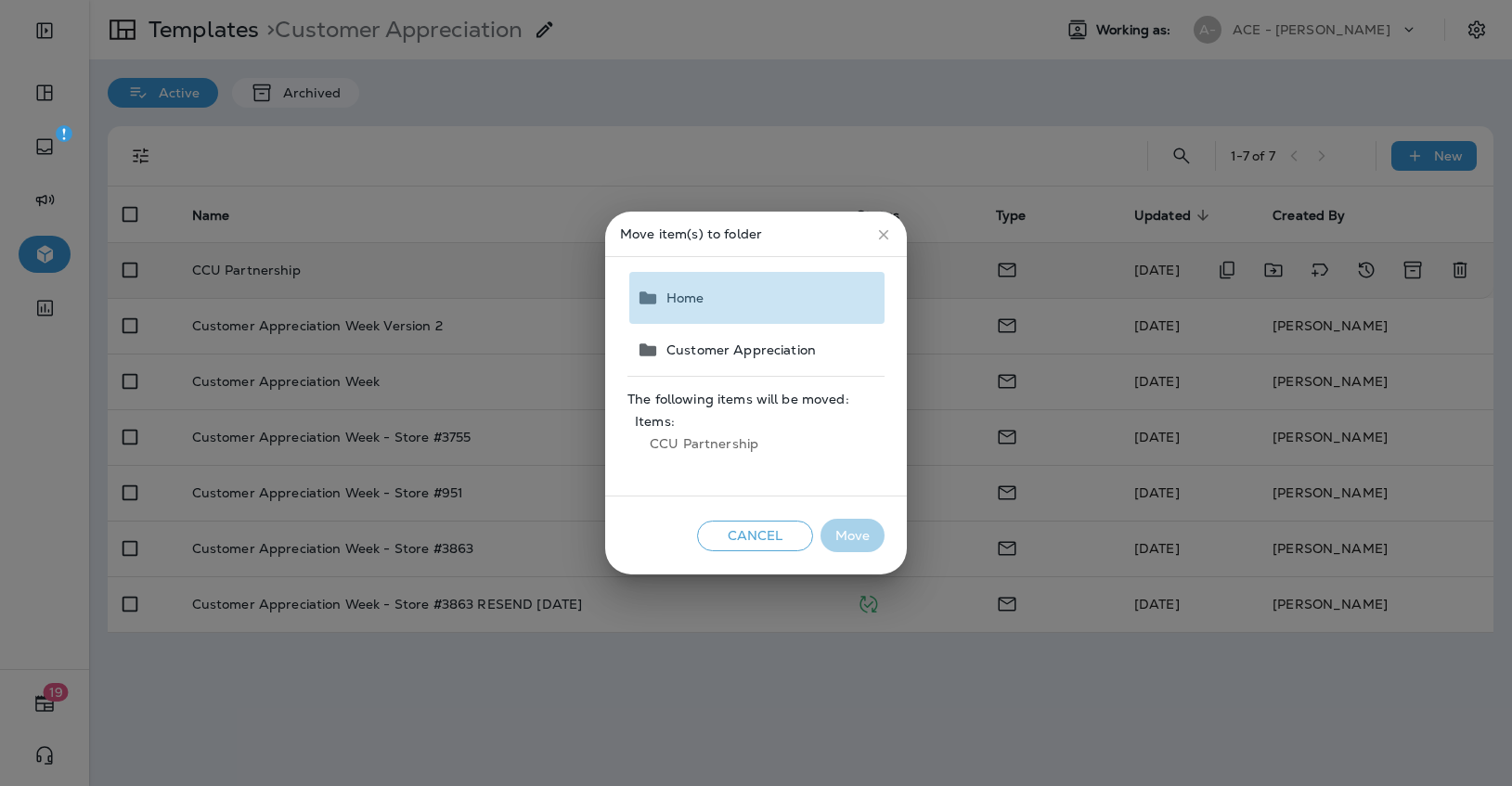
click at [737, 310] on button "Home" at bounding box center [757, 298] width 255 height 52
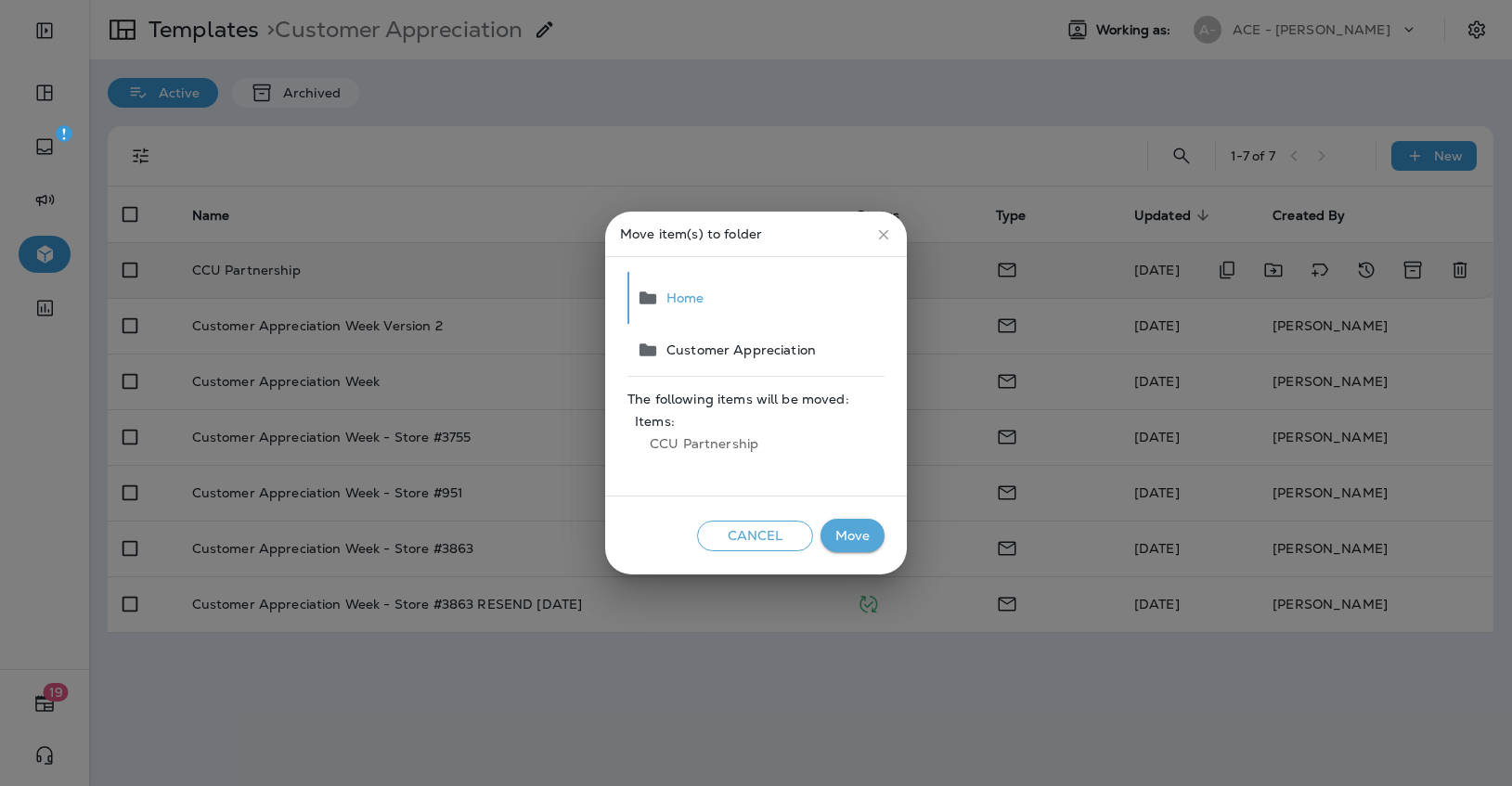
click at [851, 536] on button "Move" at bounding box center [853, 536] width 64 height 35
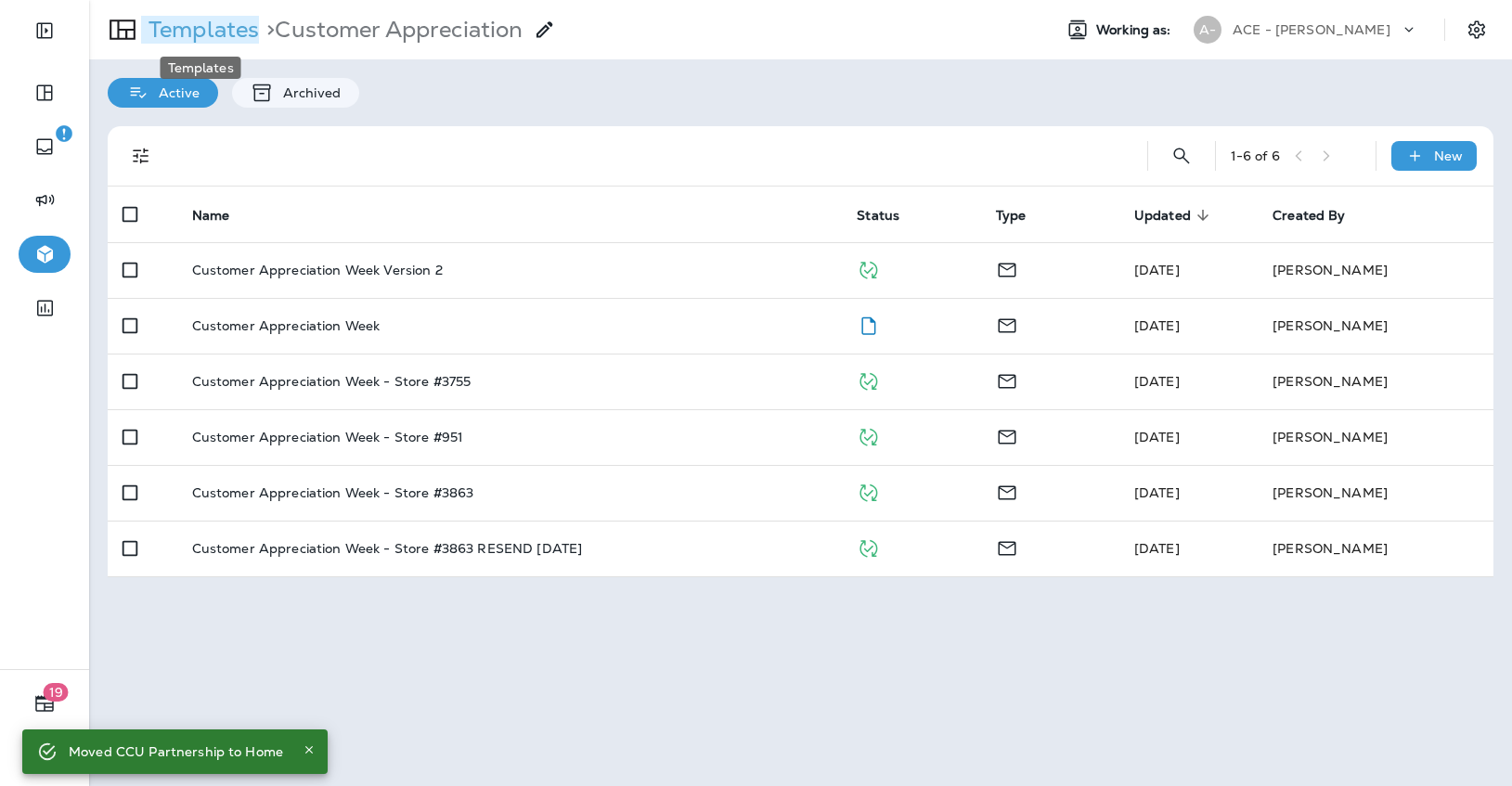
click at [195, 39] on p "Templates" at bounding box center [200, 29] width 118 height 28
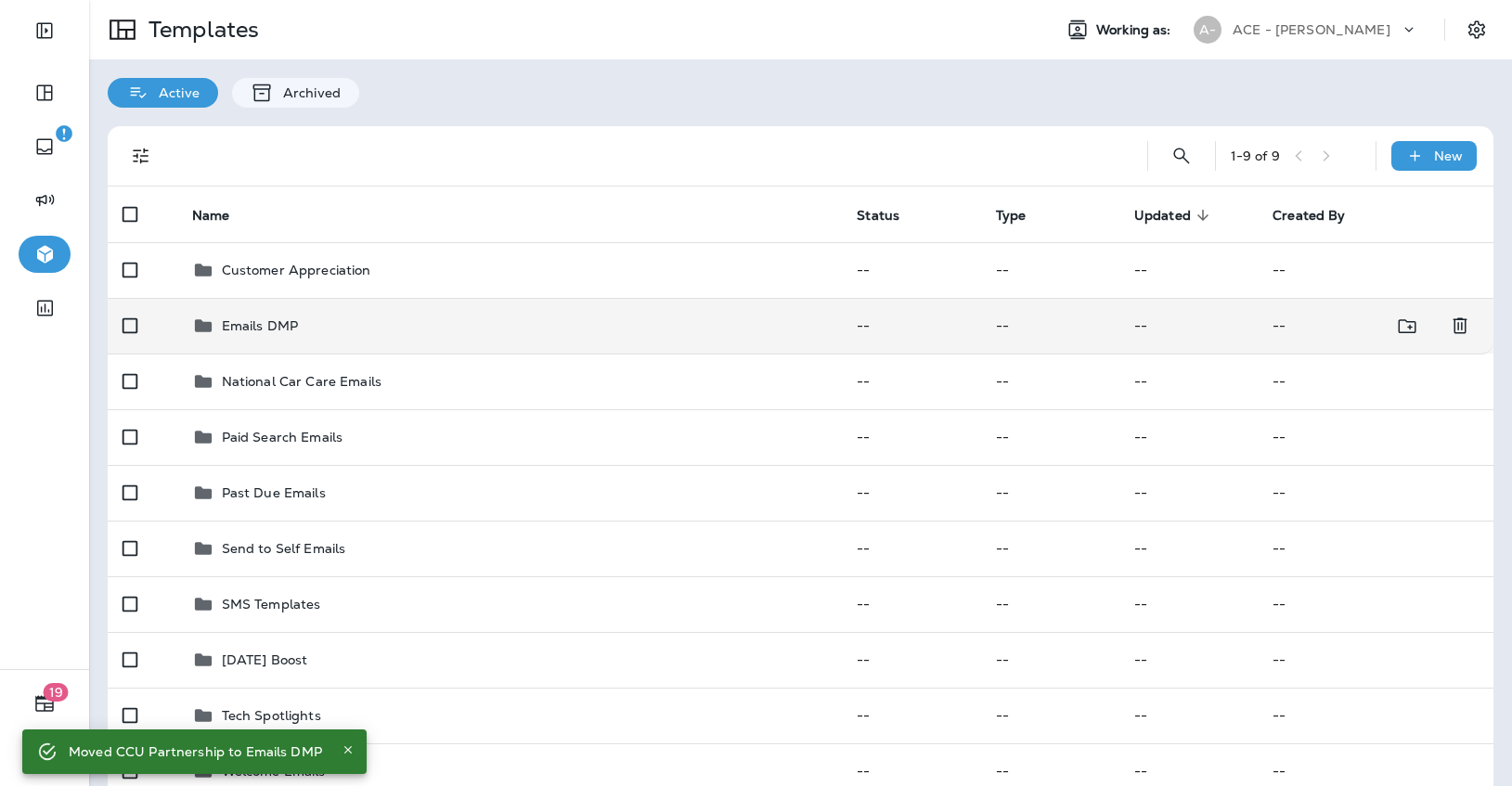
click at [312, 312] on td "Emails DMP" at bounding box center [510, 326] width 665 height 56
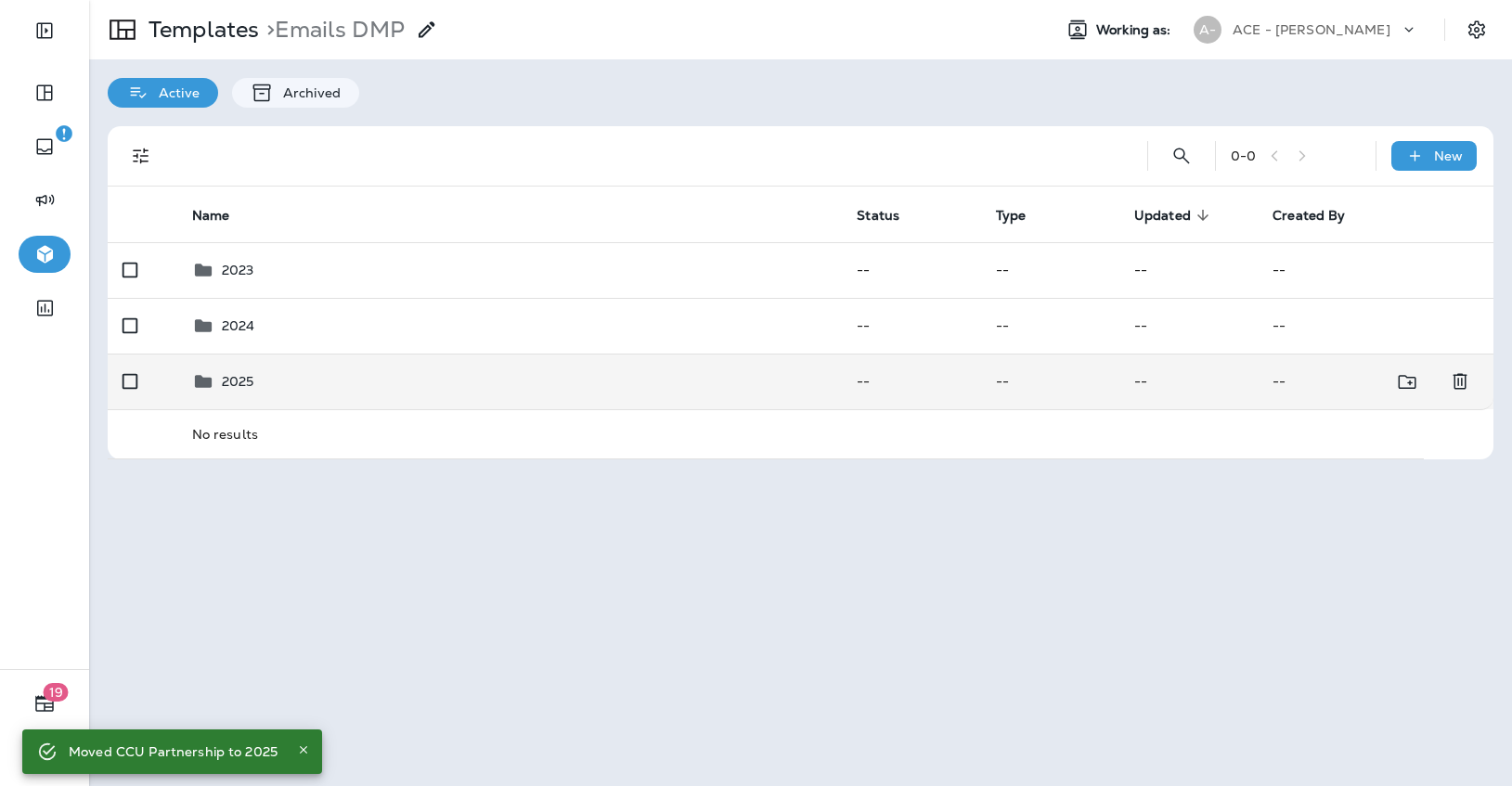
click at [324, 381] on div "2025" at bounding box center [510, 381] width 635 height 22
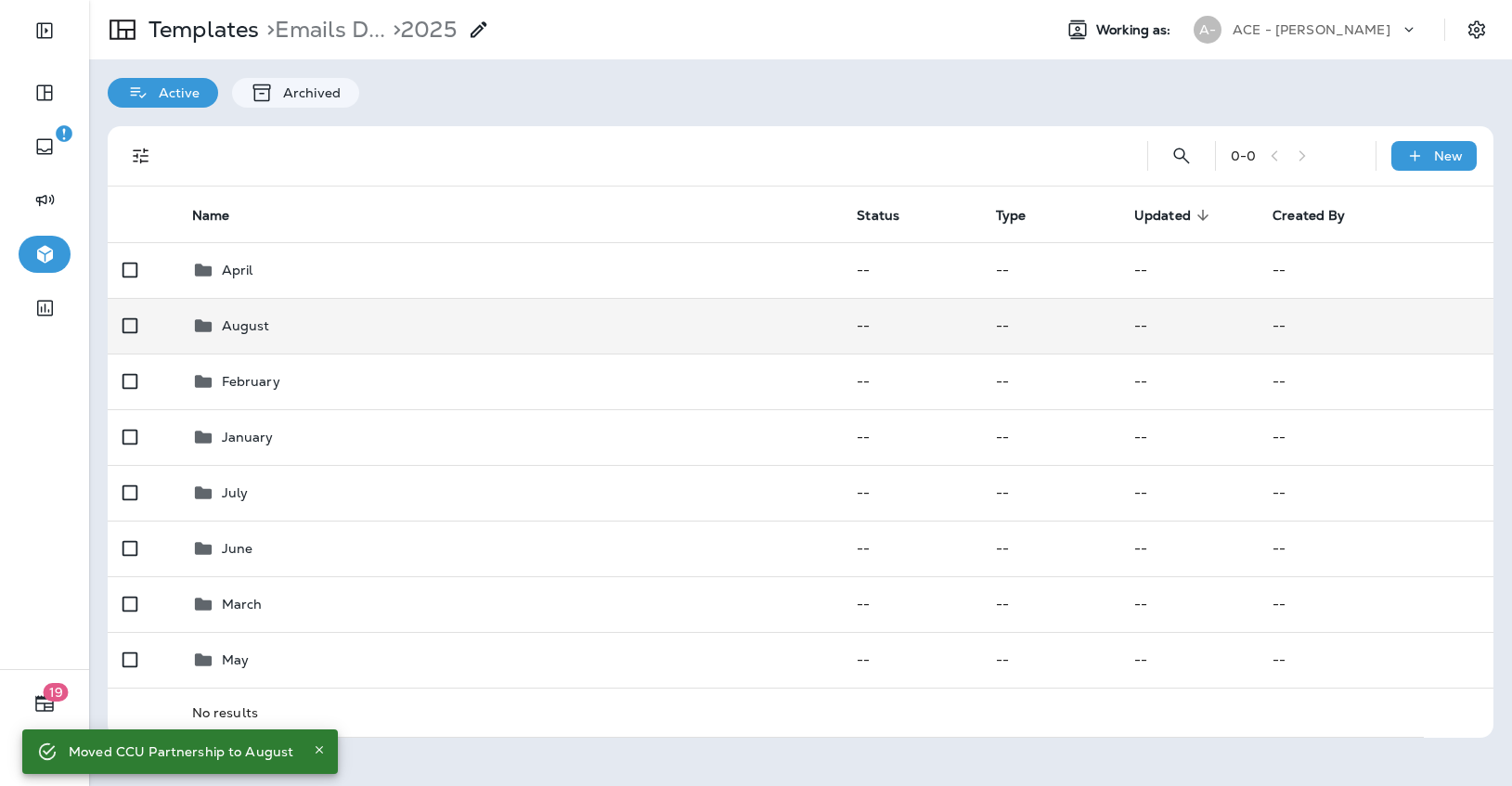
click at [263, 329] on p "August" at bounding box center [246, 325] width 48 height 14
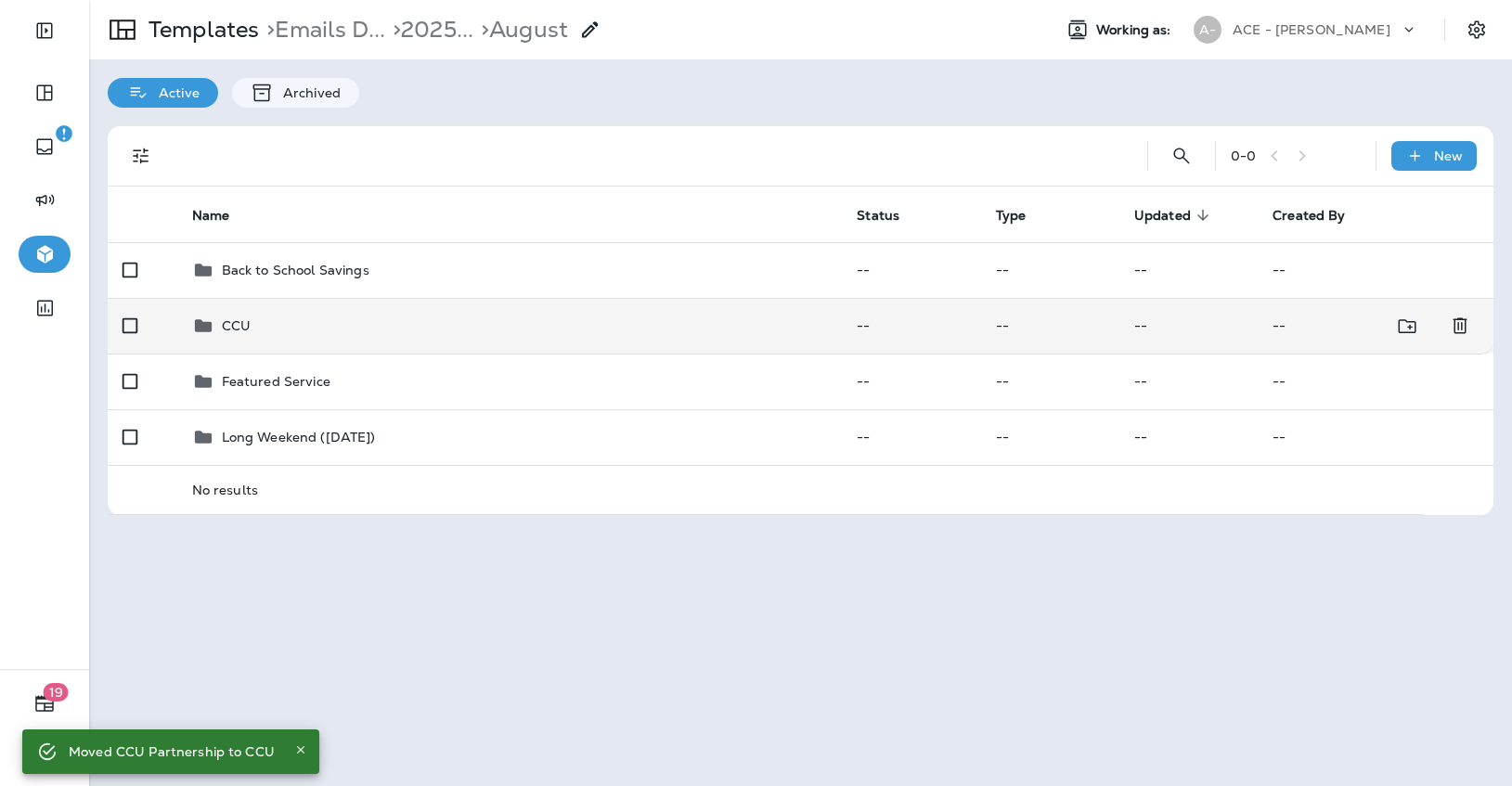
click at [241, 323] on p "CCU" at bounding box center [237, 325] width 29 height 14
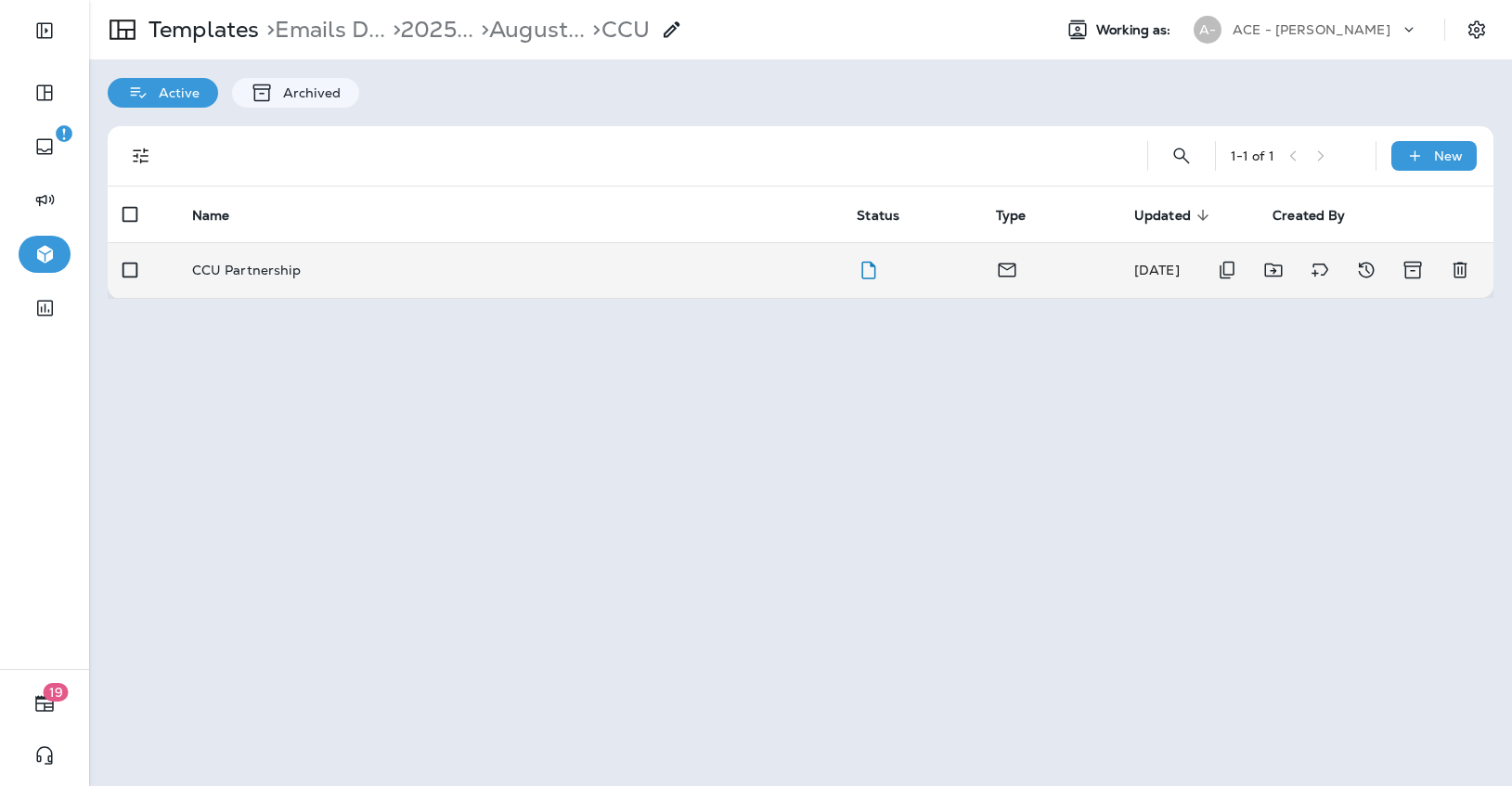
click at [482, 268] on div "CCU Partnership" at bounding box center [510, 269] width 635 height 14
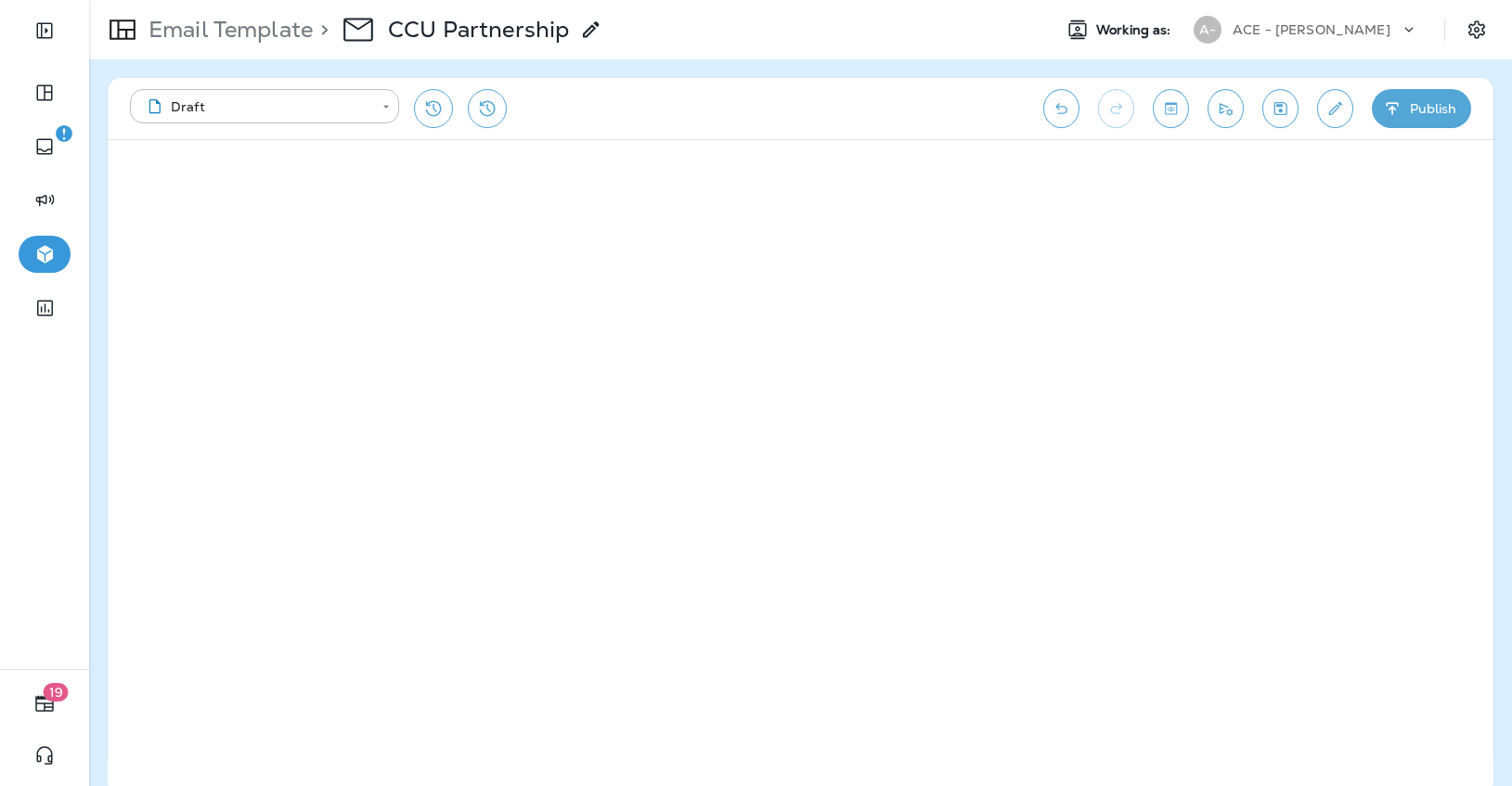
click at [1339, 108] on icon "Edit details" at bounding box center [1335, 108] width 19 height 18
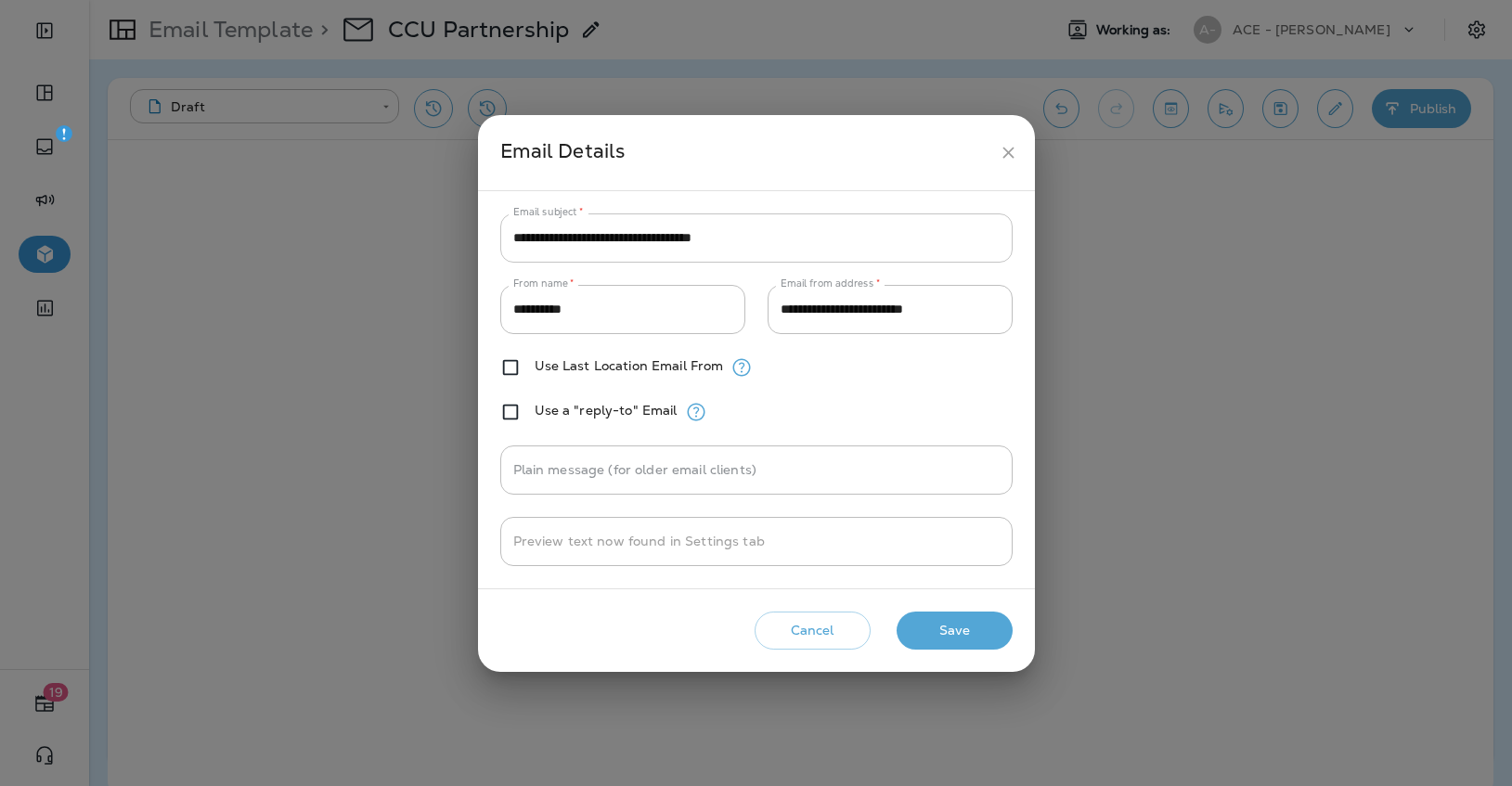
click at [725, 237] on input "**********" at bounding box center [756, 238] width 513 height 49
paste input "**********"
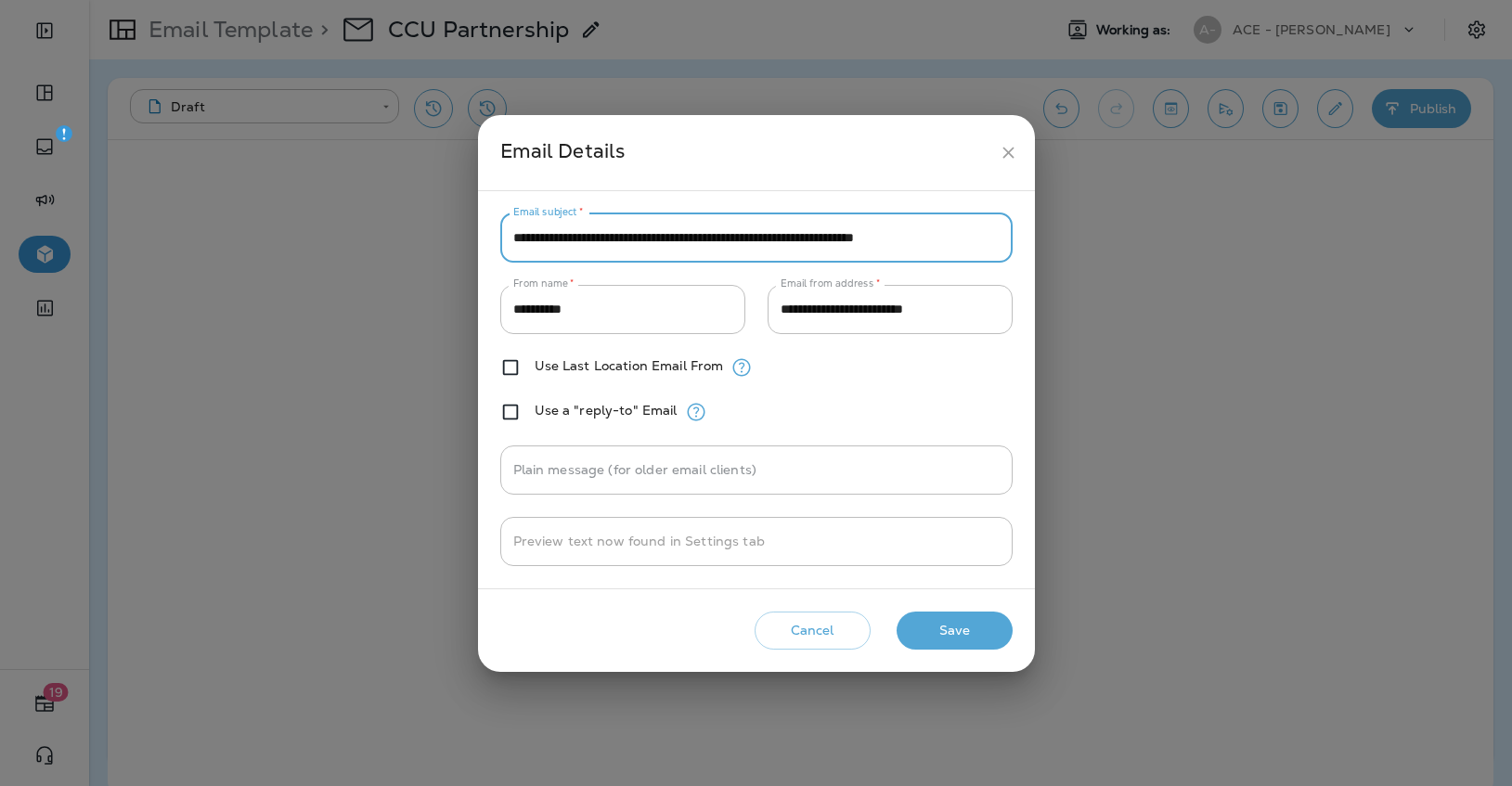
type input "**********"
click at [969, 638] on button "Save" at bounding box center [955, 630] width 116 height 38
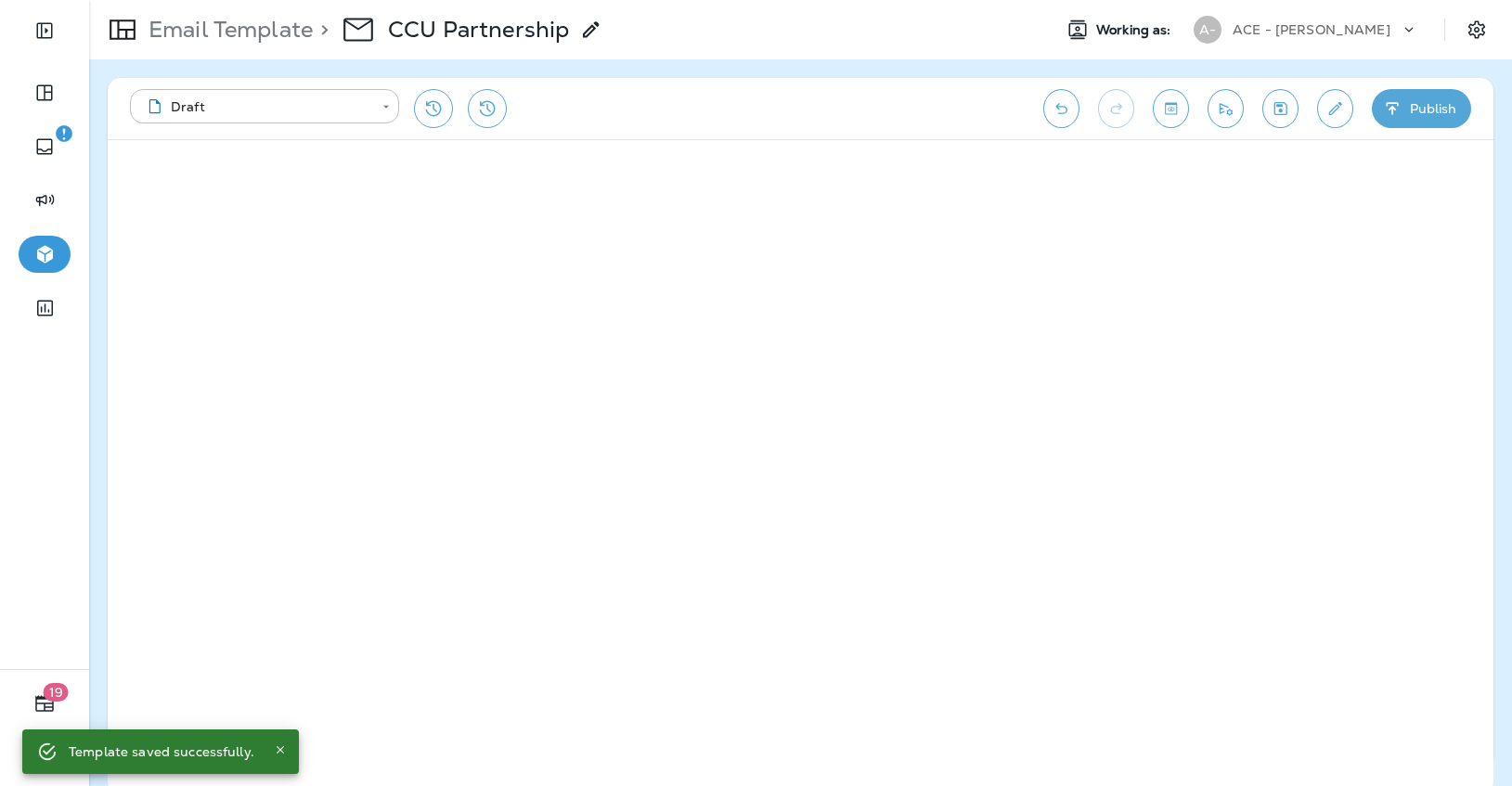
click at [1290, 105] on button "Save" at bounding box center [1279, 108] width 36 height 39
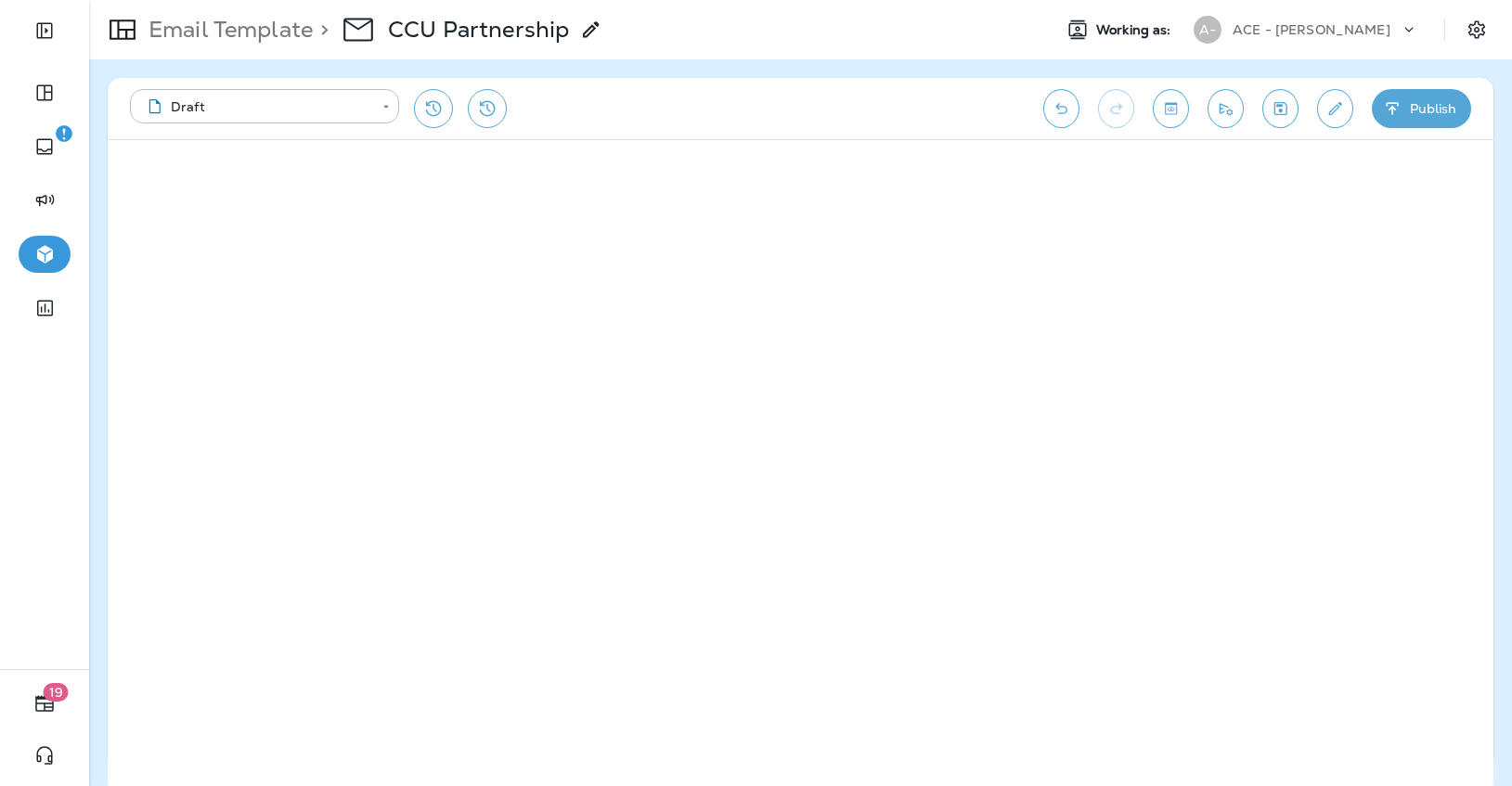
click at [1286, 112] on icon "Save" at bounding box center [1280, 108] width 13 height 13
click at [1281, 115] on icon "Save" at bounding box center [1280, 108] width 19 height 18
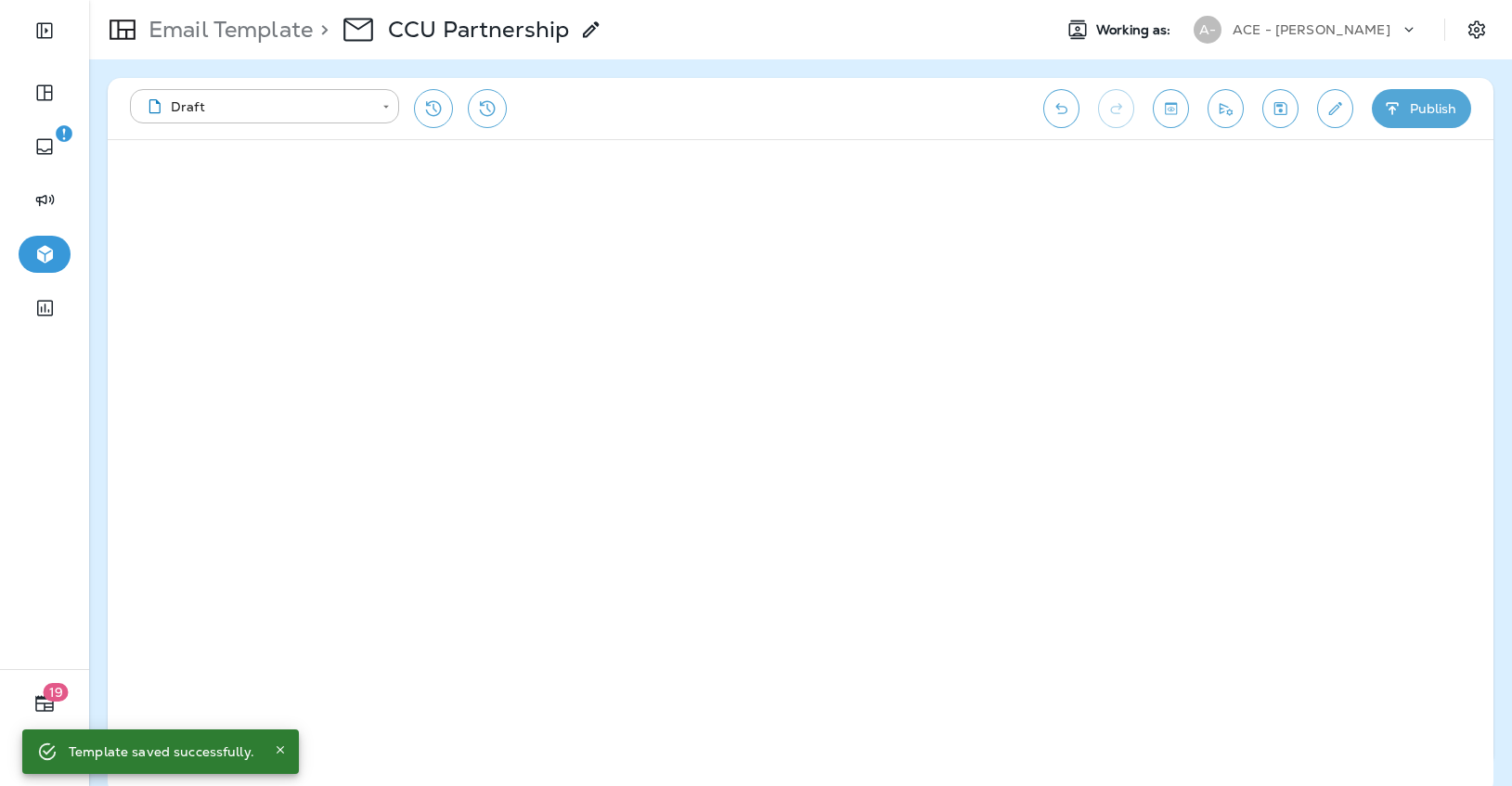
click at [241, 33] on p "Email Template" at bounding box center [227, 29] width 172 height 28
